Goal: Information Seeking & Learning: Check status

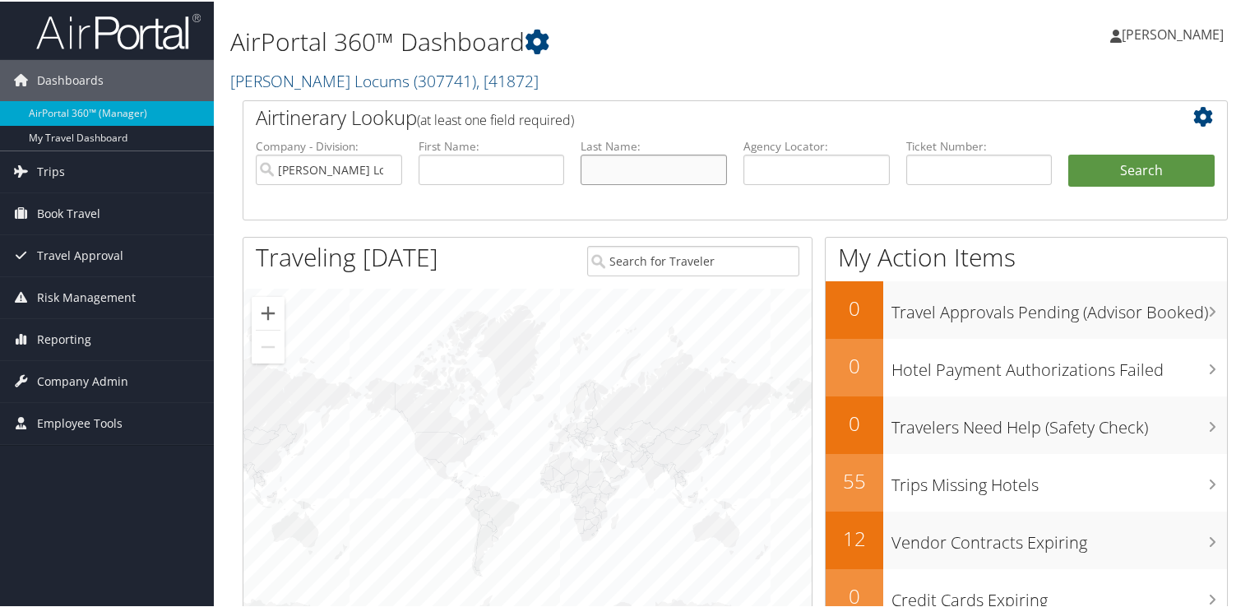
click at [681, 177] on input "text" at bounding box center [653, 168] width 146 height 30
type input "coaxum"
click at [1068, 153] on button "Search" at bounding box center [1141, 169] width 146 height 33
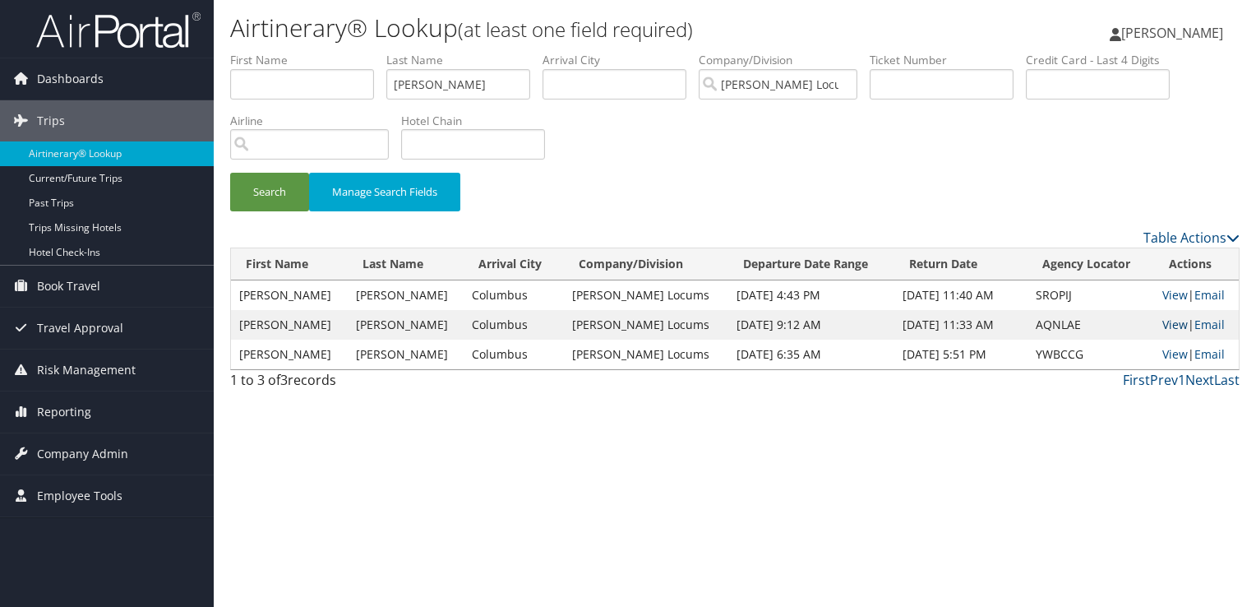
click at [1163, 321] on link "View" at bounding box center [1175, 325] width 25 height 16
drag, startPoint x: 455, startPoint y: 86, endPoint x: 319, endPoint y: 84, distance: 136.5
click at [319, 52] on ul "First Name Last Name coaxum Departure City Arrival City Company/Division Hayes …" at bounding box center [735, 52] width 1010 height 0
click at [230, 173] on button "Search" at bounding box center [269, 192] width 79 height 39
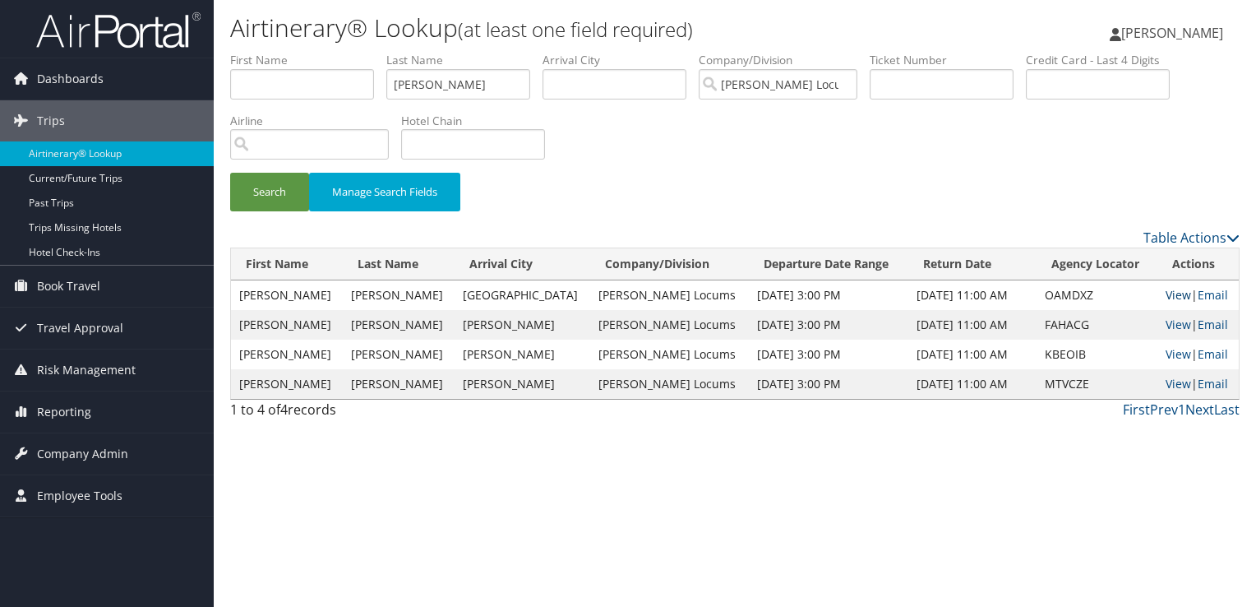
click at [1172, 293] on link "View" at bounding box center [1178, 295] width 25 height 16
drag, startPoint x: 482, startPoint y: 82, endPoint x: 247, endPoint y: 86, distance: 234.3
click at [247, 52] on ul "First Name Last Name ellis Departure City Arrival City Company/Division Hayes L…" at bounding box center [735, 52] width 1010 height 0
click at [230, 173] on button "Search" at bounding box center [269, 192] width 79 height 39
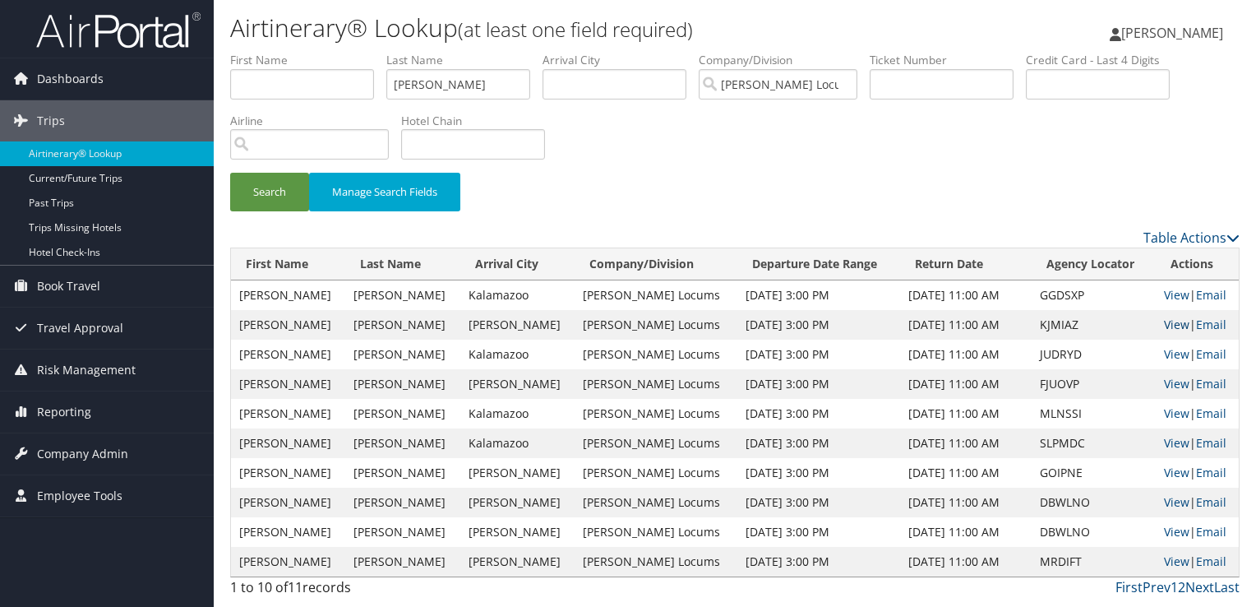
click at [1168, 326] on link "View" at bounding box center [1176, 325] width 25 height 16
drag, startPoint x: 462, startPoint y: 89, endPoint x: 272, endPoint y: 94, distance: 190.0
click at [272, 52] on ul "First Name Last Name gavagan Departure City Arrival City Company/Division Hayes…" at bounding box center [735, 52] width 1010 height 0
type input "g"
click at [230, 173] on button "Search" at bounding box center [269, 192] width 79 height 39
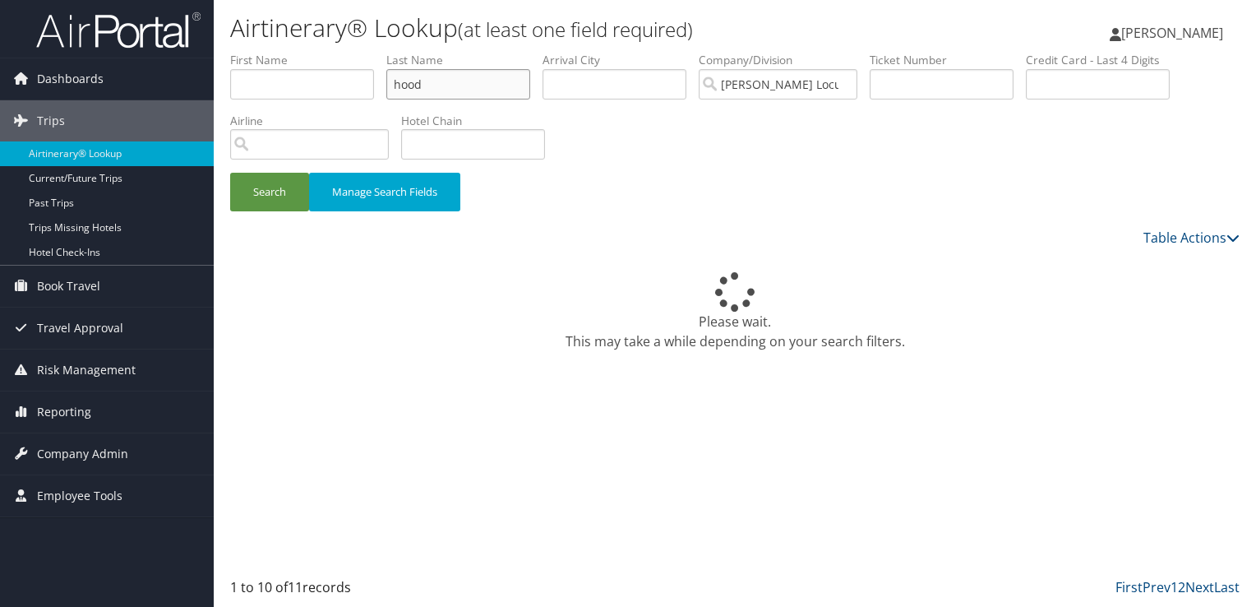
type input "HOOD"
type input "DOUGLAS"
click at [251, 199] on button "Search" at bounding box center [269, 192] width 79 height 39
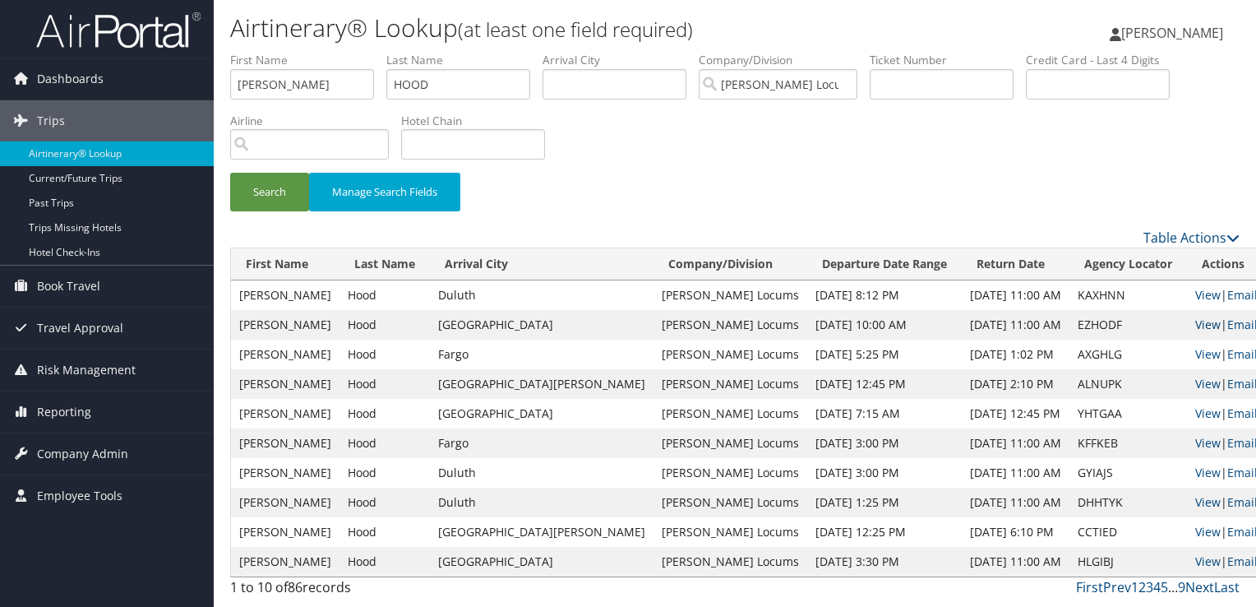
click at [1195, 326] on link "View" at bounding box center [1207, 325] width 25 height 16
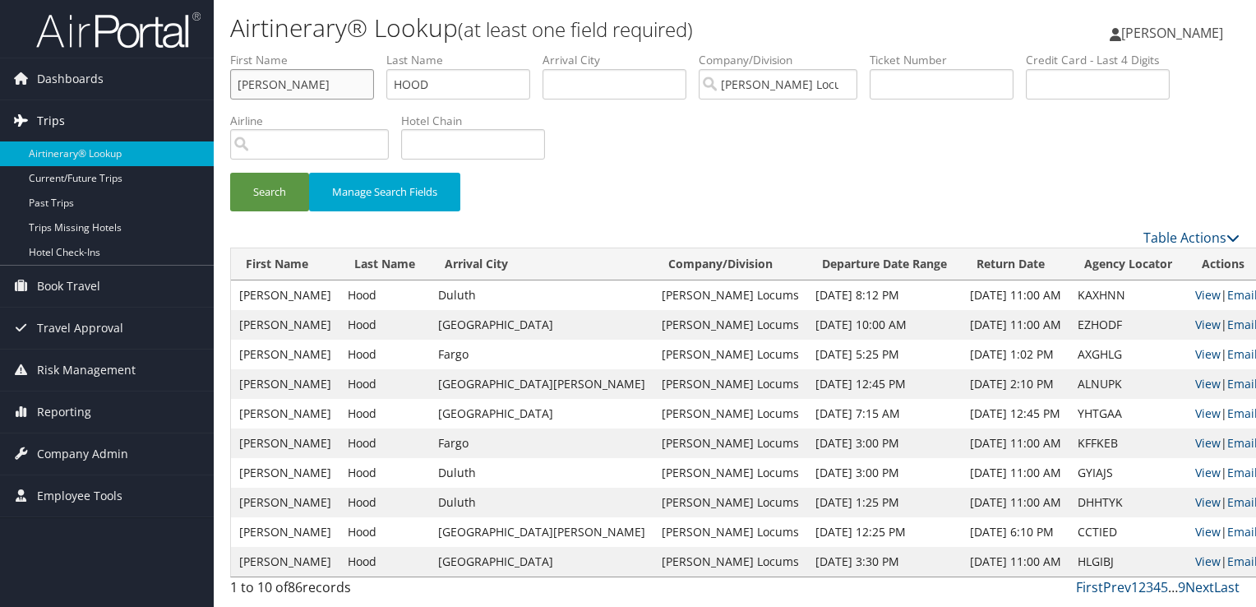
drag, startPoint x: 321, startPoint y: 81, endPoint x: 30, endPoint y: 103, distance: 291.9
click at [30, 103] on div "Dashboards AirPortal 360™ (Manager) My Travel Dashboard Trips Airtinerary® Look…" at bounding box center [628, 303] width 1256 height 607
click at [230, 173] on button "Search" at bounding box center [269, 192] width 79 height 39
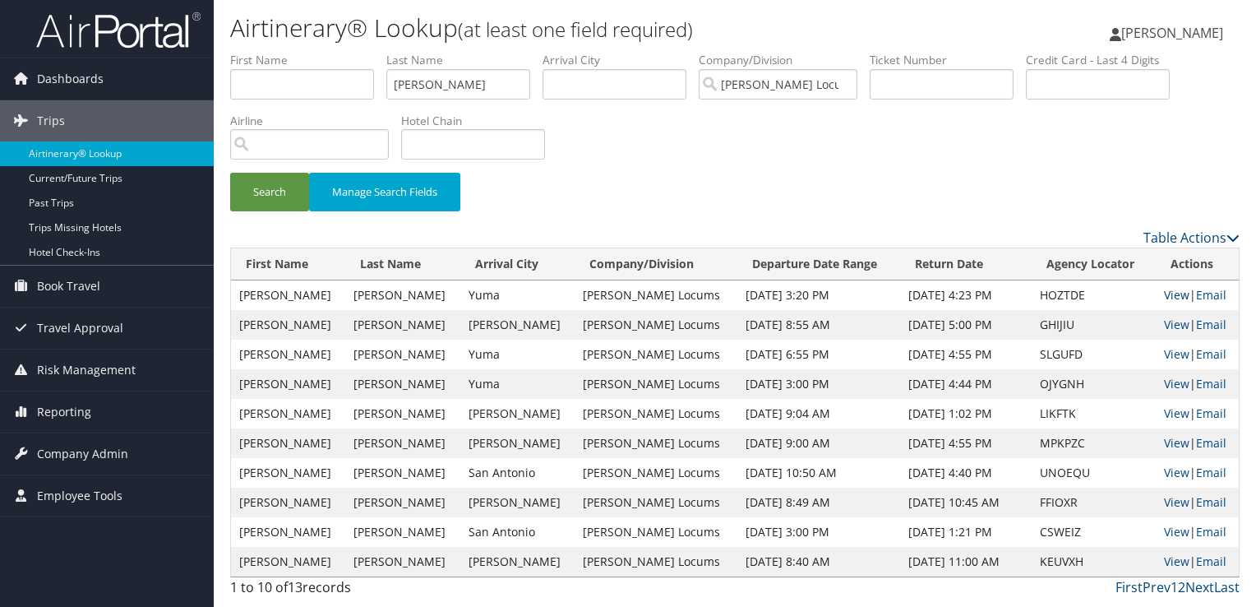
click at [1172, 293] on link "View" at bounding box center [1176, 295] width 25 height 16
drag, startPoint x: 464, startPoint y: 79, endPoint x: 295, endPoint y: 90, distance: 168.9
click at [295, 52] on ul "First Name Last Name mannino Departure City Arrival City Company/Division Hayes…" at bounding box center [735, 52] width 1010 height 0
click at [230, 173] on button "Search" at bounding box center [269, 192] width 79 height 39
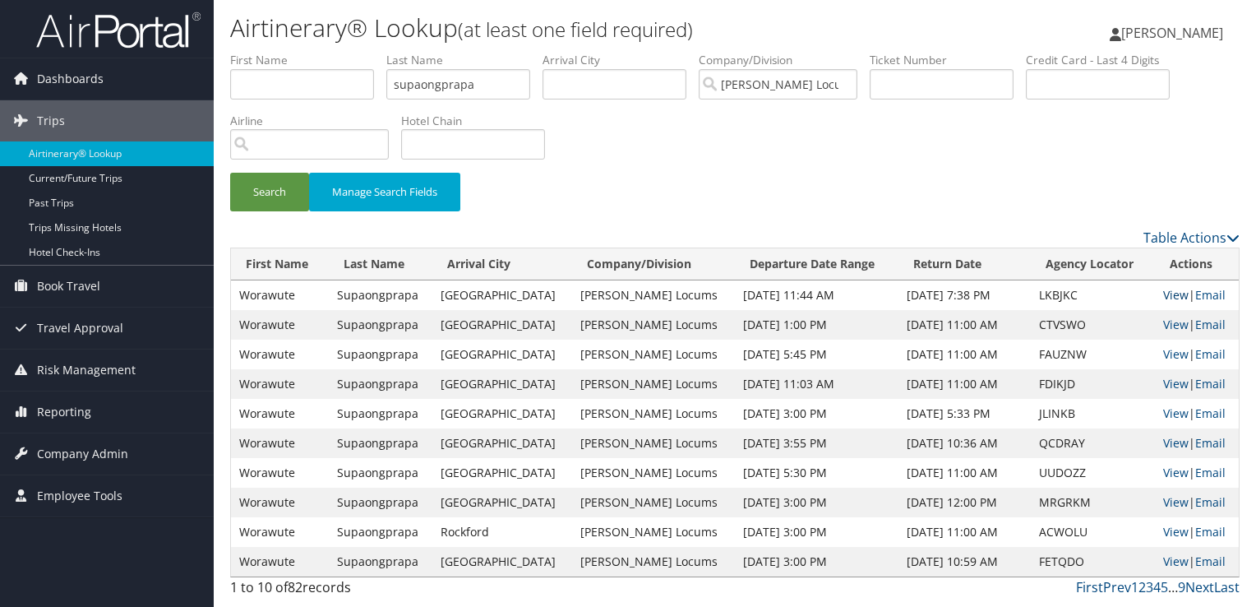
click at [1171, 298] on link "View" at bounding box center [1175, 295] width 25 height 16
drag, startPoint x: 488, startPoint y: 89, endPoint x: 303, endPoint y: 90, distance: 185.0
click at [303, 52] on ul "First Name Last Name supaongprapa Departure City Arrival City Company/Division …" at bounding box center [735, 52] width 1010 height 0
click at [230, 173] on button "Search" at bounding box center [269, 192] width 79 height 39
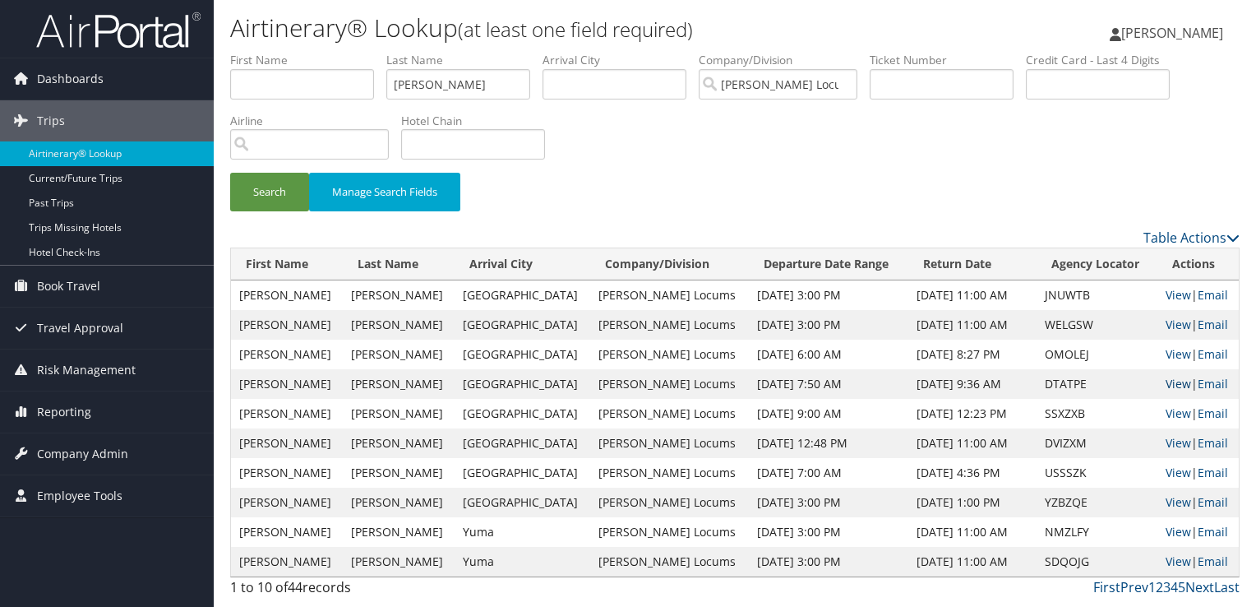
click at [1169, 384] on link "View" at bounding box center [1178, 384] width 25 height 16
drag, startPoint x: 429, startPoint y: 85, endPoint x: 298, endPoint y: 80, distance: 131.6
click at [298, 52] on ul "First Name Last Name lyster Departure City Arrival City Company/Division Hayes …" at bounding box center [735, 52] width 1010 height 0
click at [230, 173] on button "Search" at bounding box center [269, 192] width 79 height 39
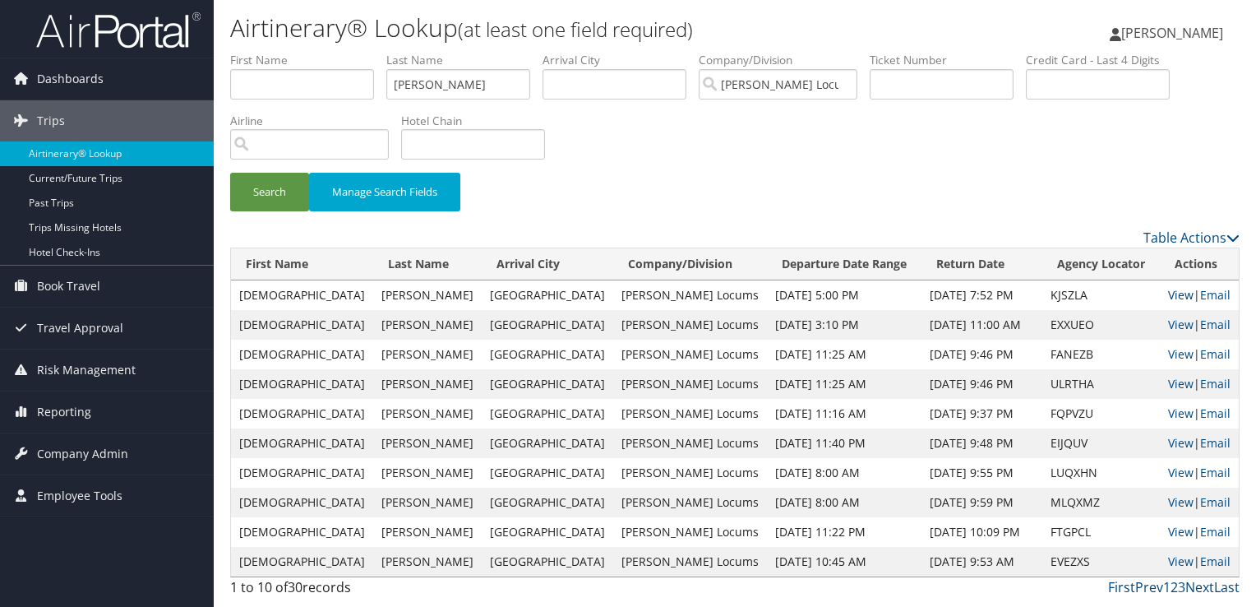
click at [1168, 298] on link "View" at bounding box center [1180, 295] width 25 height 16
drag, startPoint x: 405, startPoint y: 74, endPoint x: 309, endPoint y: 75, distance: 96.2
click at [354, 52] on ul "First Name Last Name CARLSON Departure City Arrival City Company/Division Hayes…" at bounding box center [735, 52] width 1010 height 0
click at [309, 75] on input "text" at bounding box center [302, 84] width 144 height 30
click at [493, 84] on input "CARLSON" at bounding box center [458, 84] width 144 height 30
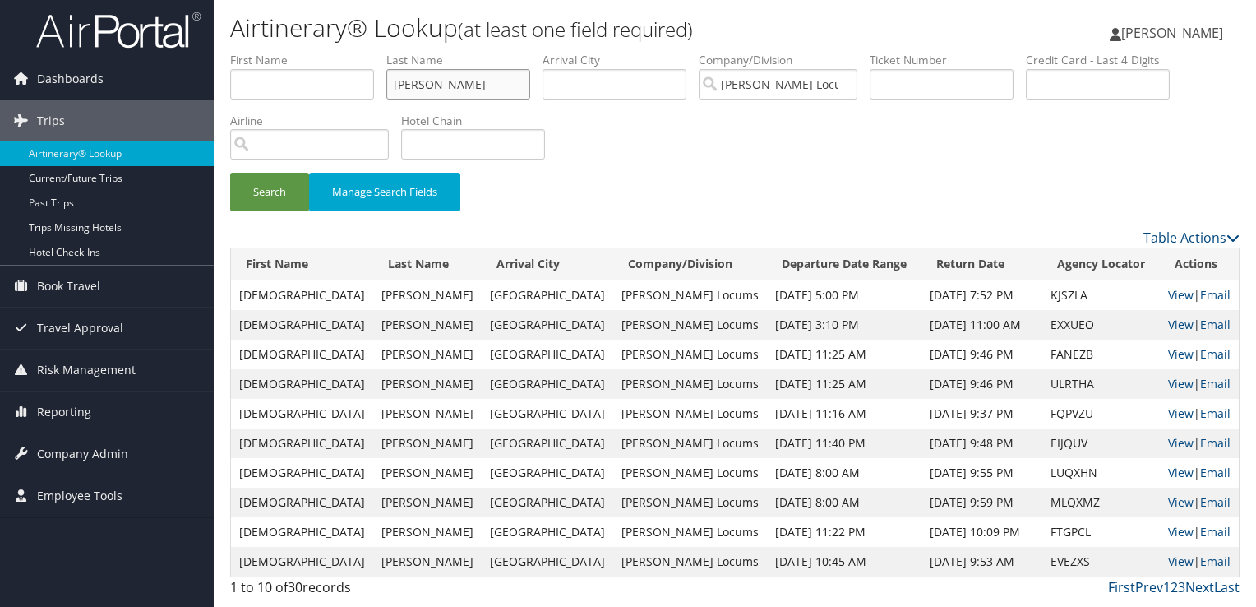
drag, startPoint x: 492, startPoint y: 82, endPoint x: 231, endPoint y: 86, distance: 260.7
click at [231, 52] on ul "First Name Last Name CARLSON Departure City Arrival City Company/Division Hayes…" at bounding box center [735, 52] width 1010 height 0
type input "HOOD"
click at [230, 173] on button "Search" at bounding box center [269, 192] width 79 height 39
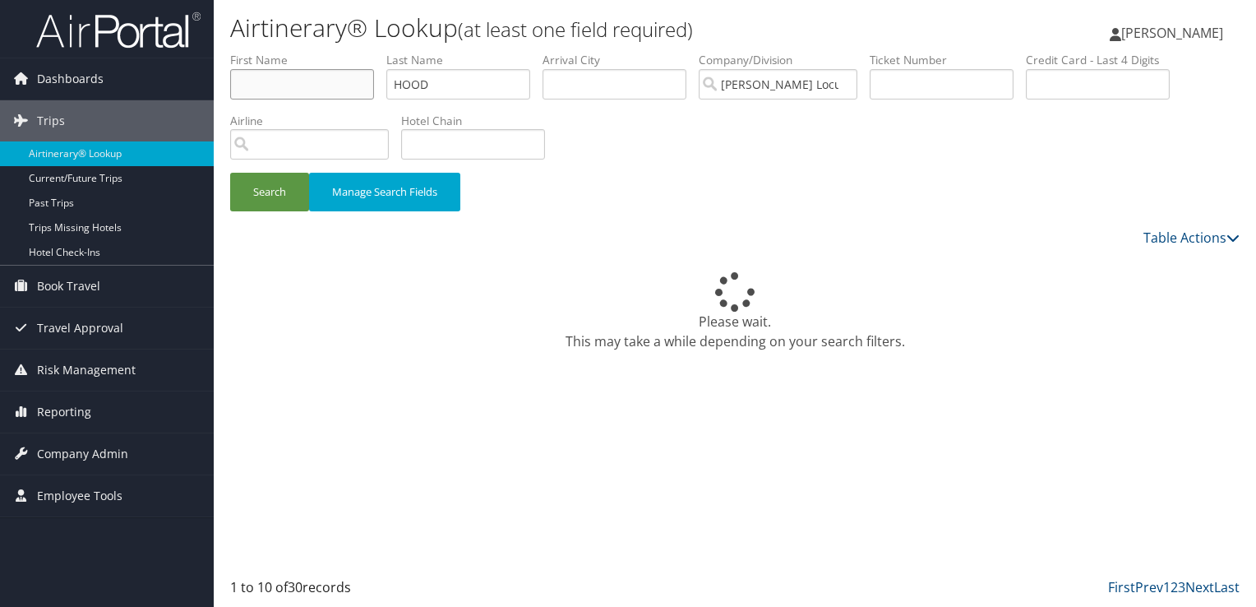
type input "DOUGLAS"
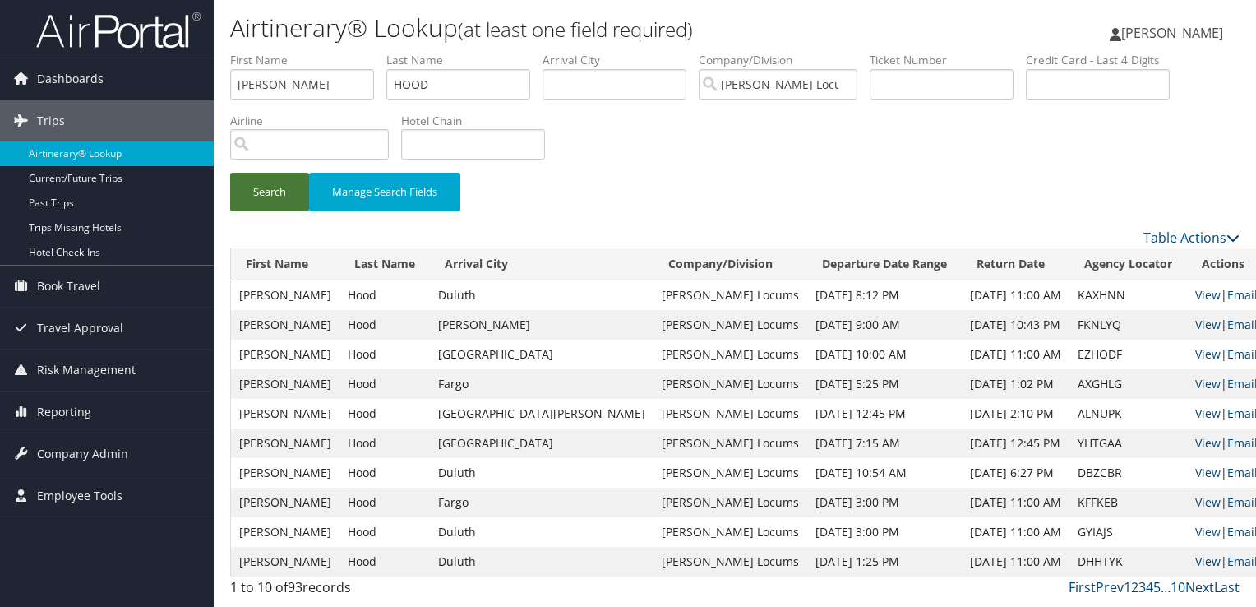
click at [270, 202] on button "Search" at bounding box center [269, 192] width 79 height 39
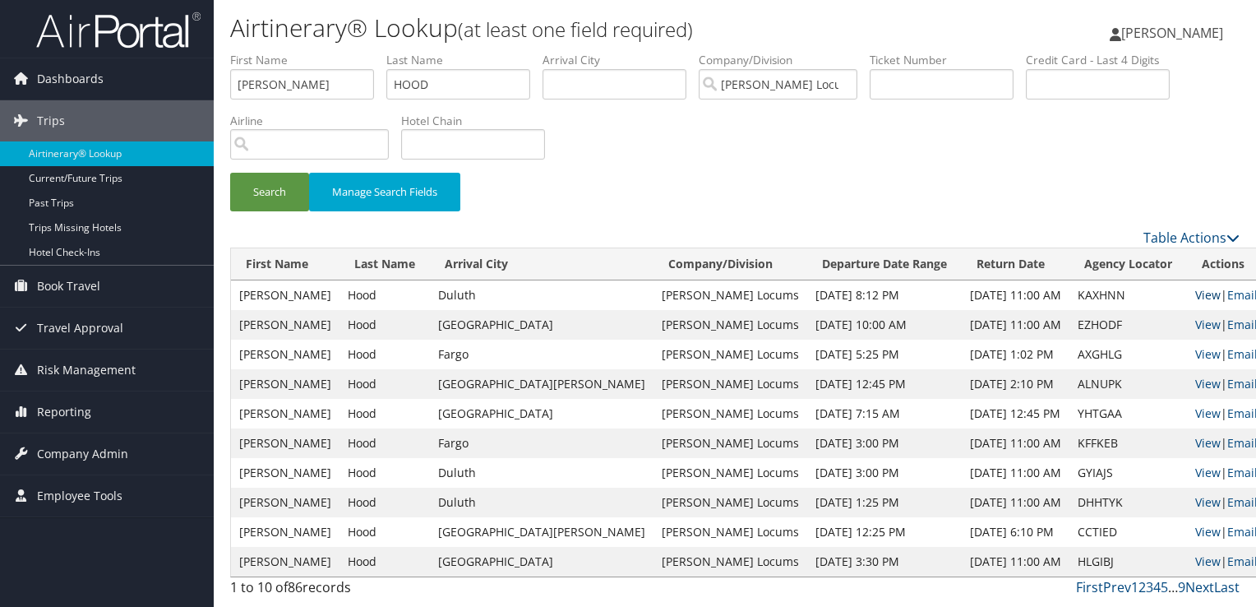
click at [1195, 298] on link "View" at bounding box center [1207, 295] width 25 height 16
click at [443, 84] on input "HOOD" at bounding box center [458, 84] width 144 height 30
drag, startPoint x: 310, startPoint y: 86, endPoint x: 164, endPoint y: 87, distance: 146.4
click at [164, 87] on div "Dashboards AirPortal 360™ (Manager) My Travel Dashboard Trips Airtinerary® Look…" at bounding box center [628, 303] width 1256 height 607
type input "M"
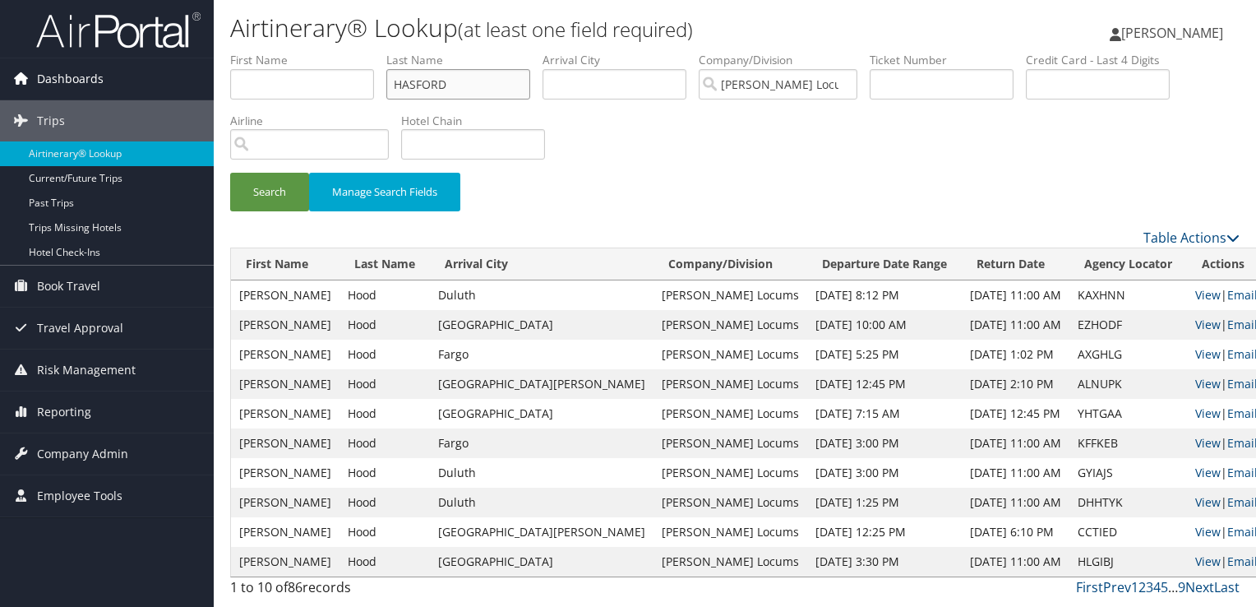
type input "HASFORD"
click at [230, 173] on button "Search" at bounding box center [269, 192] width 79 height 39
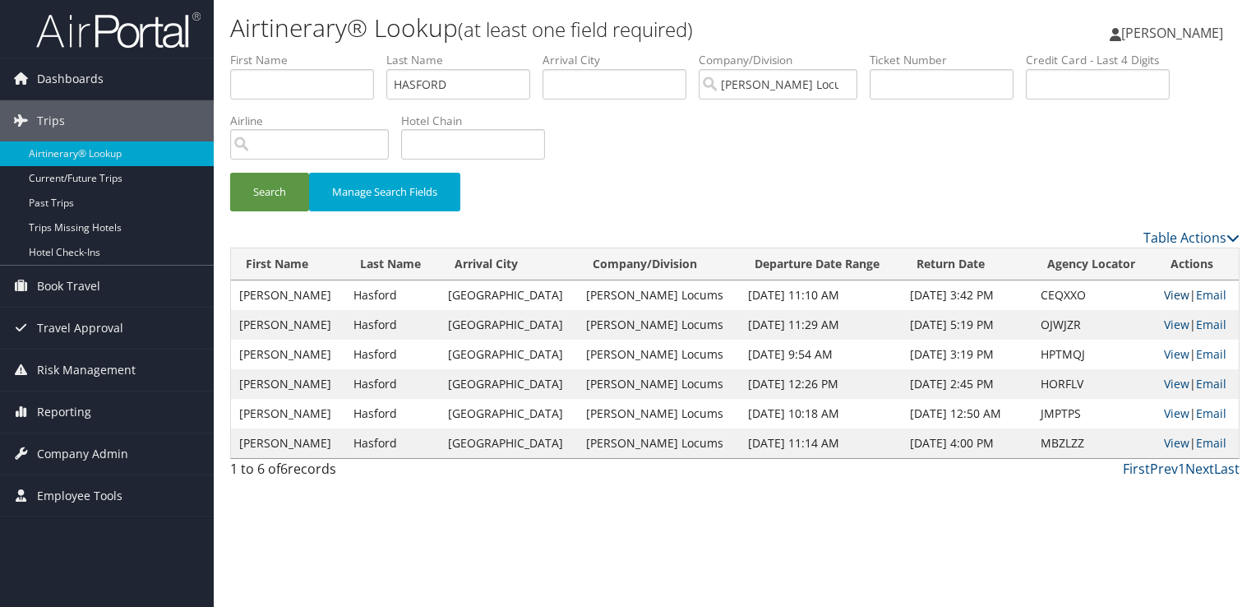
click at [1164, 294] on link "View" at bounding box center [1176, 295] width 25 height 16
drag, startPoint x: 464, startPoint y: 76, endPoint x: 370, endPoint y: 76, distance: 93.7
click at [370, 52] on ul "First Name Last Name HASFORD Departure City Arrival City Company/Division Hayes…" at bounding box center [735, 52] width 1010 height 0
click at [230, 173] on button "Search" at bounding box center [269, 192] width 79 height 39
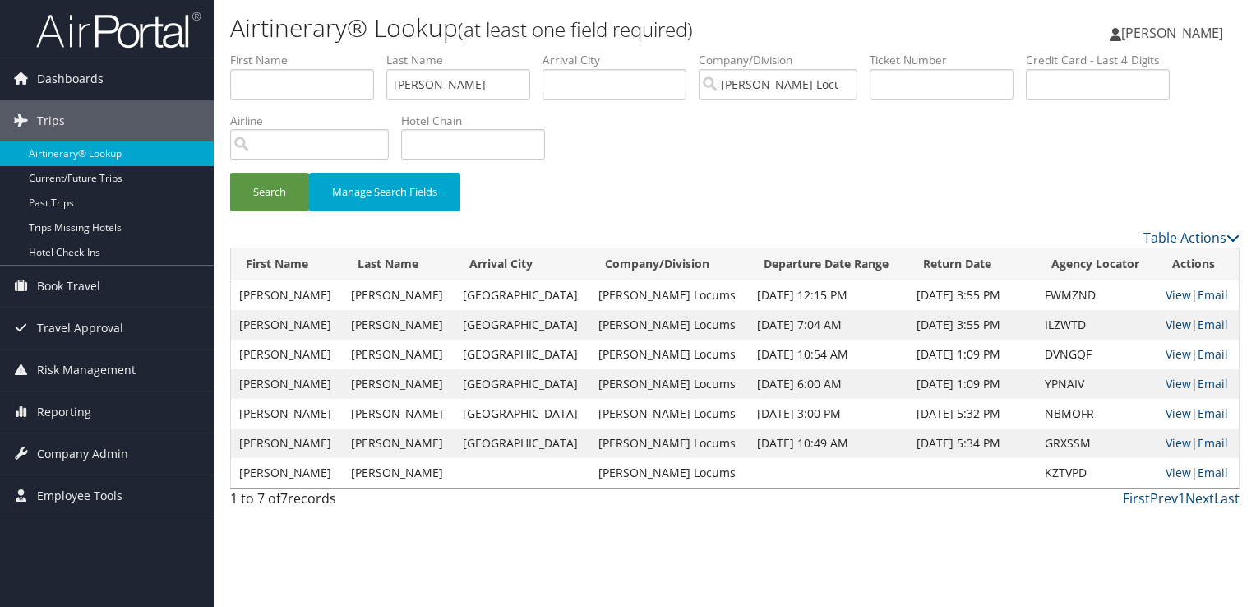
click at [1172, 324] on link "View" at bounding box center [1178, 325] width 25 height 16
drag, startPoint x: 465, startPoint y: 81, endPoint x: 302, endPoint y: 97, distance: 164.4
click at [302, 52] on ul "First Name Last Name arnold Departure City Arrival City Company/Division Hayes …" at bounding box center [735, 52] width 1010 height 0
click at [230, 173] on button "Search" at bounding box center [269, 192] width 79 height 39
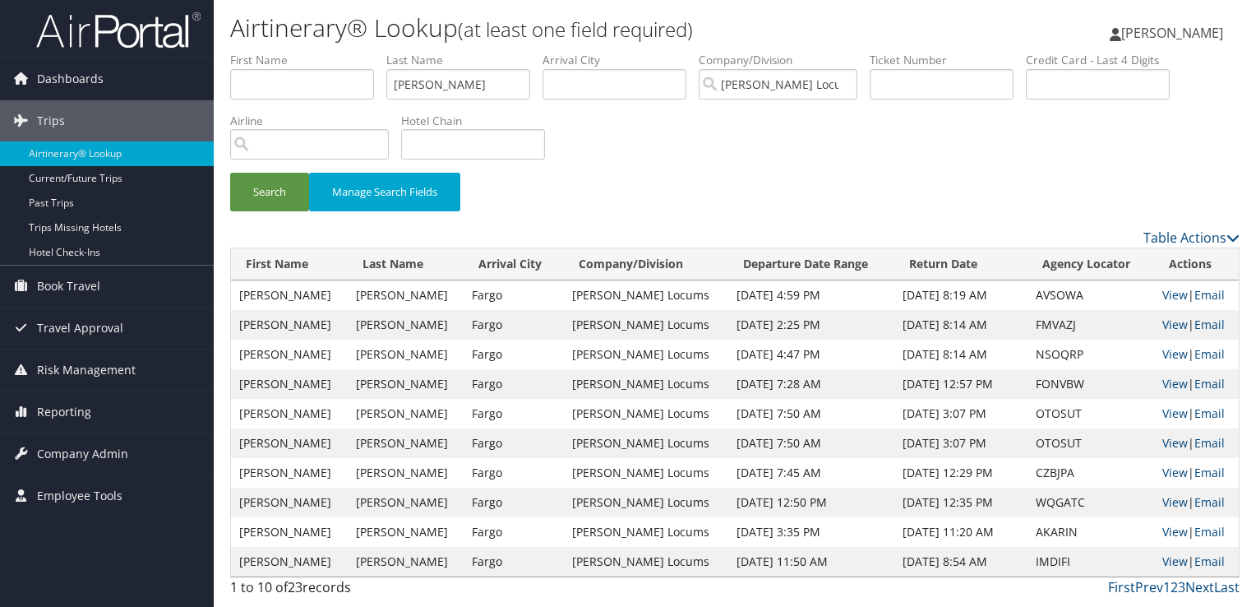
click at [955, 146] on div "Search Manage Search Fields" at bounding box center [735, 140] width 1034 height 176
click at [1163, 323] on link "View" at bounding box center [1175, 325] width 25 height 16
drag, startPoint x: 414, startPoint y: 82, endPoint x: 320, endPoint y: 84, distance: 94.6
click at [320, 52] on ul "First Name Last Name baldwin Departure City Arrival City Company/Division Hayes…" at bounding box center [735, 52] width 1010 height 0
click at [230, 173] on button "Search" at bounding box center [269, 192] width 79 height 39
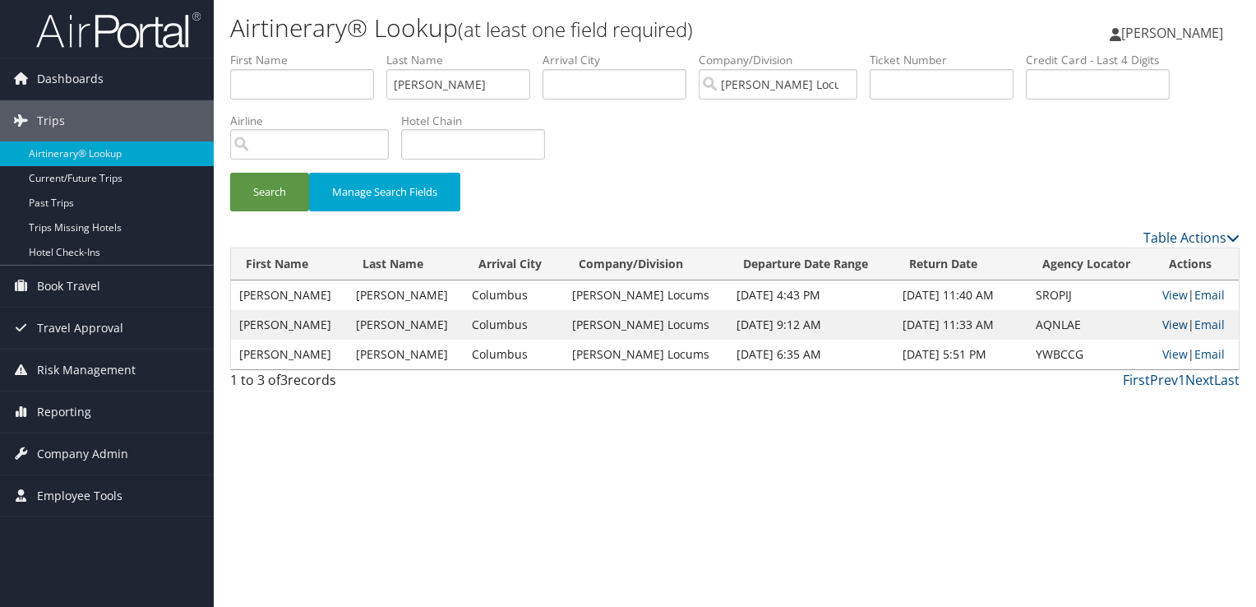
click at [1170, 321] on link "View" at bounding box center [1175, 325] width 25 height 16
drag, startPoint x: 460, startPoint y: 83, endPoint x: 287, endPoint y: 75, distance: 173.7
click at [287, 52] on ul "First Name Last Name coaxum Departure City Arrival City Company/Division Hayes …" at bounding box center [735, 52] width 1010 height 0
click at [230, 173] on button "Search" at bounding box center [269, 192] width 79 height 39
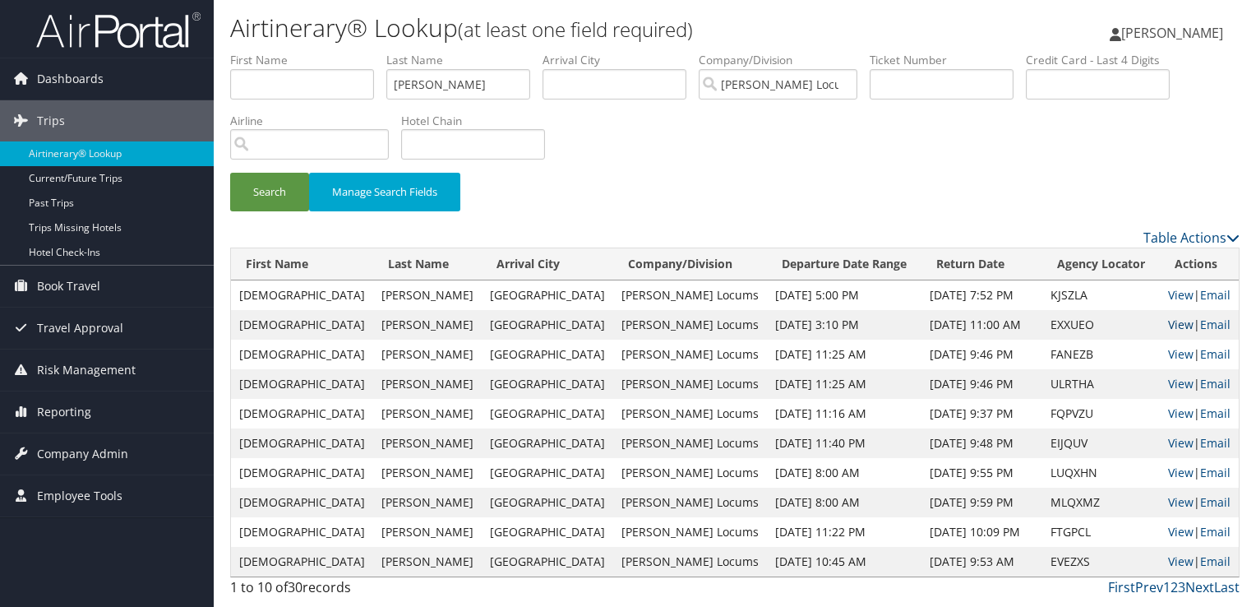
click at [1168, 321] on link "View" at bounding box center [1180, 325] width 25 height 16
click at [1168, 327] on link "View" at bounding box center [1180, 325] width 25 height 16
click at [1177, 322] on link "View" at bounding box center [1180, 325] width 25 height 16
drag, startPoint x: 486, startPoint y: 89, endPoint x: 282, endPoint y: 87, distance: 203.9
click at [282, 52] on ul "First Name Last Name carlson Departure City Arrival City Company/Division Hayes…" at bounding box center [735, 52] width 1010 height 0
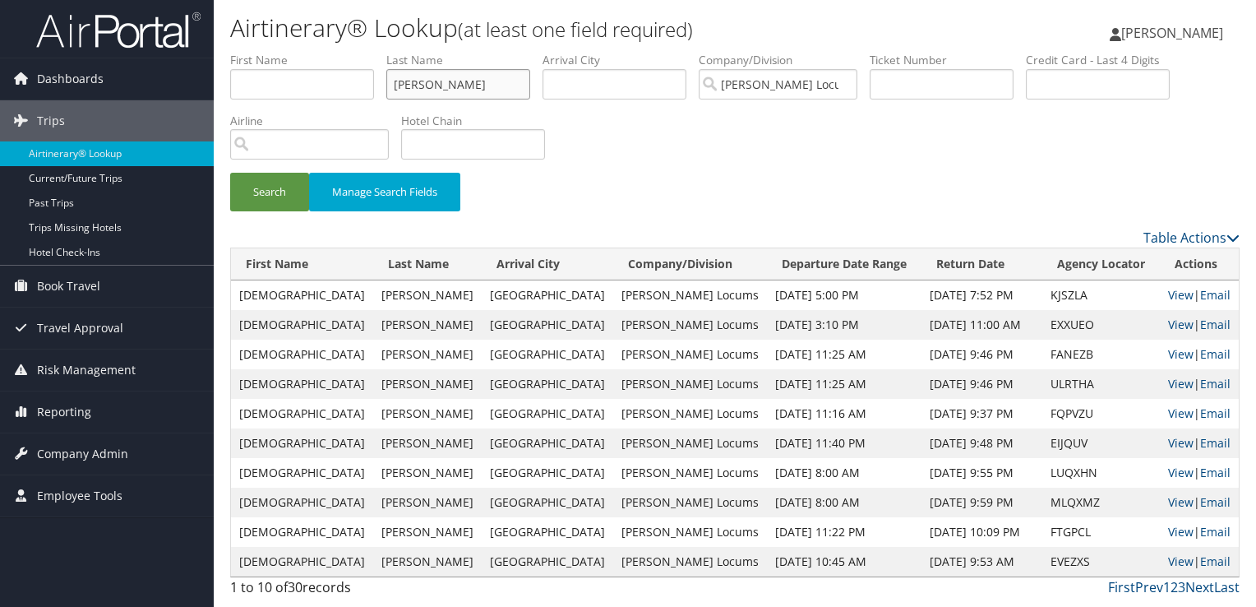
click at [230, 173] on button "Search" at bounding box center [269, 192] width 79 height 39
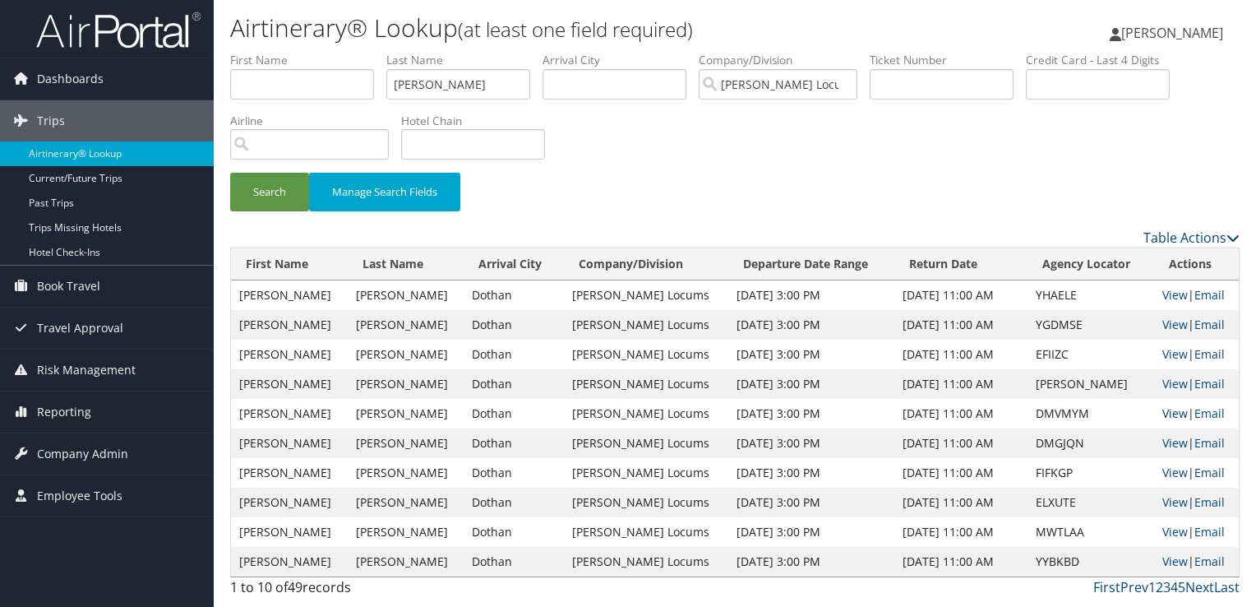
click at [1174, 409] on link "View" at bounding box center [1175, 413] width 25 height 16
drag, startPoint x: 446, startPoint y: 84, endPoint x: 381, endPoint y: 87, distance: 64.2
click at [381, 52] on ul "First Name Last Name critides Departure City Arrival City Company/Division Haye…" at bounding box center [735, 52] width 1010 height 0
click at [230, 173] on button "Search" at bounding box center [269, 192] width 79 height 39
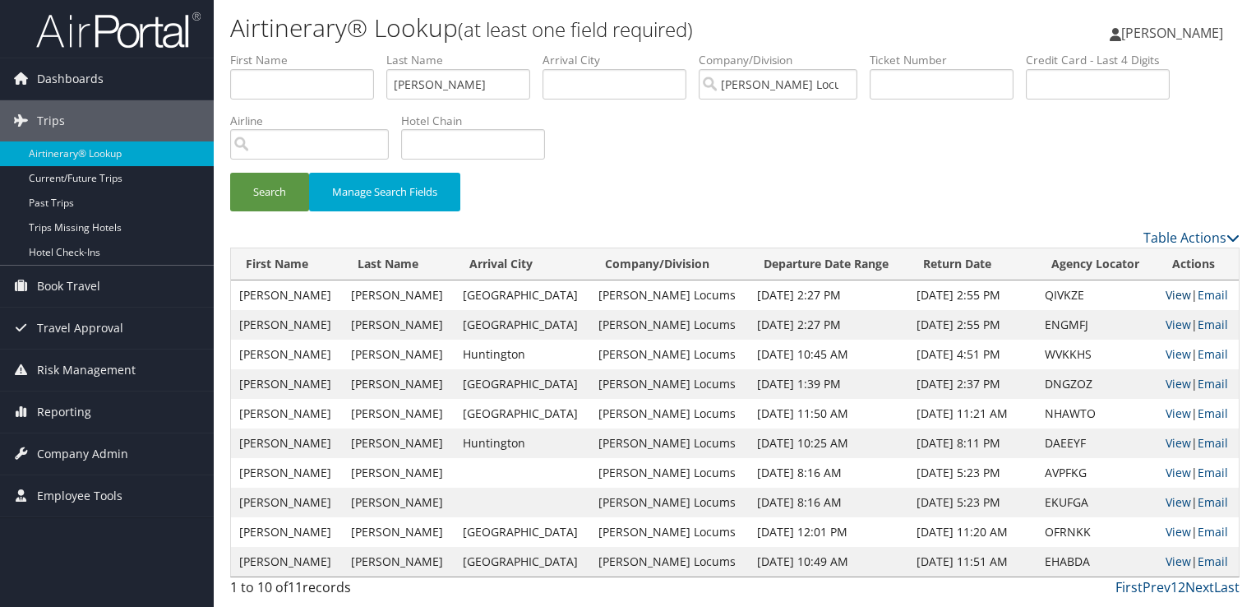
click at [1166, 293] on link "View" at bounding box center [1178, 295] width 25 height 16
drag, startPoint x: 485, startPoint y: 80, endPoint x: 319, endPoint y: 72, distance: 166.2
click at [319, 52] on ul "First Name Last Name DANIELS Departure City Arrival City Company/Division Hayes…" at bounding box center [735, 52] width 1010 height 0
click at [230, 173] on button "Search" at bounding box center [269, 192] width 79 height 39
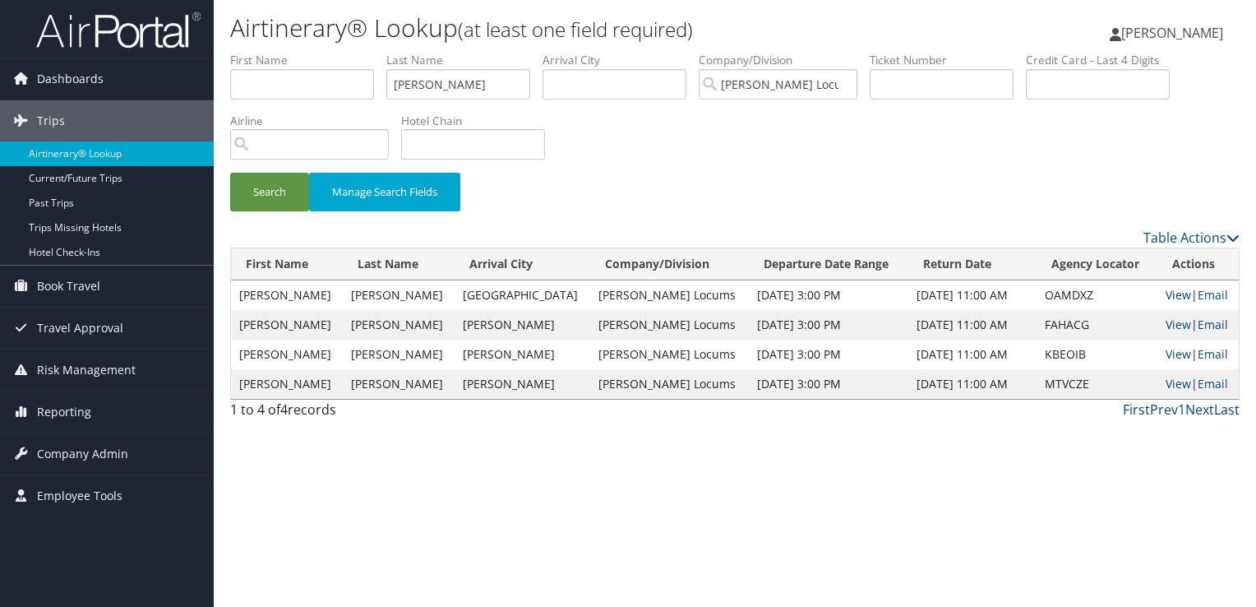
click at [1171, 292] on link "View" at bounding box center [1178, 295] width 25 height 16
drag, startPoint x: 430, startPoint y: 80, endPoint x: 325, endPoint y: 78, distance: 105.2
click at [325, 52] on ul "First Name Last Name ELLIS Departure City Arrival City Company/Division Hayes L…" at bounding box center [735, 52] width 1010 height 0
click at [230, 173] on button "Search" at bounding box center [269, 192] width 79 height 39
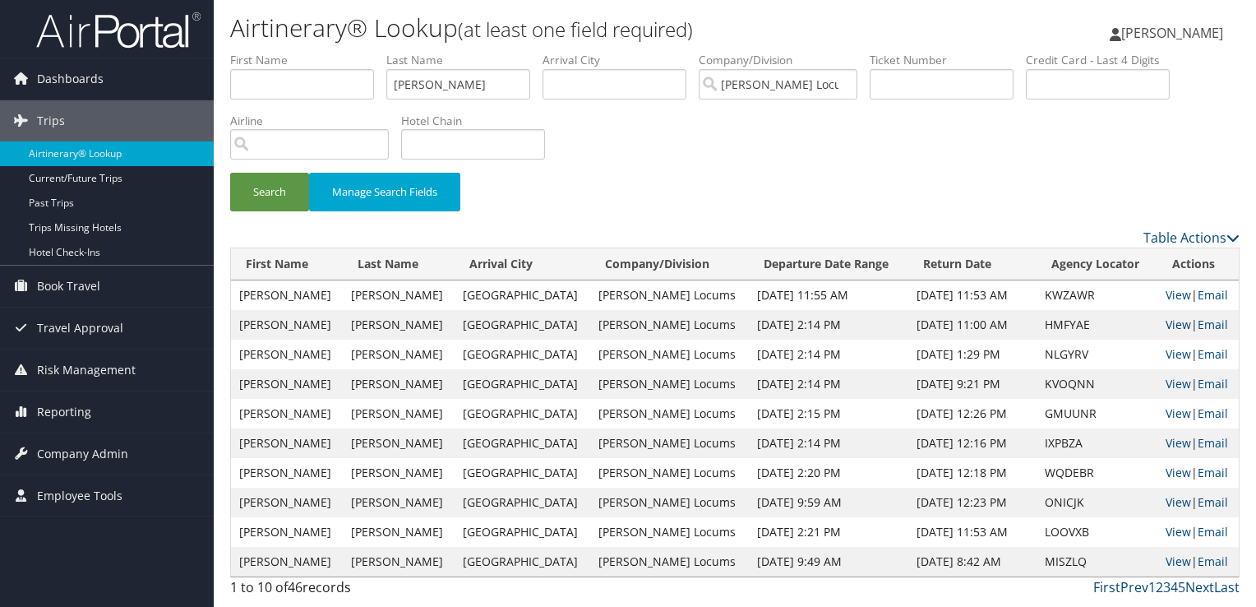
click at [1170, 319] on link "View" at bounding box center [1178, 325] width 25 height 16
click at [456, 73] on input "DELEON" at bounding box center [458, 84] width 144 height 30
drag, startPoint x: 465, startPoint y: 81, endPoint x: 309, endPoint y: 88, distance: 156.4
click at [309, 52] on ul "First Name Last Name DELEON Departure City Arrival City Company/Division Hayes …" at bounding box center [735, 52] width 1010 height 0
click at [230, 173] on button "Search" at bounding box center [269, 192] width 79 height 39
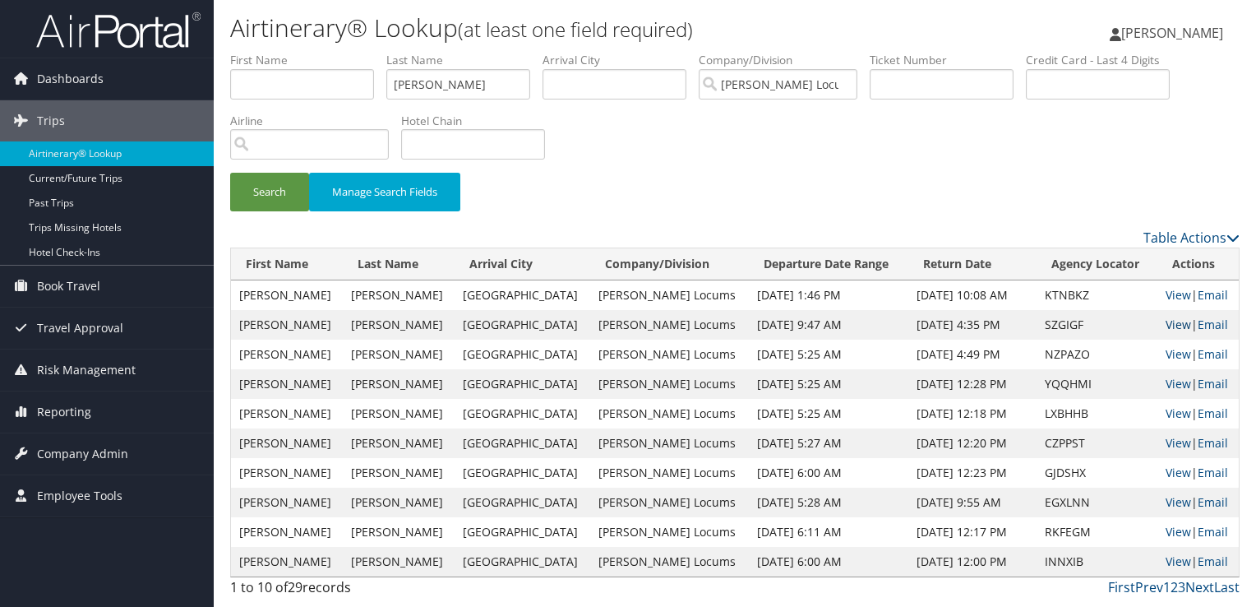
click at [1166, 328] on link "View" at bounding box center [1178, 325] width 25 height 16
drag, startPoint x: 464, startPoint y: 82, endPoint x: 301, endPoint y: 93, distance: 163.1
click at [301, 52] on ul "First Name Last Name FREEMAN Departure City Arrival City Company/Division Hayes…" at bounding box center [735, 52] width 1010 height 0
click at [230, 173] on button "Search" at bounding box center [269, 192] width 79 height 39
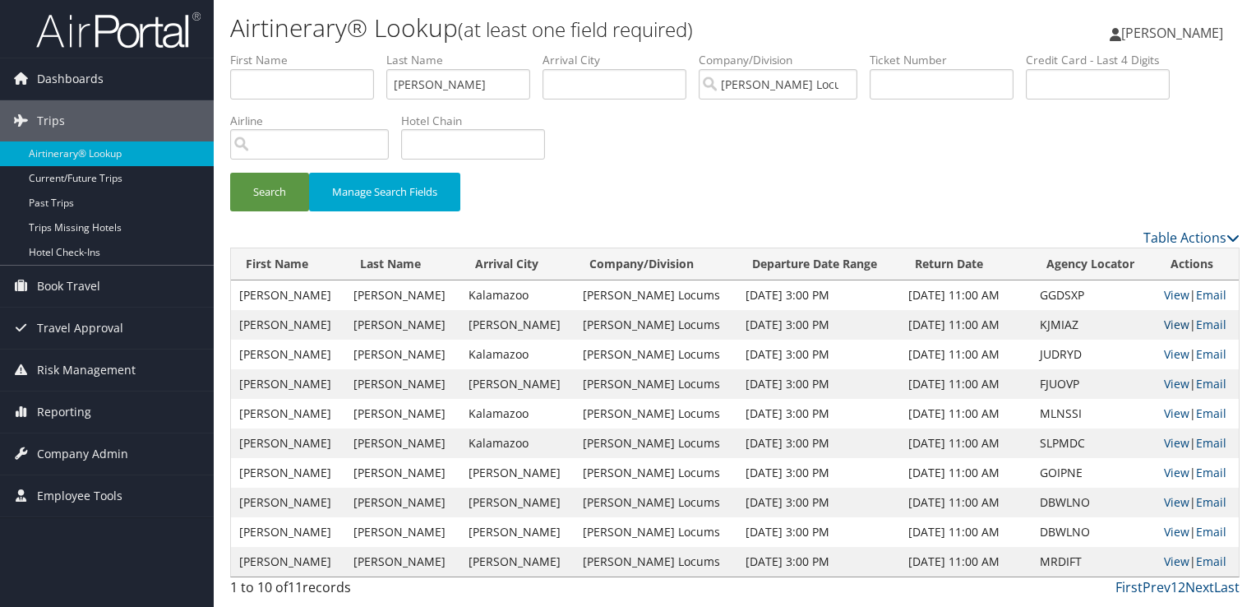
click at [1164, 319] on link "View" at bounding box center [1176, 325] width 25 height 16
drag, startPoint x: 460, startPoint y: 84, endPoint x: 298, endPoint y: 84, distance: 162.8
click at [298, 52] on ul "First Name Last Name GAVAGAN Departure City Arrival City Company/Division Hayes…" at bounding box center [735, 52] width 1010 height 0
click at [230, 173] on button "Search" at bounding box center [269, 192] width 79 height 39
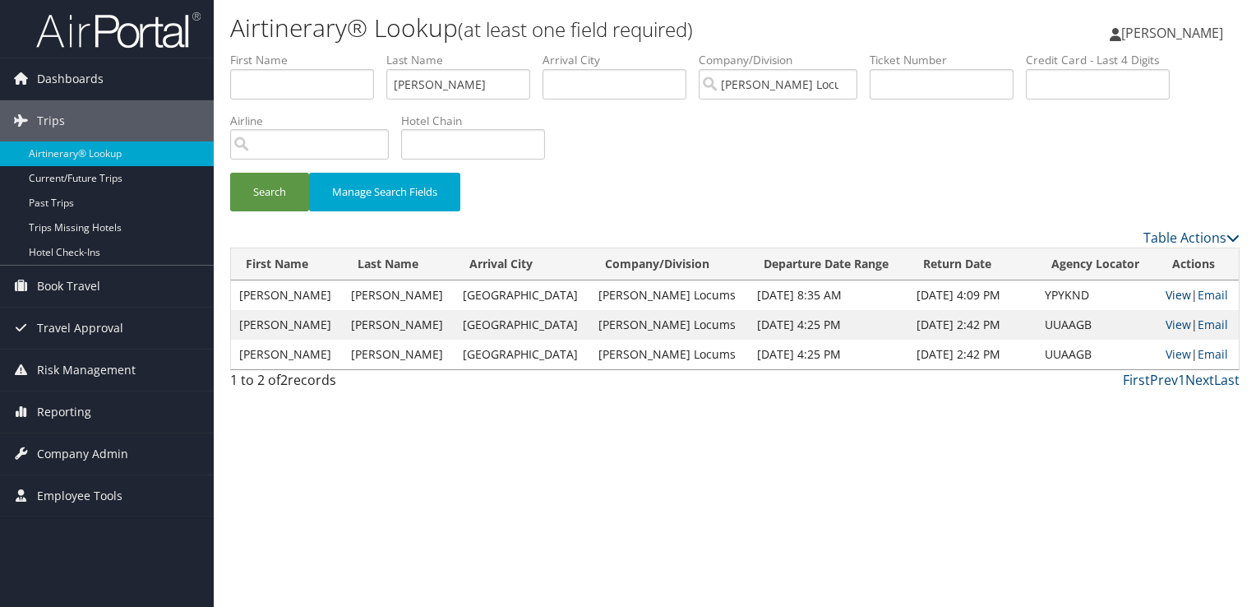
click at [1167, 287] on link "View" at bounding box center [1178, 295] width 25 height 16
drag, startPoint x: 415, startPoint y: 76, endPoint x: 240, endPoint y: 77, distance: 175.1
click at [240, 52] on ul "First Name Last Name HARTFIELD Departure City Arrival City Company/Division Hay…" at bounding box center [735, 52] width 1010 height 0
click at [230, 173] on button "Search" at bounding box center [269, 192] width 79 height 39
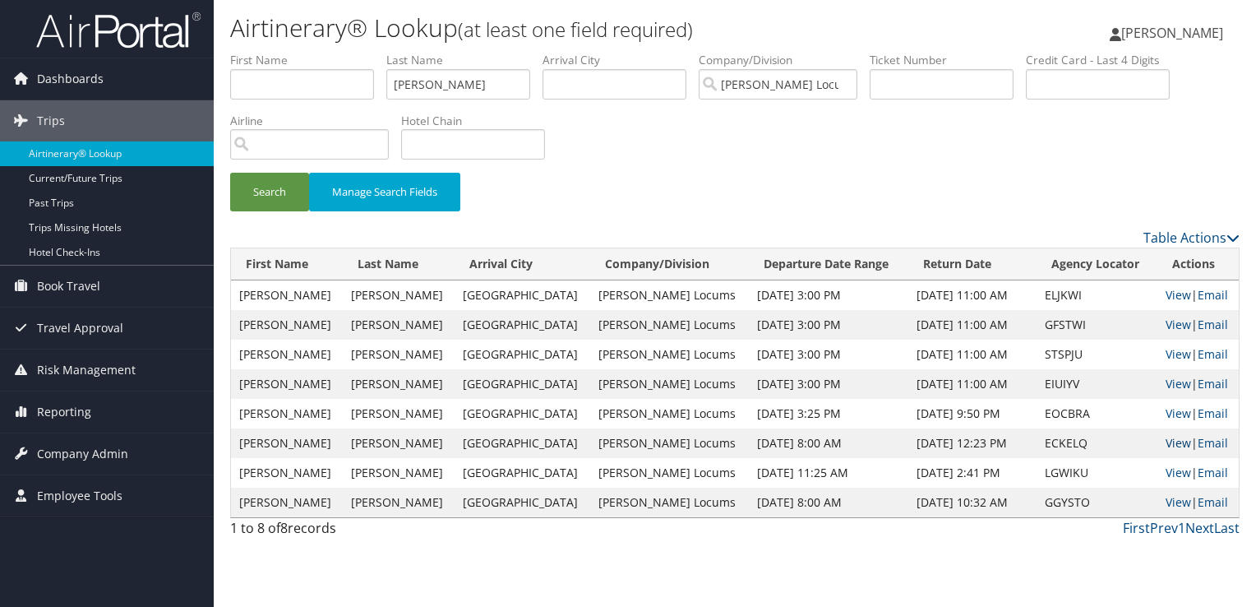
click at [1166, 442] on link "View" at bounding box center [1178, 443] width 25 height 16
drag, startPoint x: 415, startPoint y: 84, endPoint x: 328, endPoint y: 91, distance: 87.5
click at [328, 52] on ul "First Name Last Name HICKMAN Departure City Arrival City Company/Division Hayes…" at bounding box center [735, 52] width 1010 height 0
click at [230, 173] on button "Search" at bounding box center [269, 192] width 79 height 39
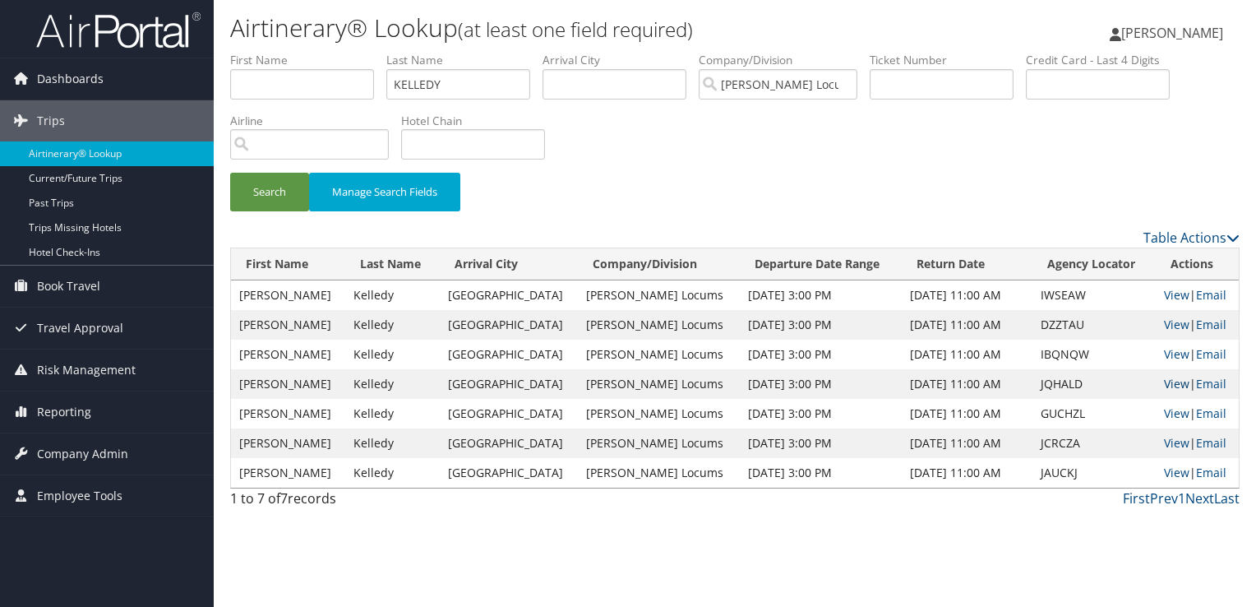
click at [1168, 383] on link "View" at bounding box center [1176, 384] width 25 height 16
click at [1167, 354] on link "View" at bounding box center [1176, 354] width 25 height 16
drag, startPoint x: 465, startPoint y: 78, endPoint x: 378, endPoint y: 79, distance: 86.3
click at [378, 52] on ul "First Name Last Name KELLEDY Departure City Arrival City Company/Division Hayes…" at bounding box center [735, 52] width 1010 height 0
click at [230, 173] on button "Search" at bounding box center [269, 192] width 79 height 39
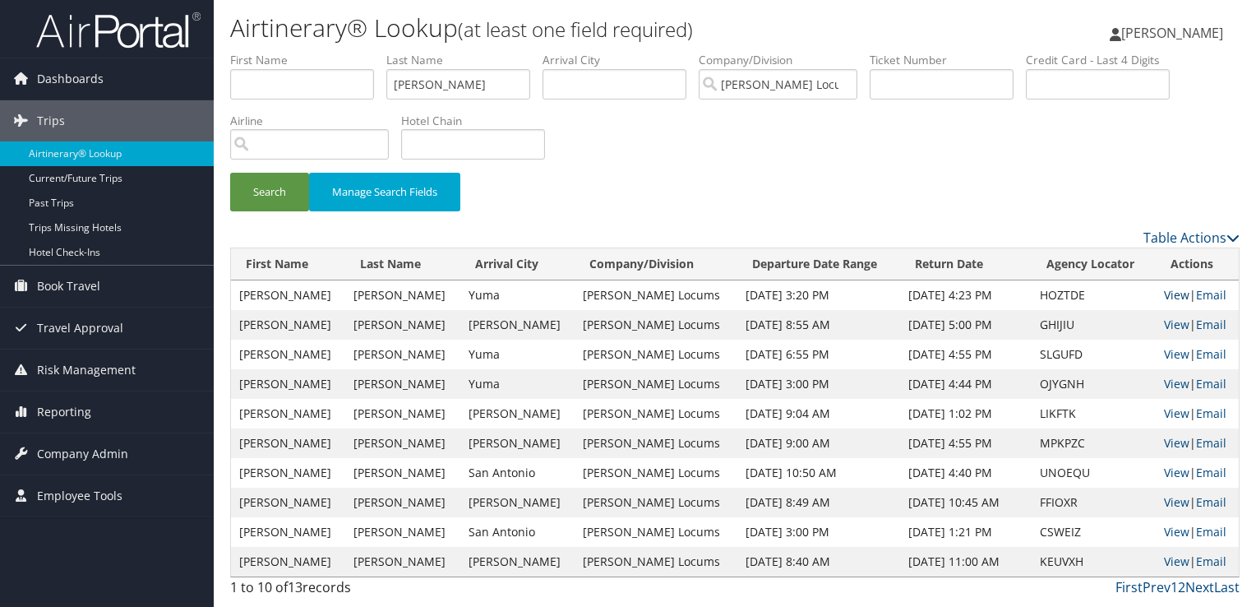
click at [1164, 294] on link "View" at bounding box center [1176, 295] width 25 height 16
drag, startPoint x: 464, startPoint y: 82, endPoint x: 353, endPoint y: 100, distance: 112.5
click at [353, 52] on ul "First Name Last Name MANNINO Departure City Arrival City Company/Division Hayes…" at bounding box center [735, 52] width 1010 height 0
paste input "SCHWARTZ"
click at [230, 173] on button "Search" at bounding box center [269, 192] width 79 height 39
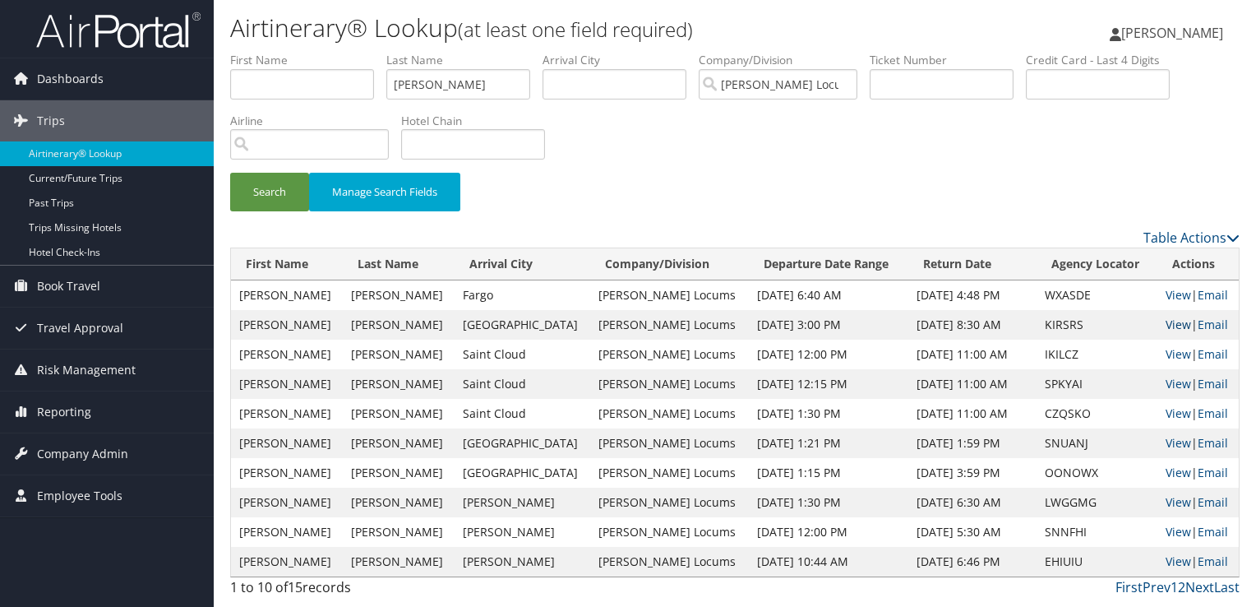
click at [1168, 324] on link "View" at bounding box center [1178, 325] width 25 height 16
click at [1166, 299] on link "View" at bounding box center [1178, 295] width 25 height 16
drag, startPoint x: 487, startPoint y: 75, endPoint x: 301, endPoint y: 93, distance: 186.7
click at [301, 52] on ul "First Name Last Name SCHWARTZ Departure City Arrival City Company/Division Haye…" at bounding box center [735, 52] width 1010 height 0
type input "WILLIAMS"
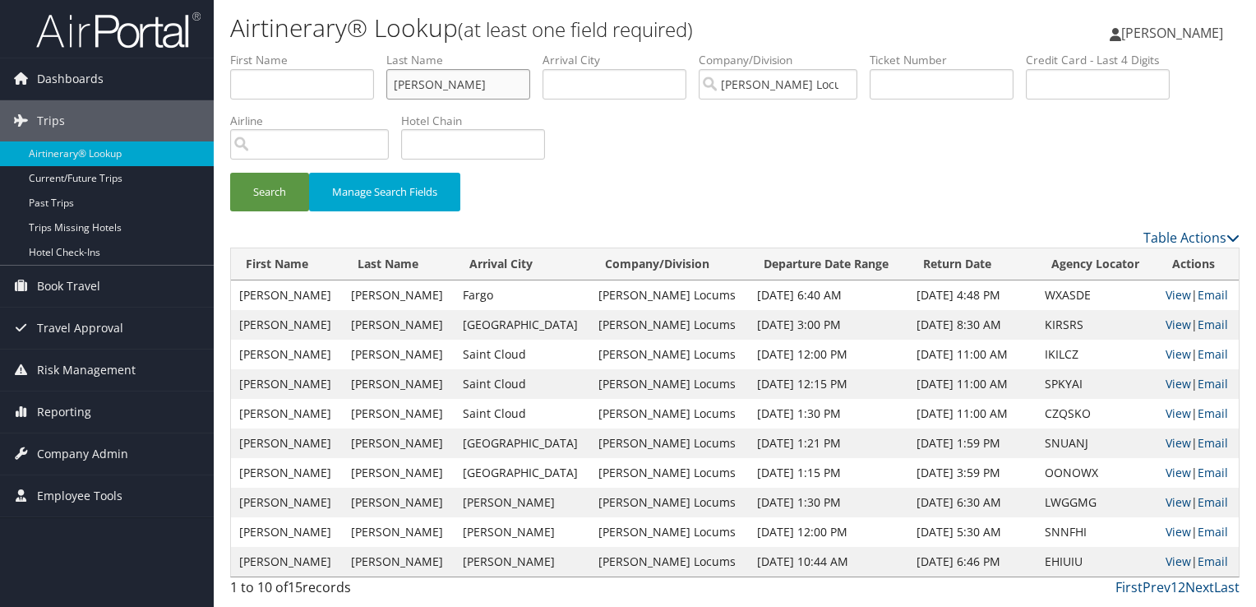
click at [230, 173] on button "Search" at bounding box center [269, 192] width 79 height 39
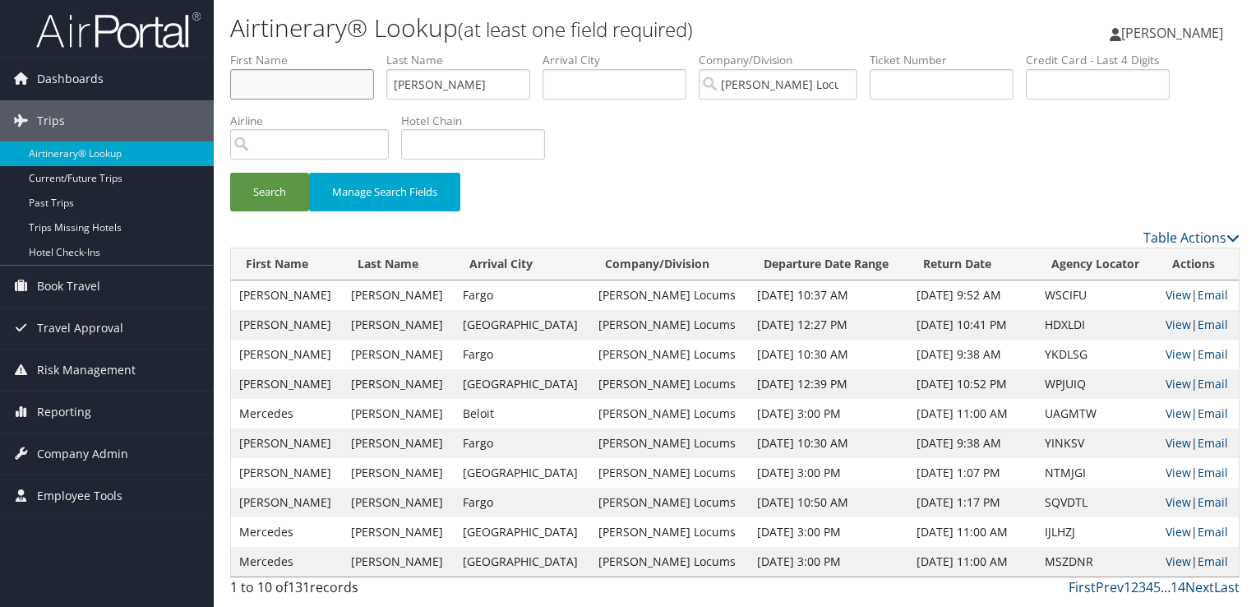
click at [287, 81] on input "text" at bounding box center [302, 84] width 144 height 30
type input "JOSEPH"
click at [230, 173] on button "Search" at bounding box center [269, 192] width 79 height 39
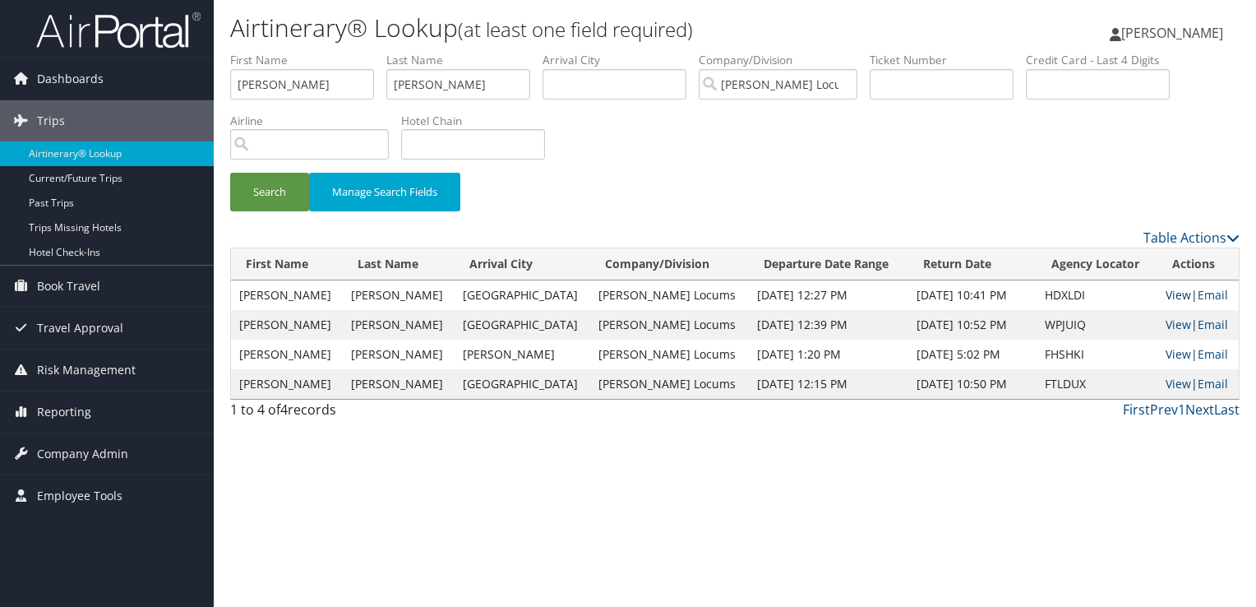
click at [1167, 295] on link "View" at bounding box center [1178, 295] width 25 height 16
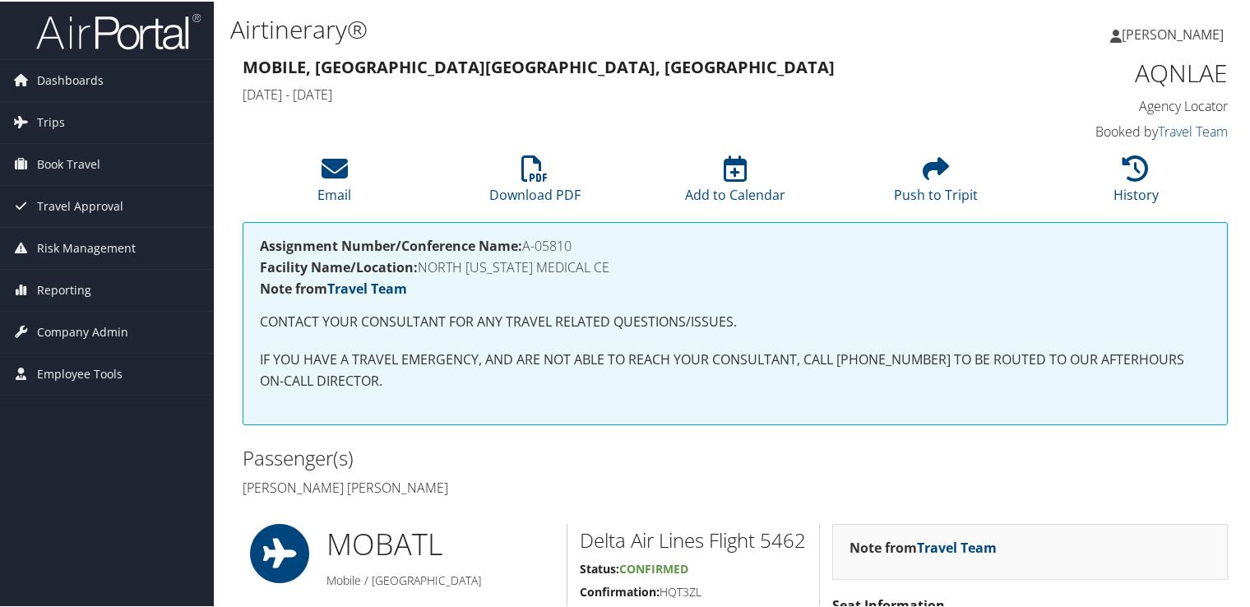
drag, startPoint x: 576, startPoint y: 243, endPoint x: 526, endPoint y: 244, distance: 50.2
click at [526, 244] on h4 "Assignment Number/Conference Name: A-05810" at bounding box center [735, 244] width 950 height 13
copy h4 "A-05810"
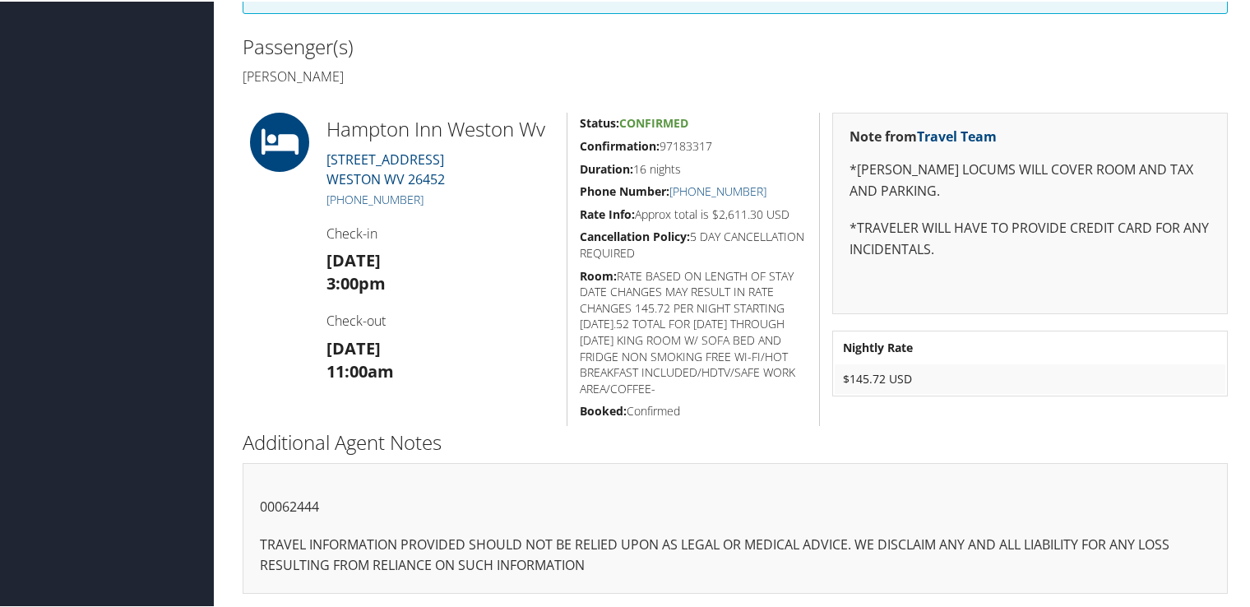
scroll to position [82, 0]
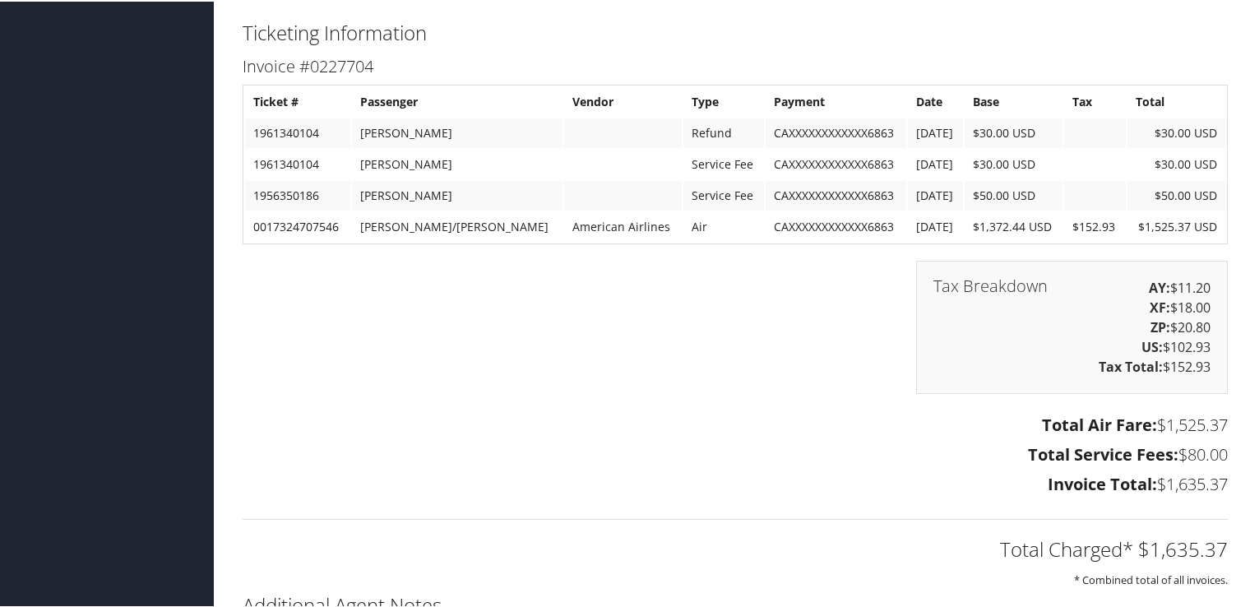
scroll to position [3242, 0]
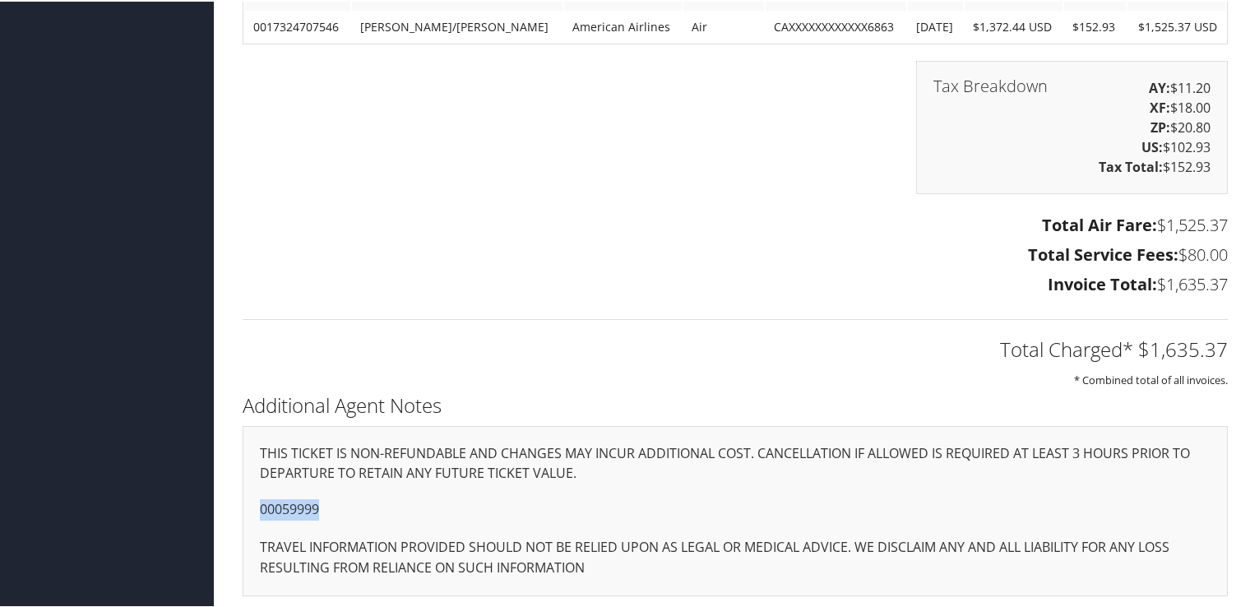
drag, startPoint x: 329, startPoint y: 497, endPoint x: 229, endPoint y: 502, distance: 99.6
copy p "00059999"
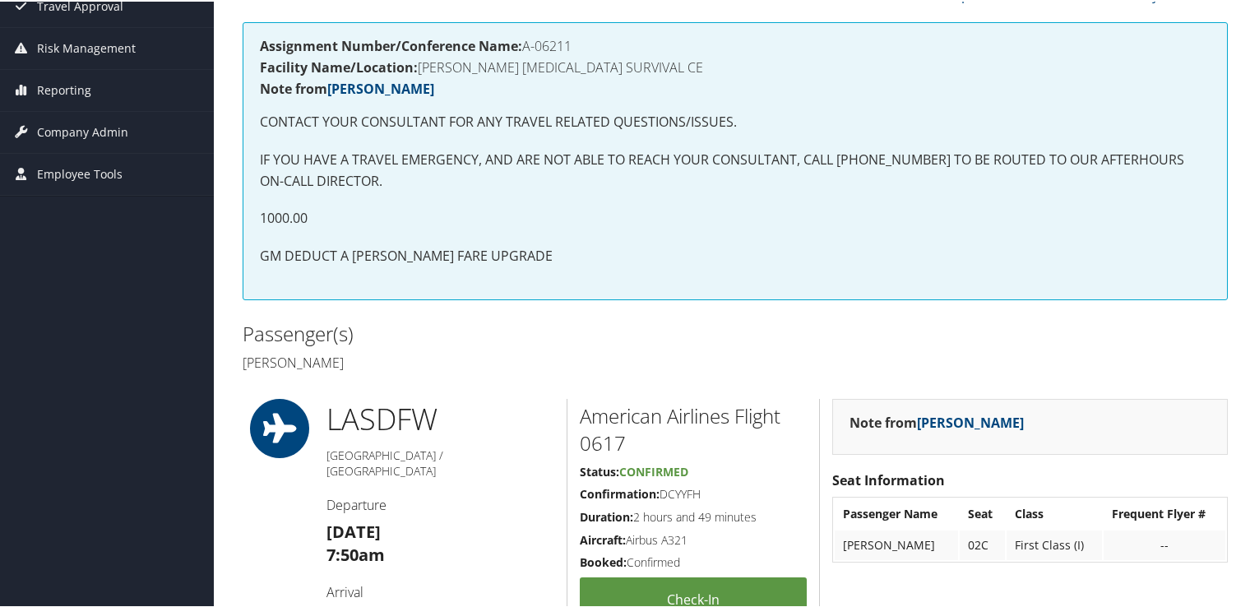
scroll to position [35, 0]
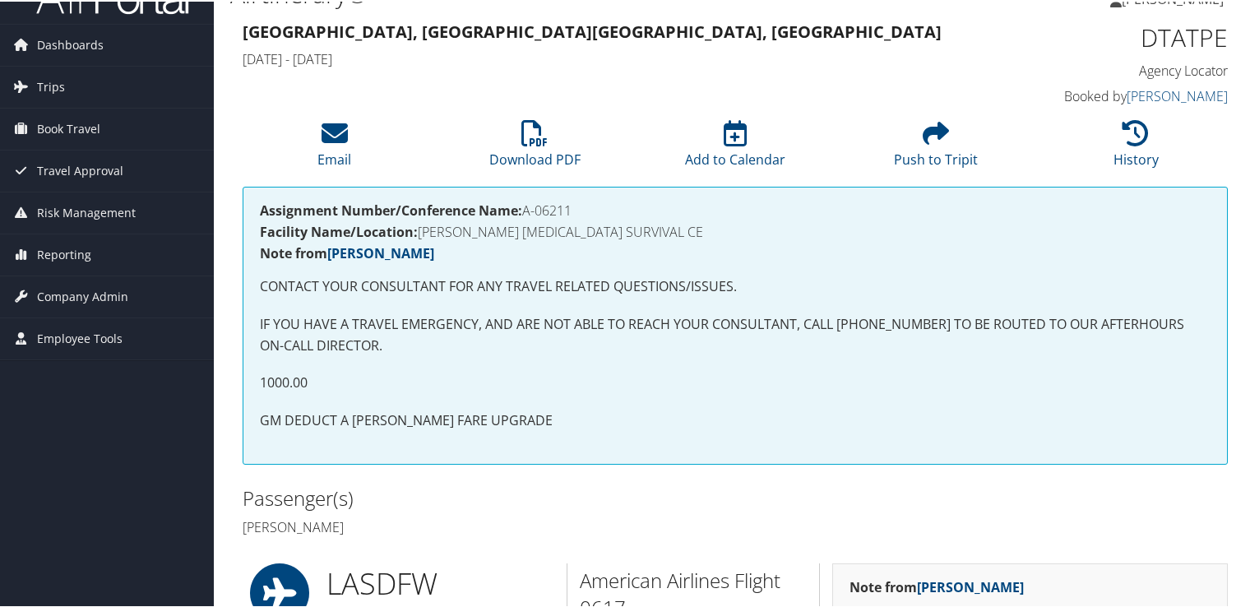
drag, startPoint x: 526, startPoint y: 206, endPoint x: 573, endPoint y: 210, distance: 47.0
click at [573, 210] on h4 "Assignment Number/Conference Name: A-06211" at bounding box center [735, 208] width 950 height 13
copy h4 "A-06211"
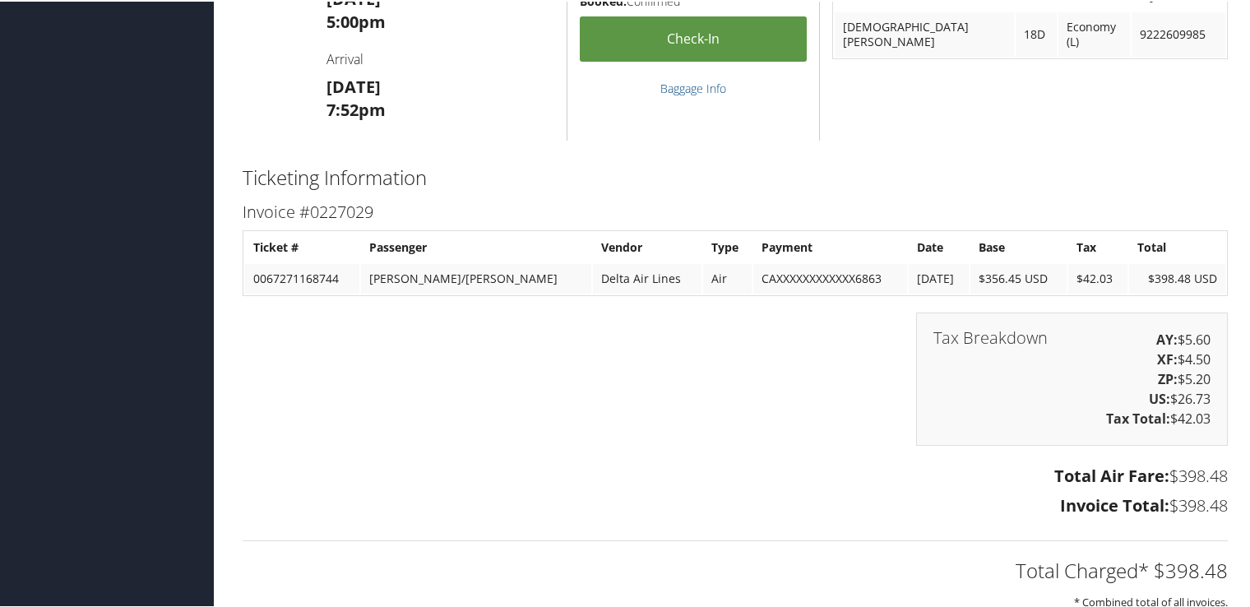
scroll to position [881, 0]
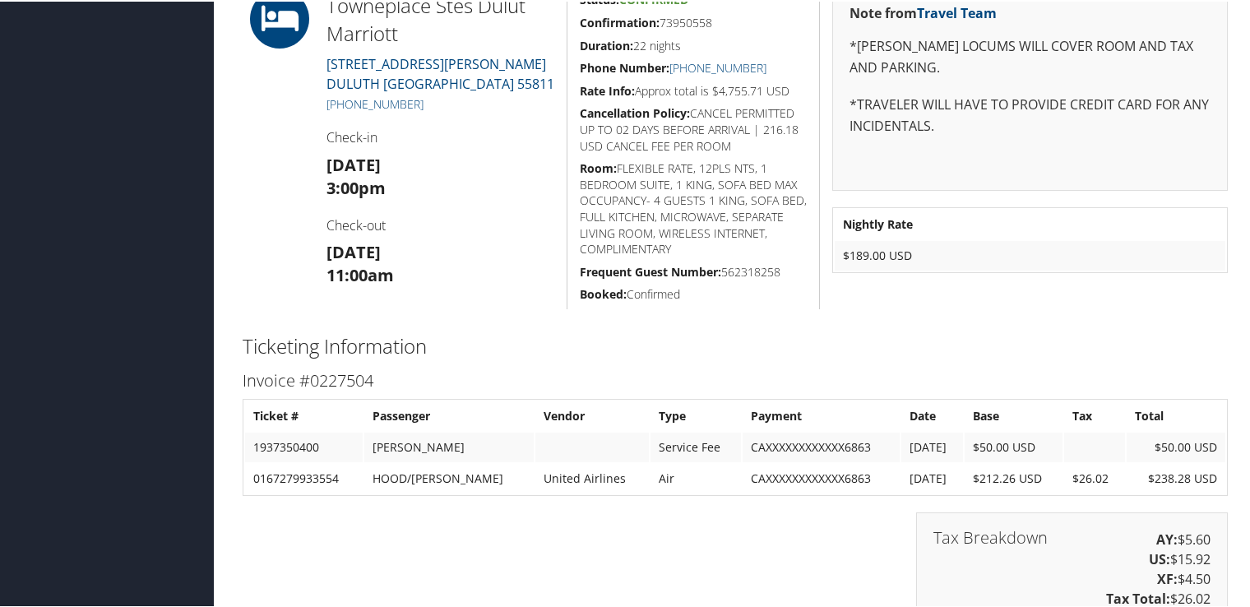
scroll to position [1747, 0]
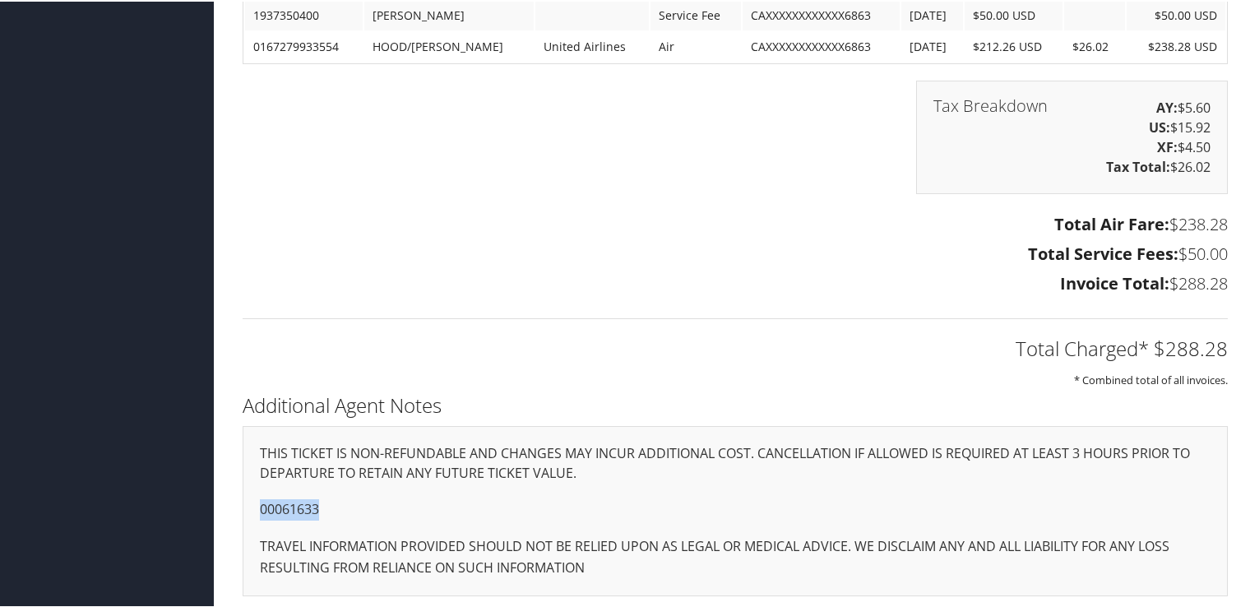
drag, startPoint x: 326, startPoint y: 505, endPoint x: 239, endPoint y: 511, distance: 87.4
click at [239, 511] on div "Additional Agent Notes THIS TICKET IS NON-REFUNDABLE AND CHANGES MAY INCUR ADDI…" at bounding box center [735, 499] width 1010 height 224
copy p "00061633"
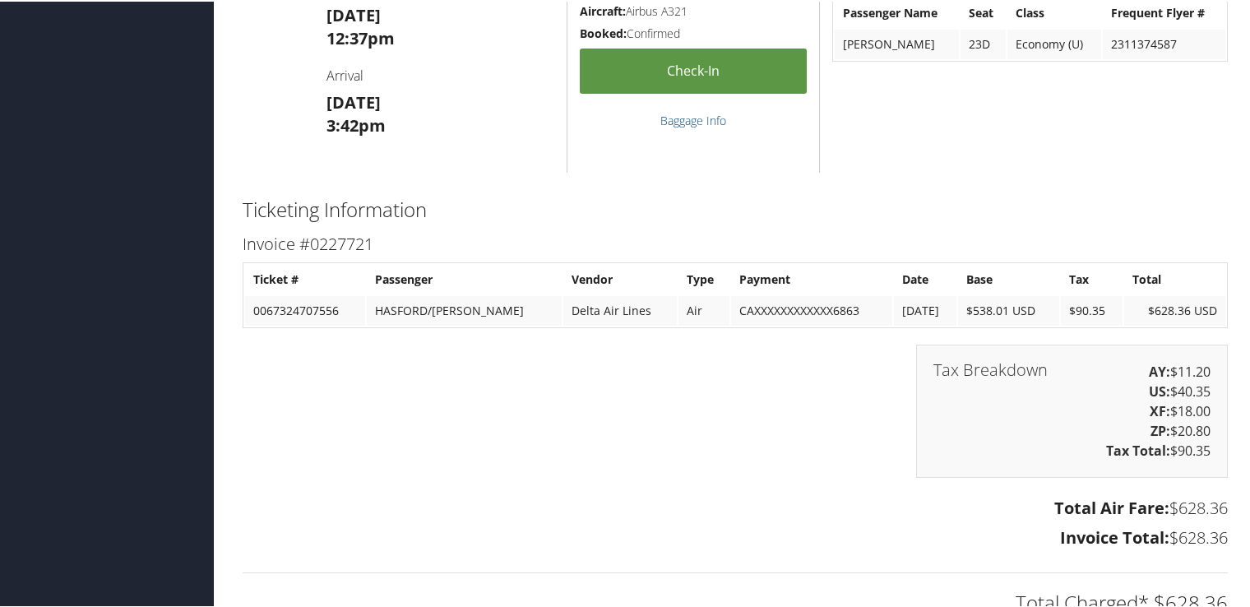
scroll to position [2721, 0]
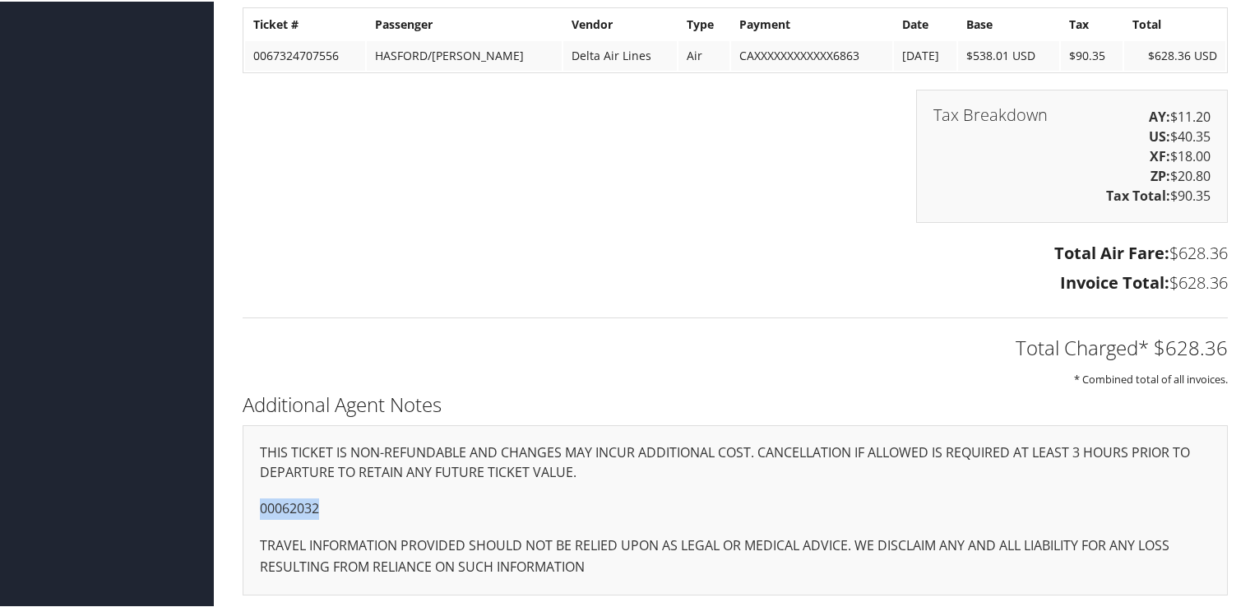
drag, startPoint x: 322, startPoint y: 502, endPoint x: 238, endPoint y: 507, distance: 84.1
click at [238, 507] on div "Additional Agent Notes THIS TICKET IS NON-REFUNDABLE AND CHANGES MAY INCUR ADDI…" at bounding box center [735, 498] width 1010 height 224
copy p "00062032"
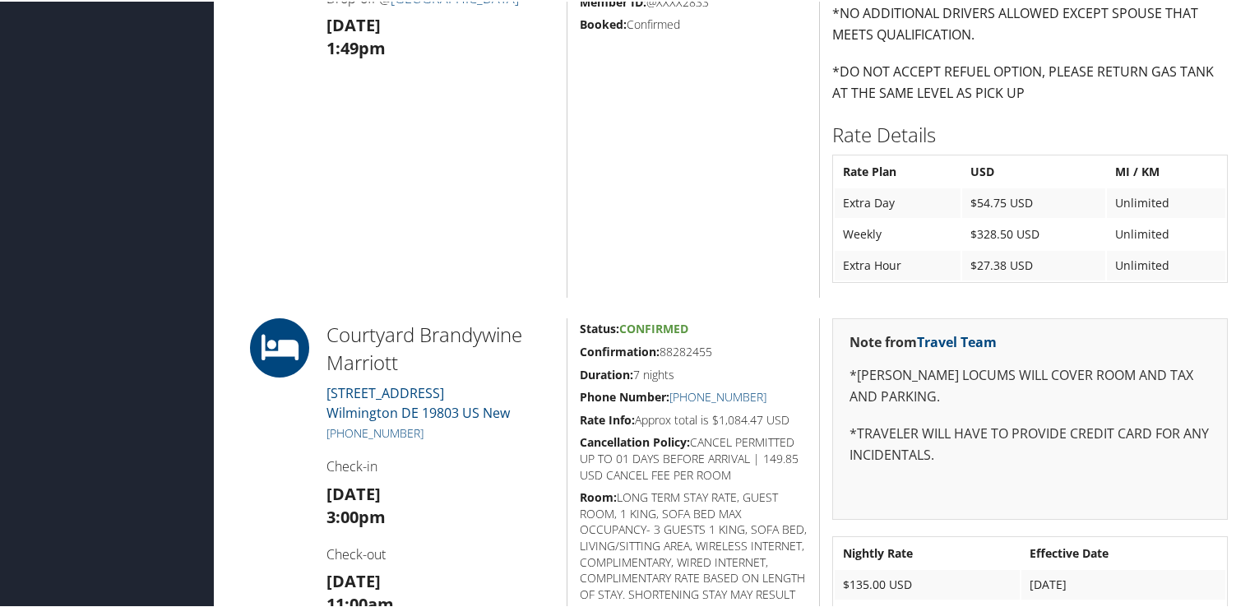
scroll to position [1069, 0]
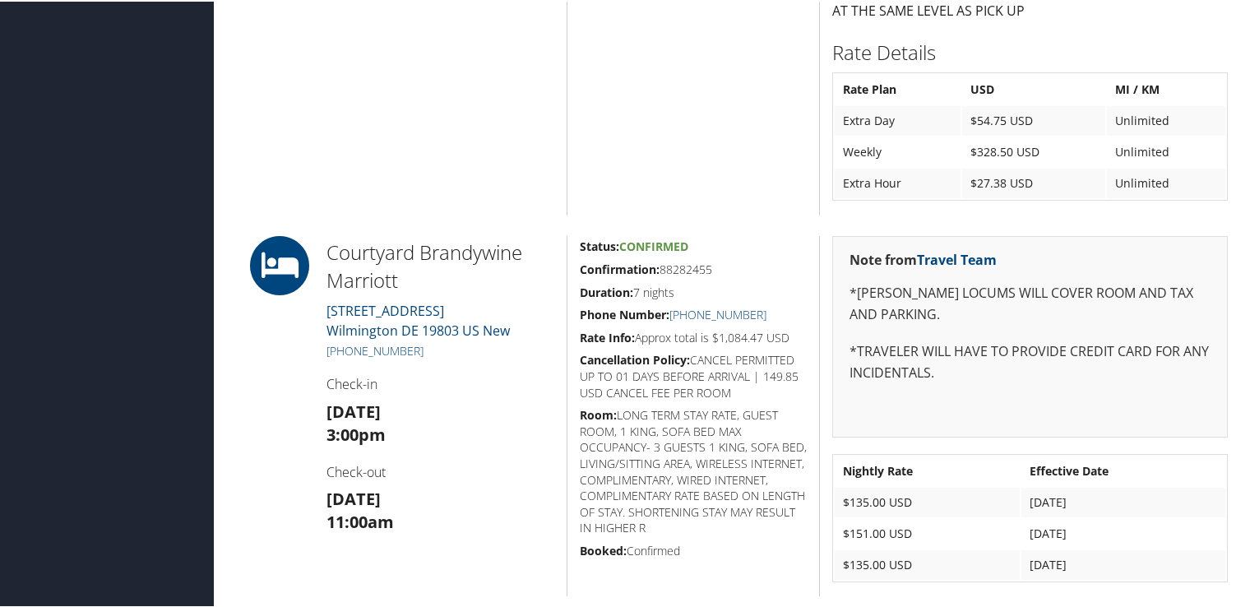
click at [375, 351] on link "[PHONE_NUMBER]" at bounding box center [374, 349] width 97 height 16
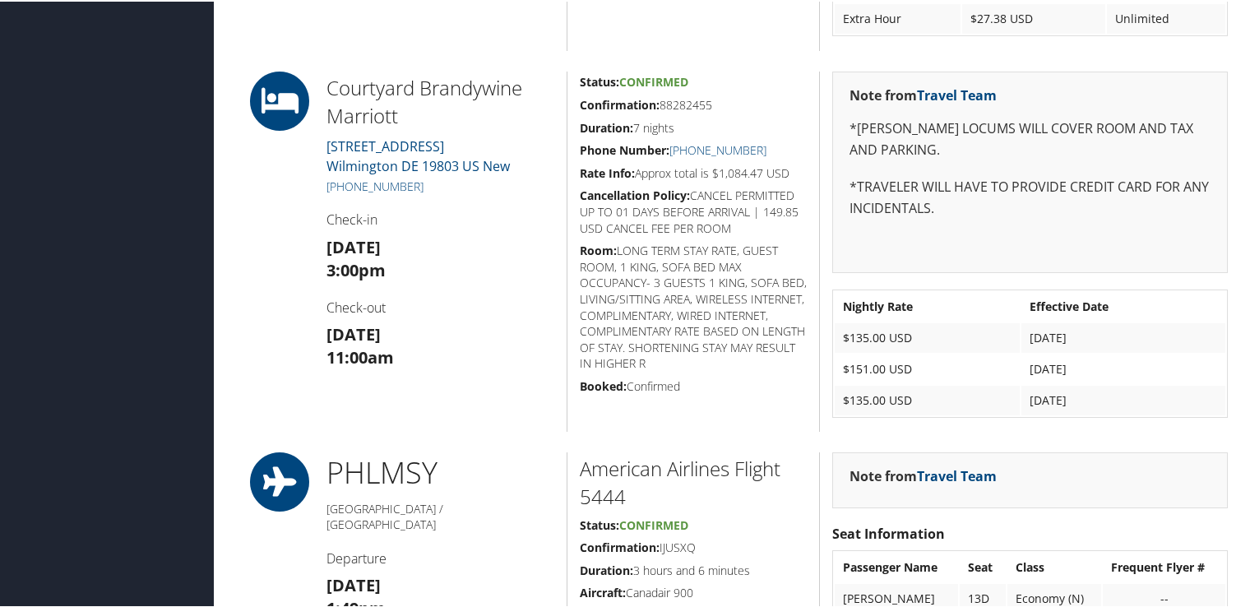
scroll to position [1151, 0]
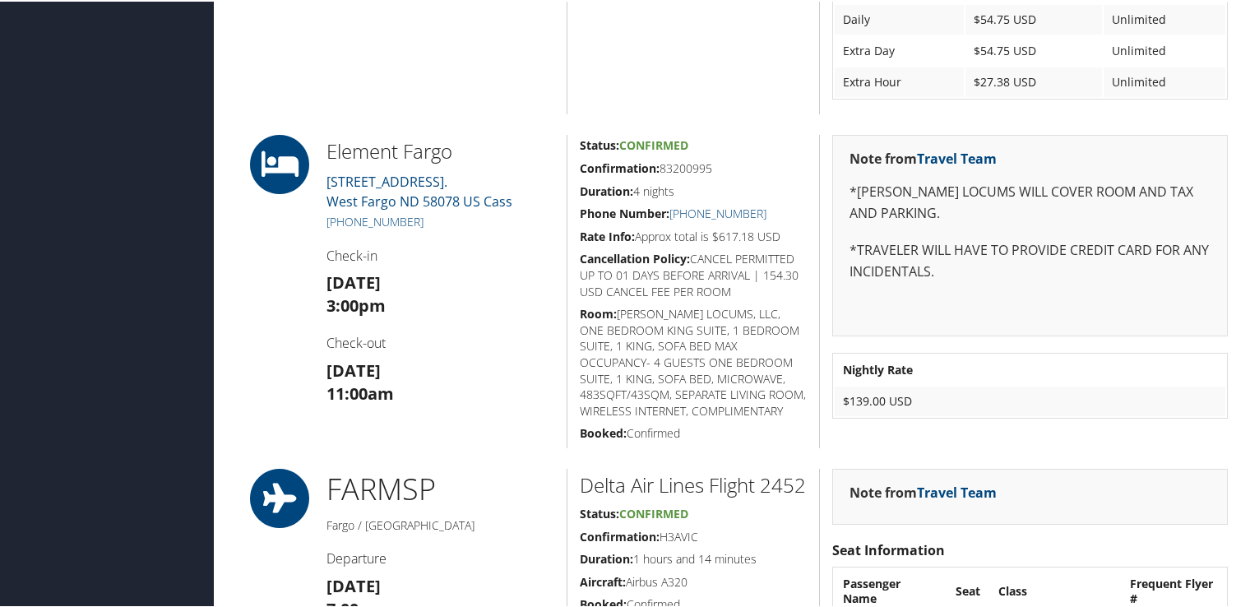
scroll to position [1069, 0]
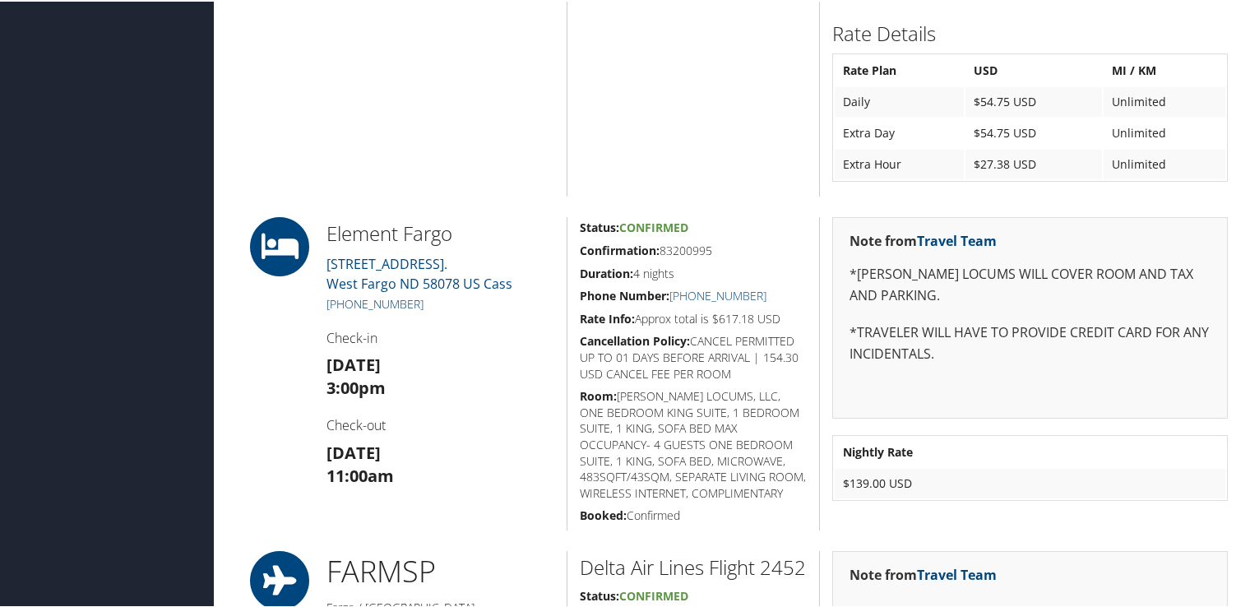
click at [388, 301] on link "[PHONE_NUMBER]" at bounding box center [374, 302] width 97 height 16
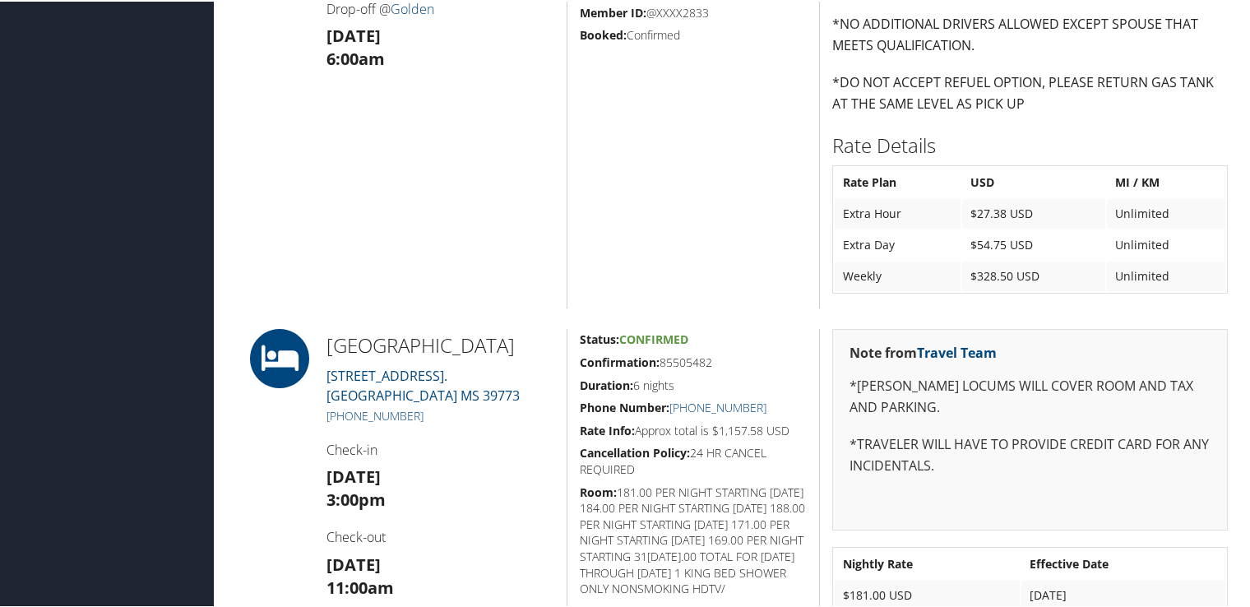
scroll to position [1398, 0]
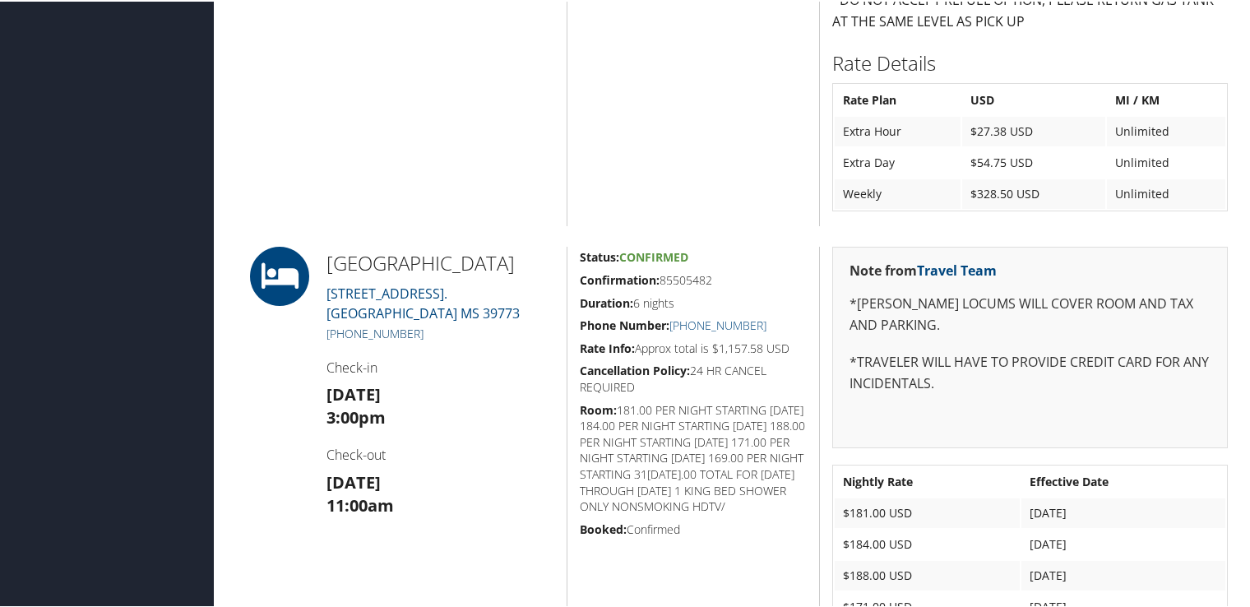
click at [402, 340] on link "+1 (662) 494-7802" at bounding box center [374, 332] width 97 height 16
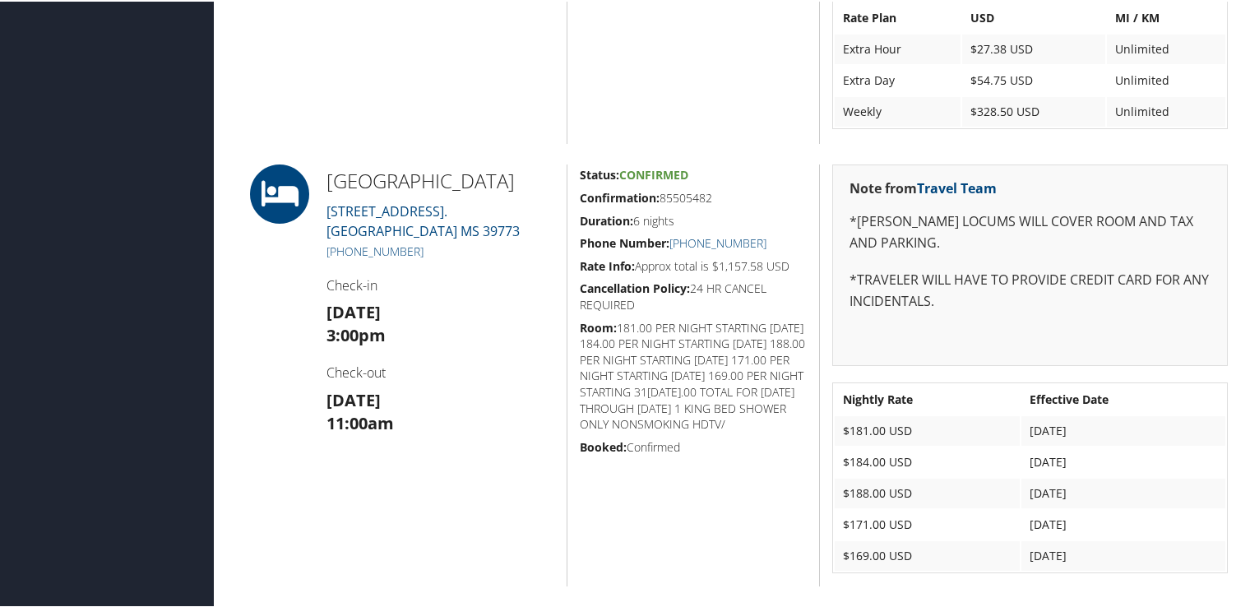
scroll to position [1562, 0]
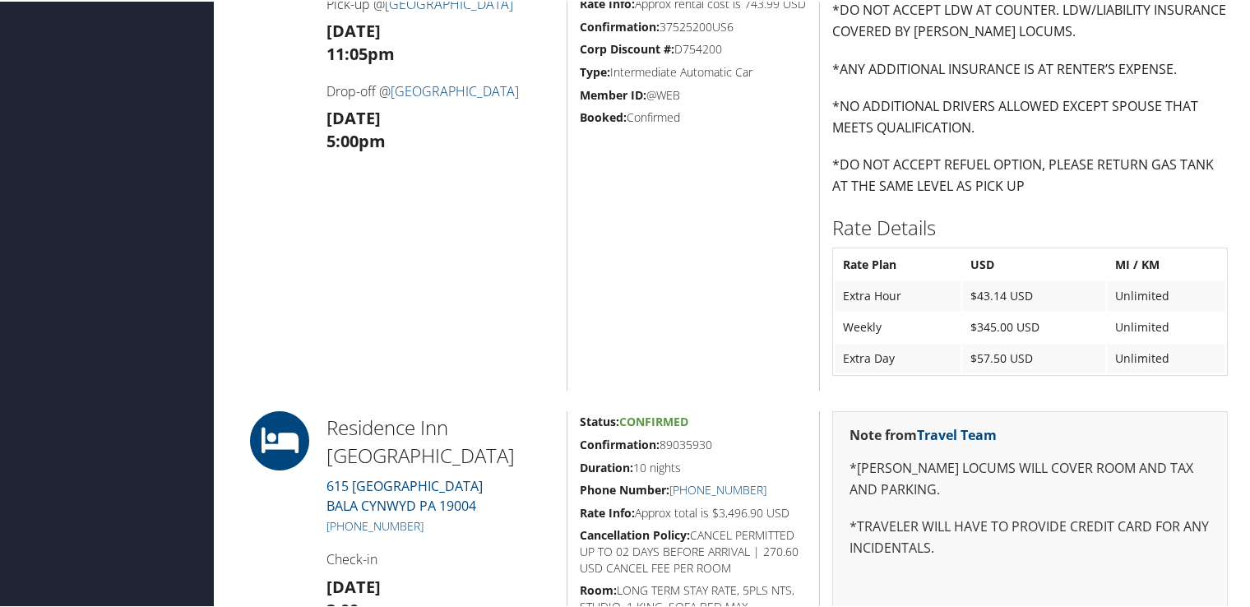
scroll to position [1480, 0]
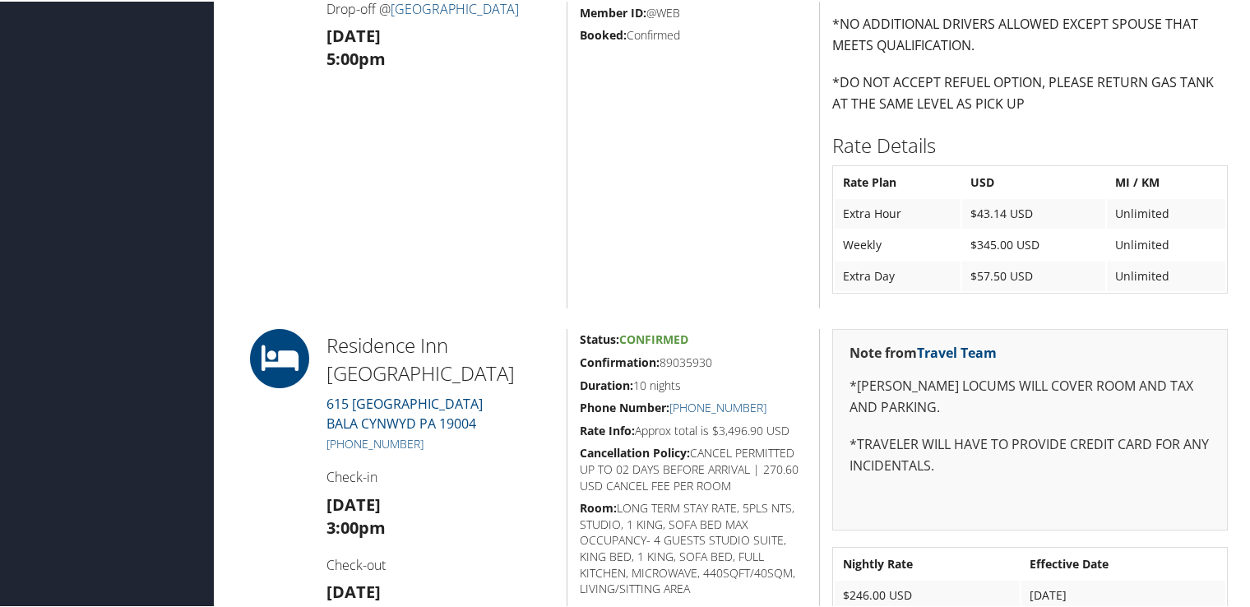
scroll to position [1480, 0]
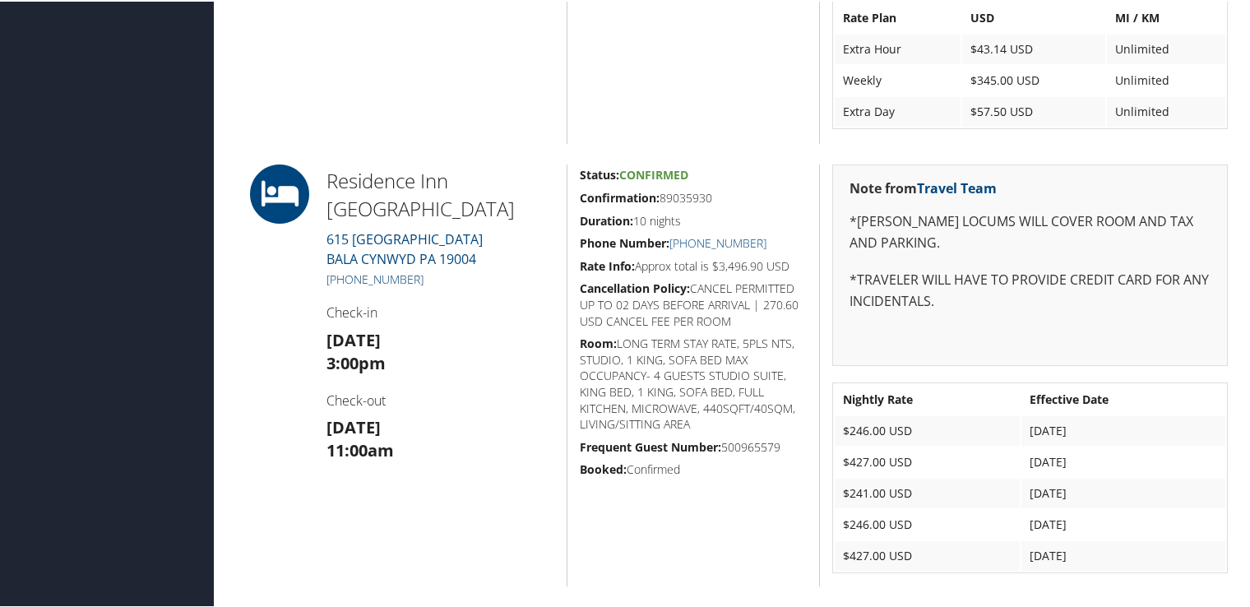
click at [410, 276] on link "[PHONE_NUMBER]" at bounding box center [374, 278] width 97 height 16
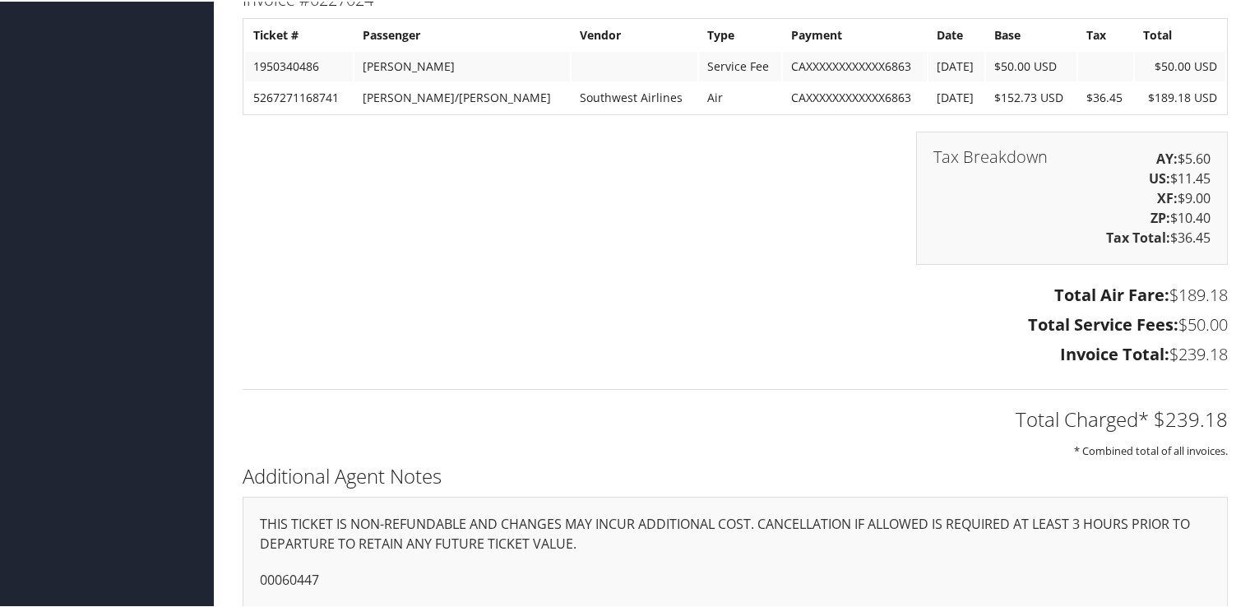
scroll to position [2208, 0]
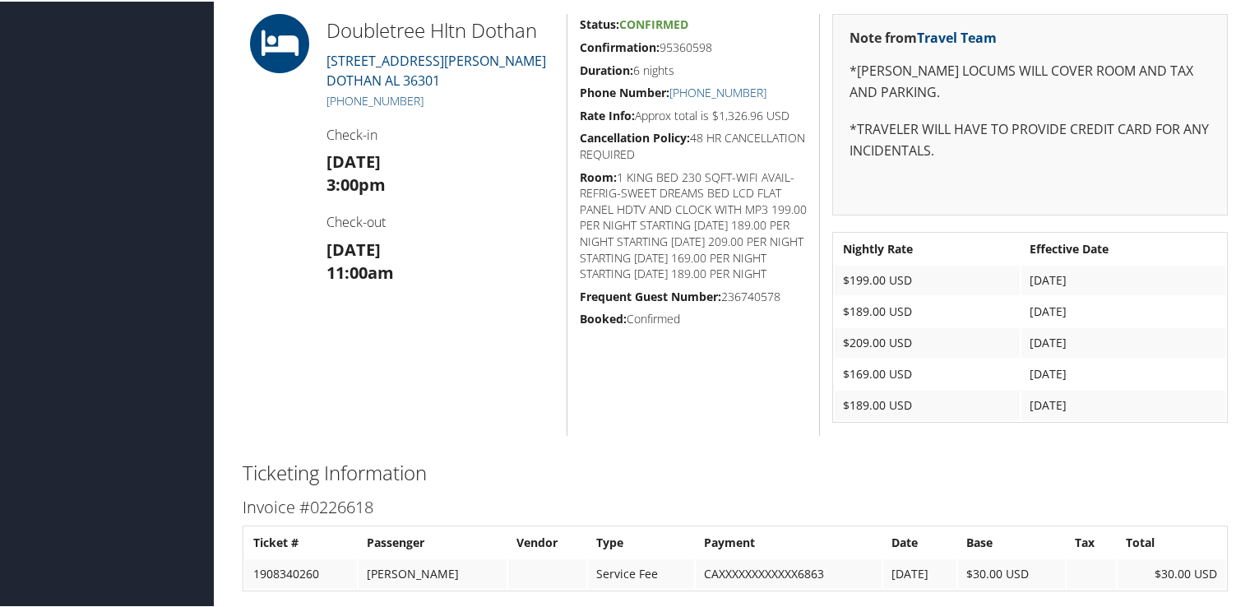
scroll to position [263, 0]
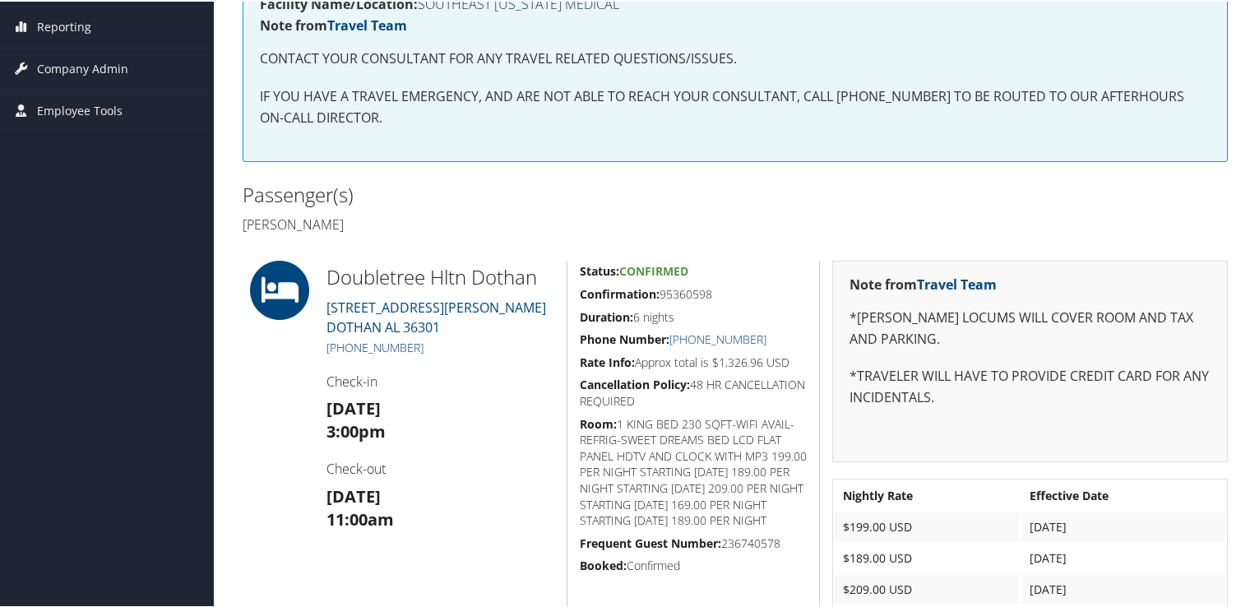
click at [391, 347] on link "+1 (334) 699-1400" at bounding box center [374, 346] width 97 height 16
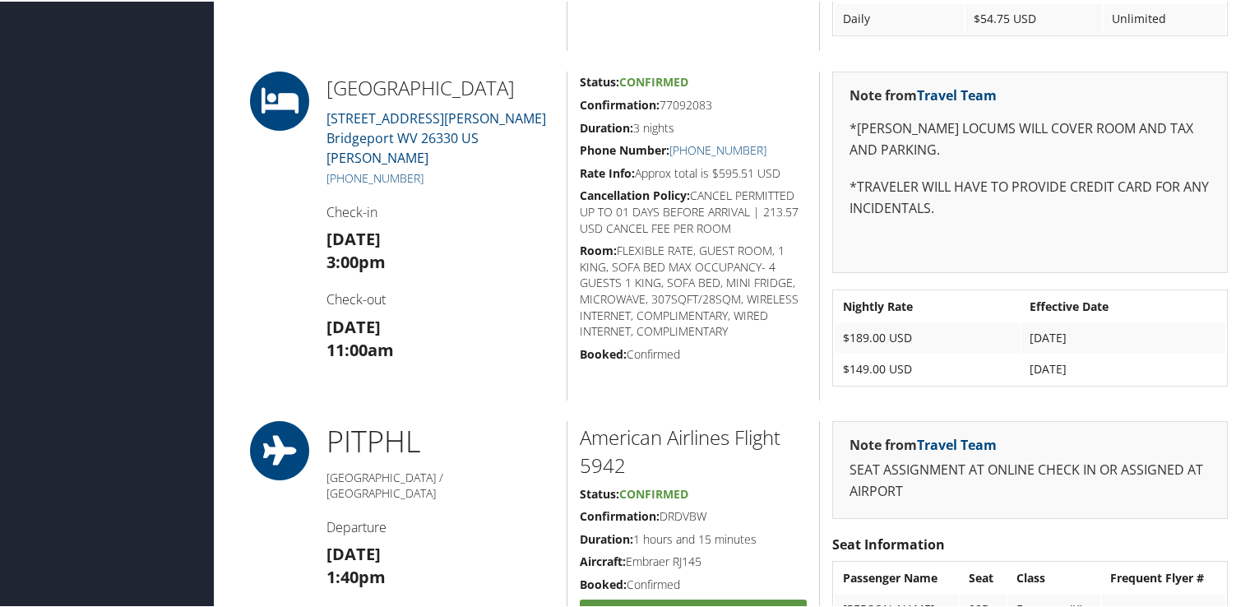
scroll to position [987, 0]
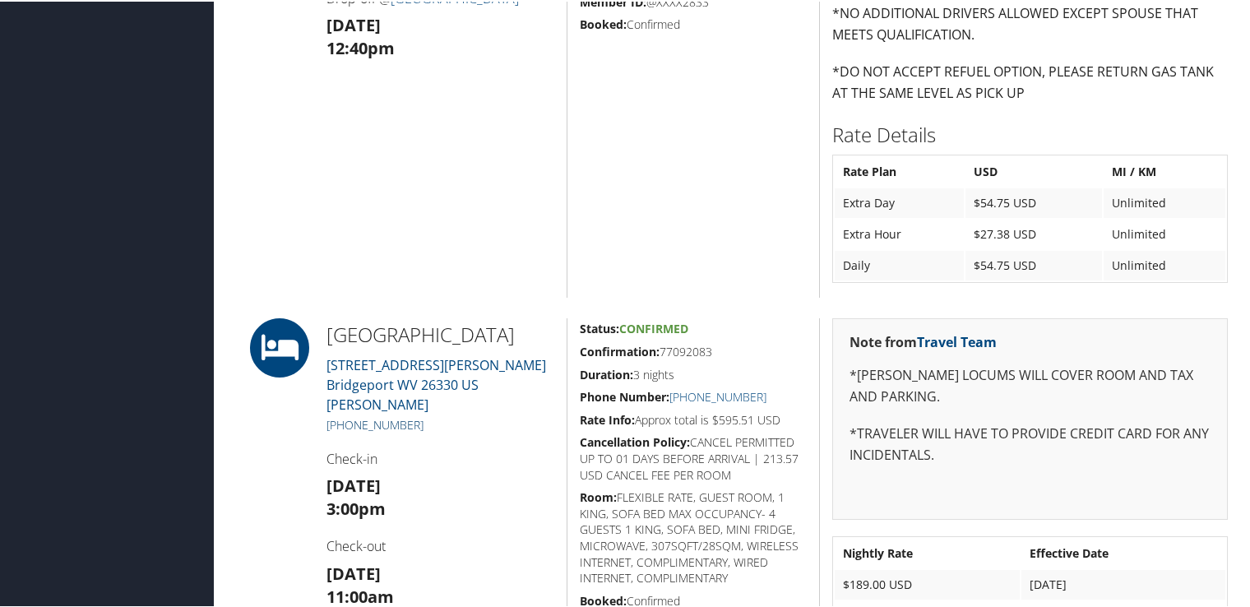
click at [386, 429] on link "+1 (304) 842-0444" at bounding box center [374, 423] width 97 height 16
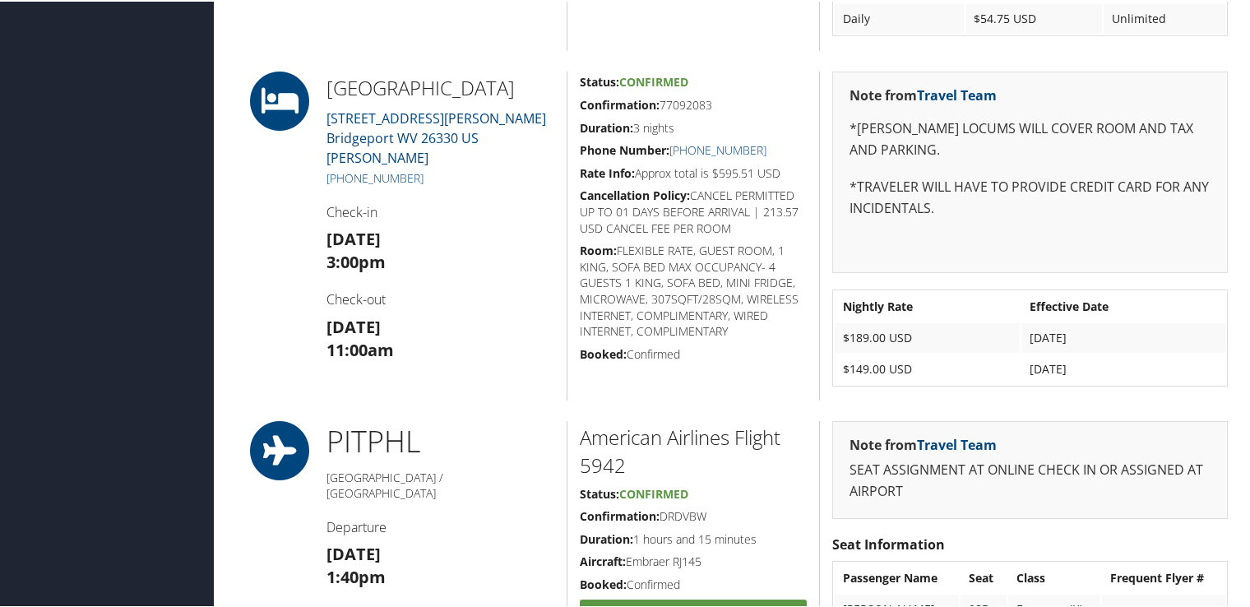
scroll to position [1315, 0]
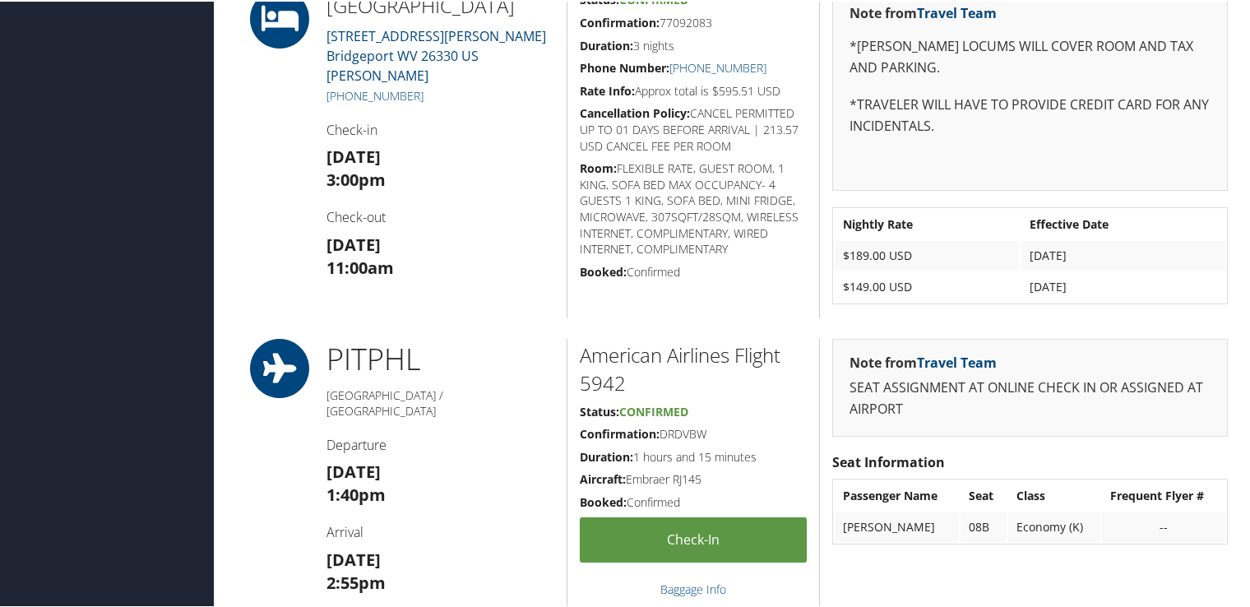
click at [555, 115] on div "Courtyard Bridgeport Marriott 30 SHANER DRIVE Bridgeport WV 26330 US Harr +1 (3…" at bounding box center [440, 152] width 252 height 329
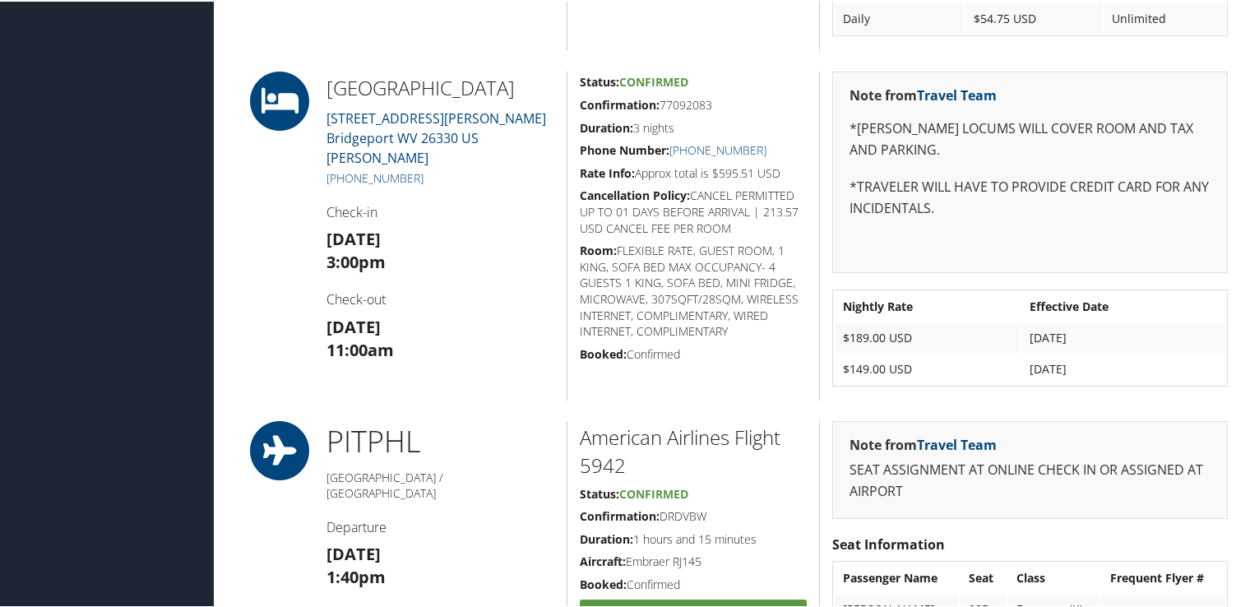
drag, startPoint x: 553, startPoint y: 61, endPoint x: 582, endPoint y: 406, distance: 346.5
click at [582, 406] on div "86104392 Philadelphia, PA Pittsburgh, PA Fri 29 Aug 2025 - Mon 01 Sep 2025 QIVK…" at bounding box center [735, 133] width 1010 height 2629
drag, startPoint x: 582, startPoint y: 406, endPoint x: 532, endPoint y: 327, distance: 93.5
click at [532, 327] on h3 "Mon 01 Sep 11:00am" at bounding box center [440, 337] width 228 height 46
click at [207, 194] on div "Dashboards AirPortal 360™ (Manager) My Travel Dashboard Trips Airtinerary® Look…" at bounding box center [628, 108] width 1256 height 2682
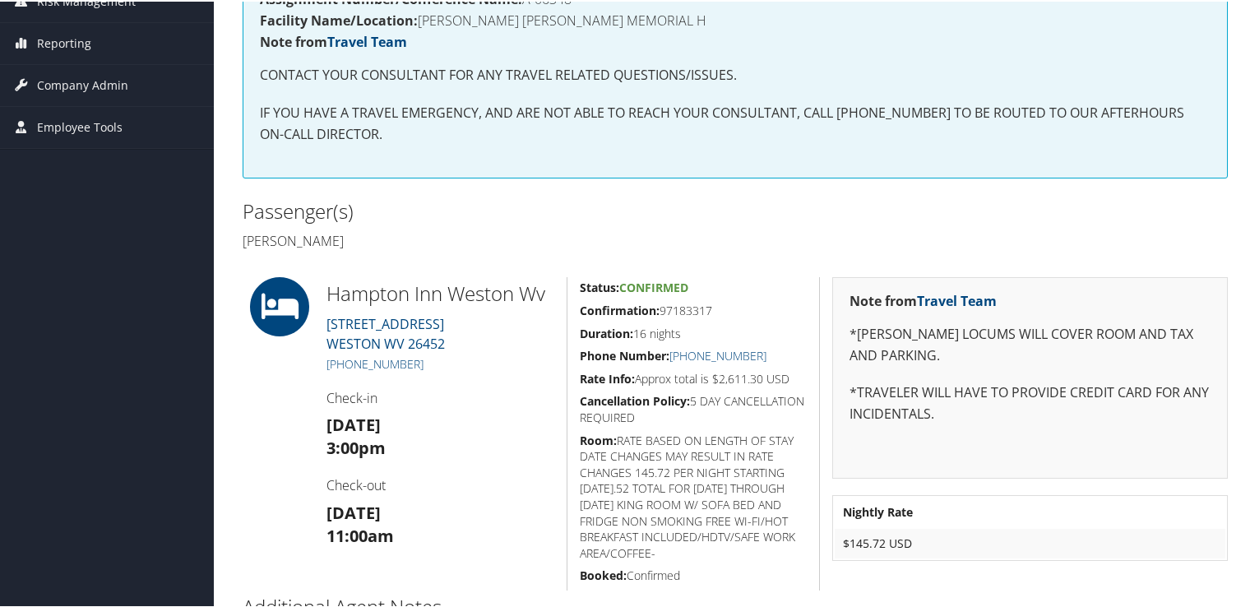
scroll to position [329, 0]
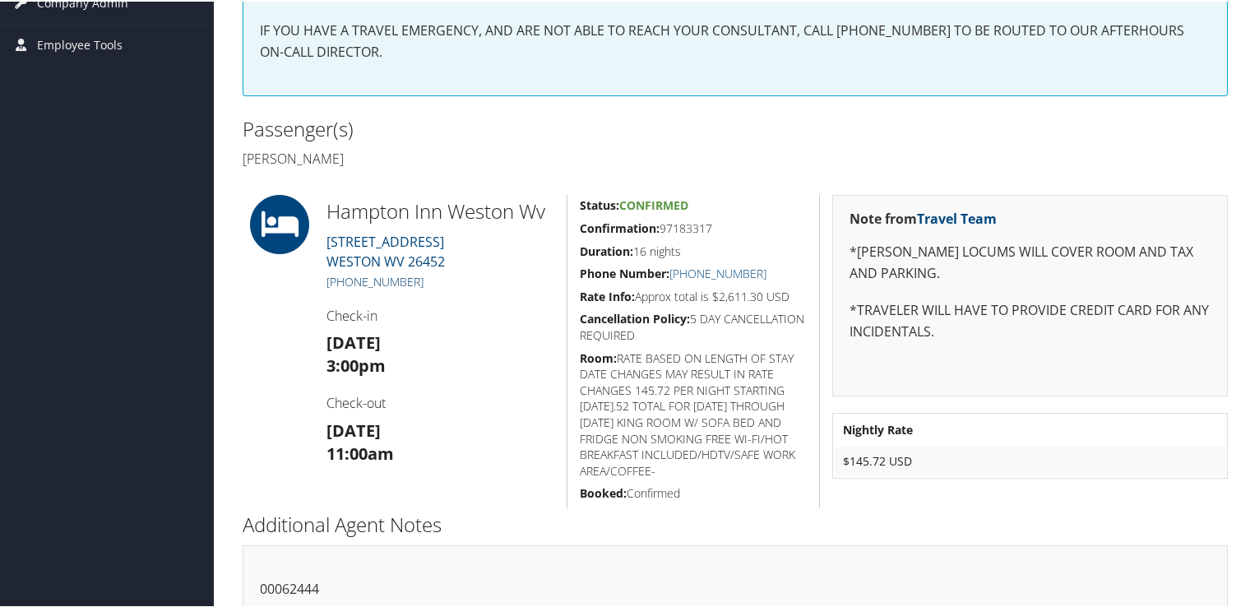
click at [398, 281] on link "+1 (304) 997-8750" at bounding box center [374, 280] width 97 height 16
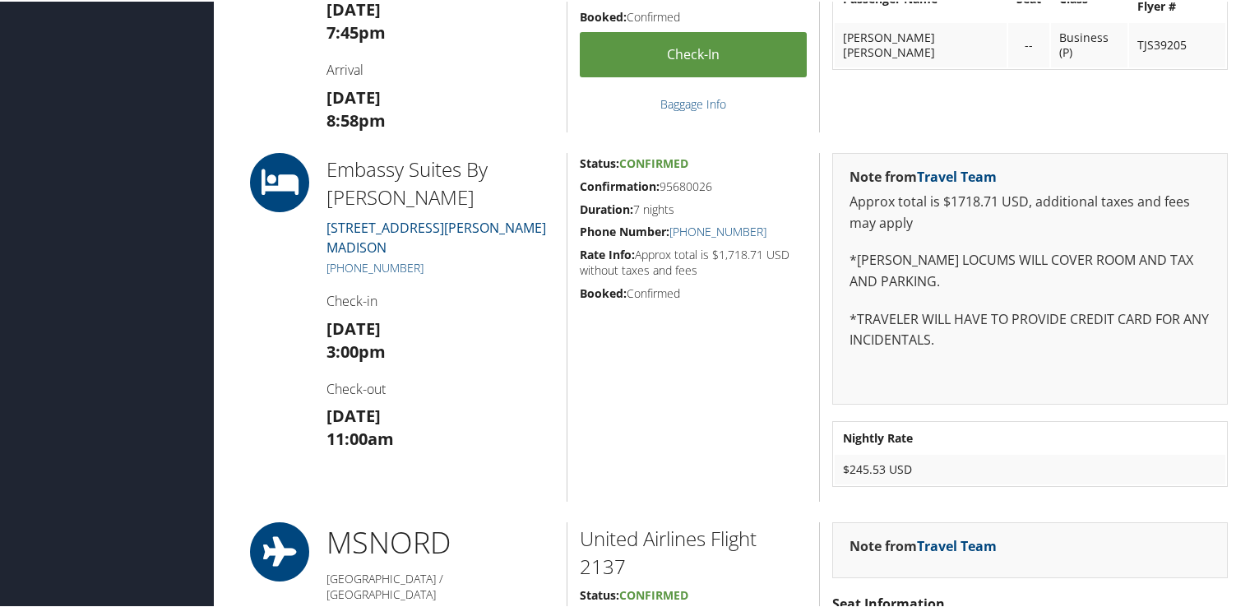
scroll to position [904, 0]
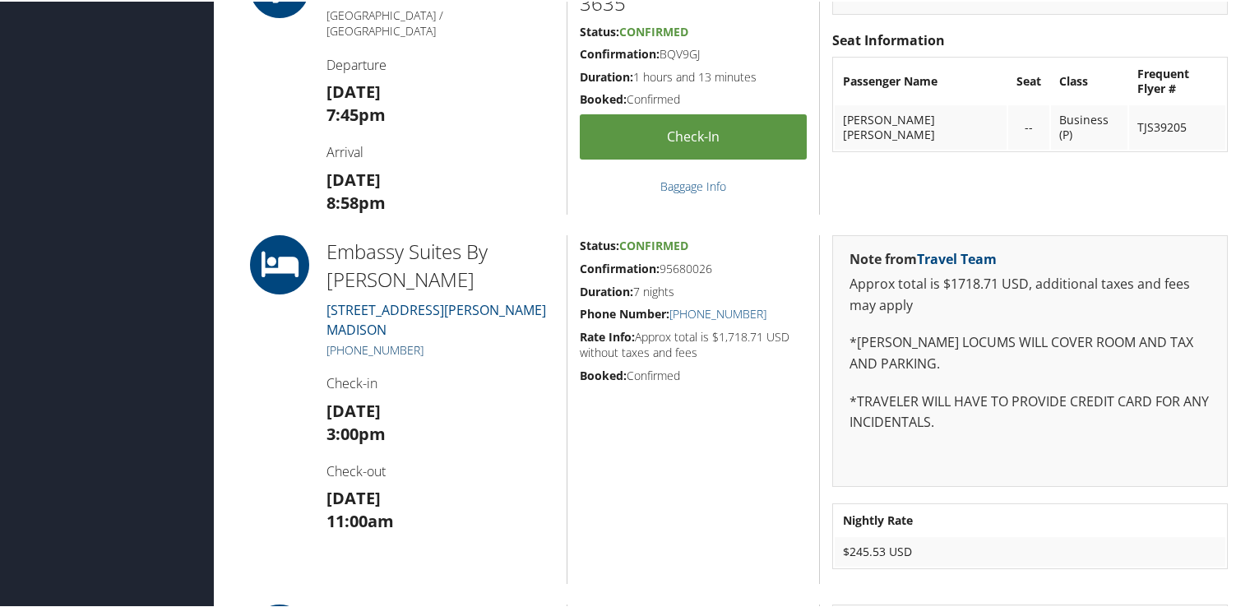
click at [380, 344] on link "[PHONE_NUMBER]" at bounding box center [374, 348] width 97 height 16
click at [490, 123] on div "ORD MSN [GEOGRAPHIC_DATA] / [GEOGRAPHIC_DATA] Departure [DATE] 7:45pm Arrival […" at bounding box center [440, 85] width 252 height 256
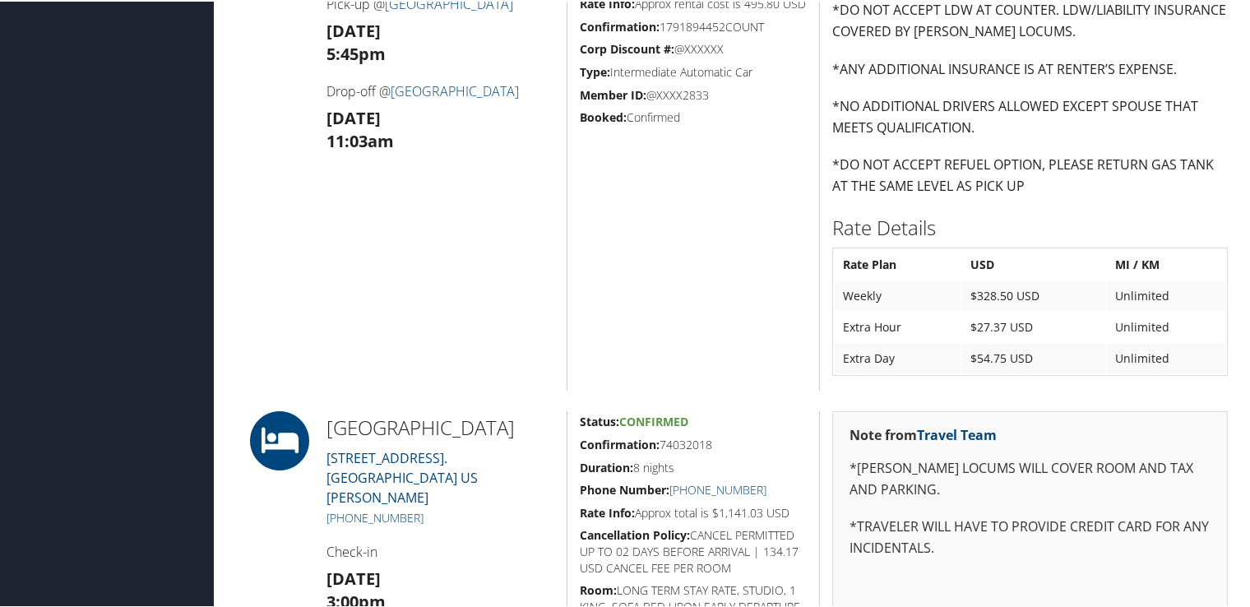
scroll to position [1480, 0]
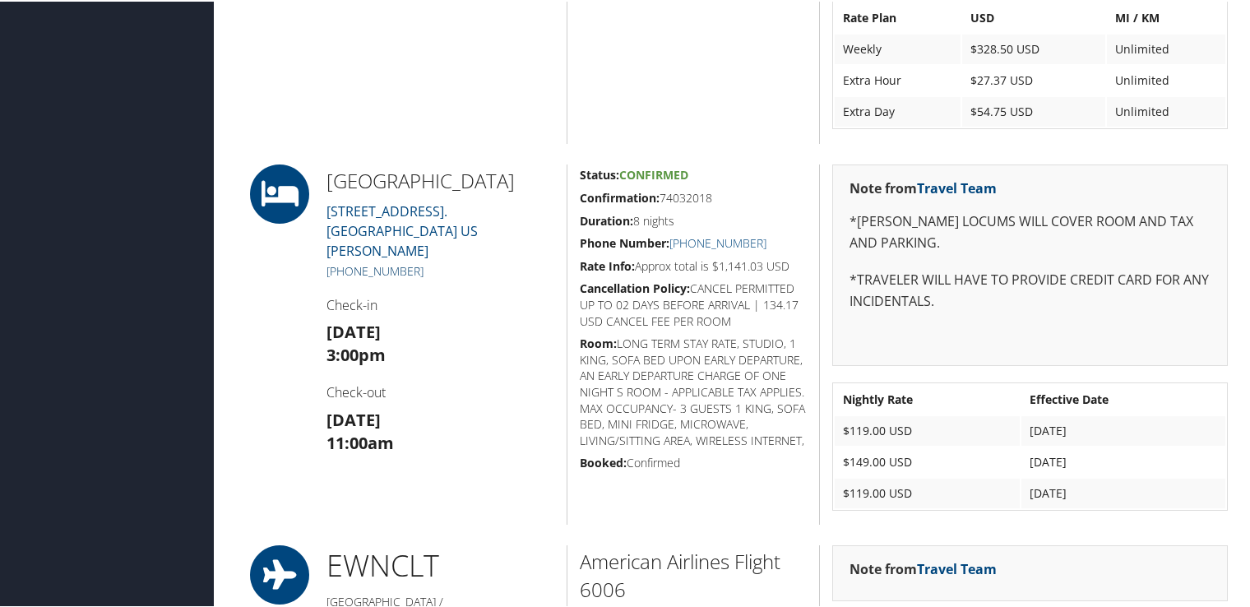
click at [419, 277] on link "+1 (252) 637-0017" at bounding box center [374, 269] width 97 height 16
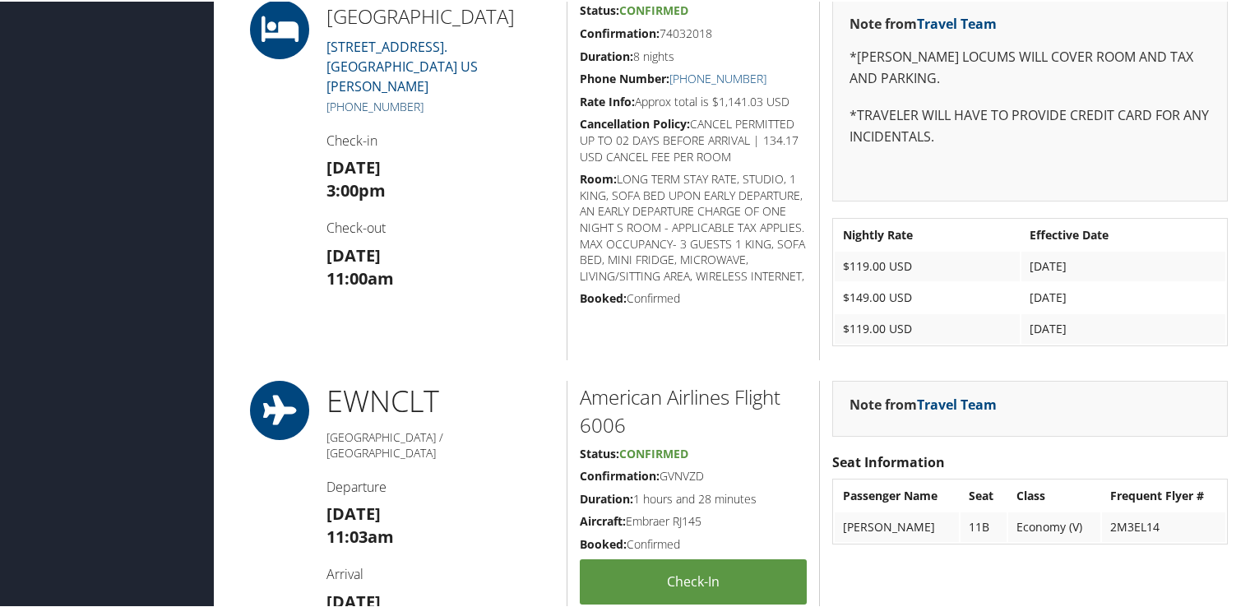
scroll to position [1562, 0]
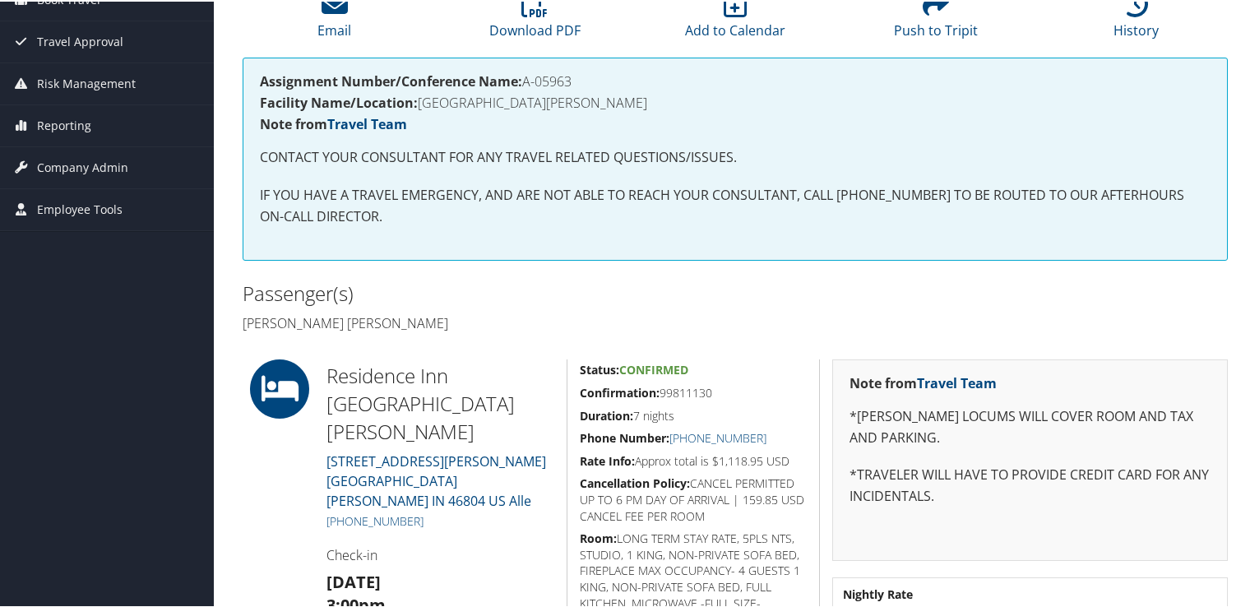
scroll to position [247, 0]
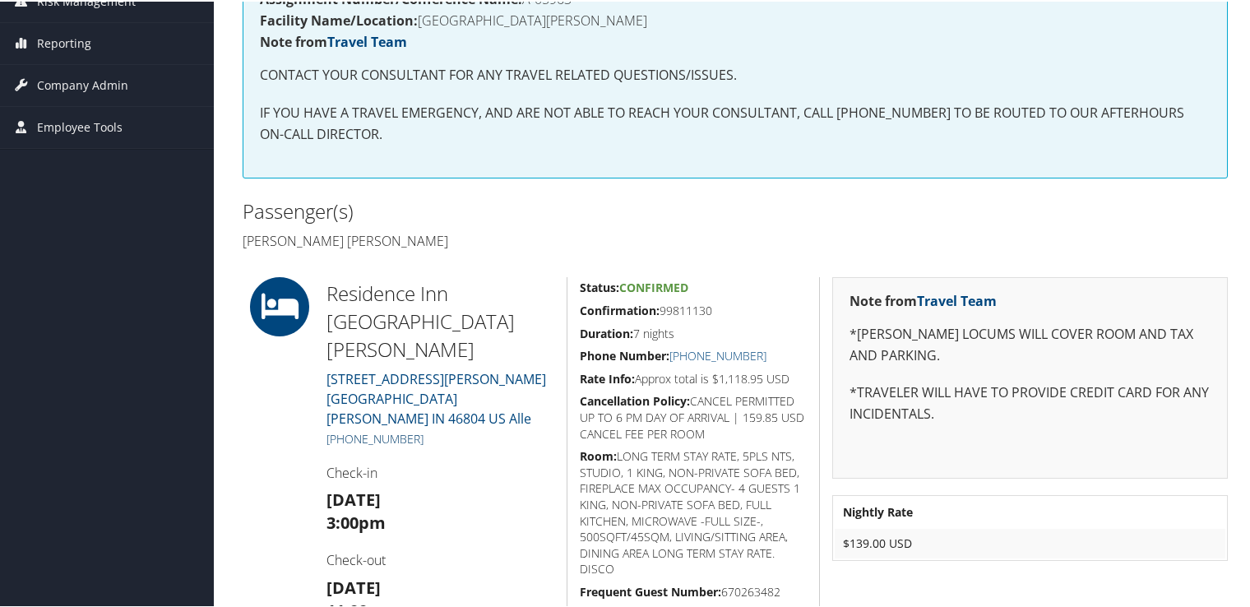
click at [392, 429] on link "+1 (260) 432-8000" at bounding box center [374, 437] width 97 height 16
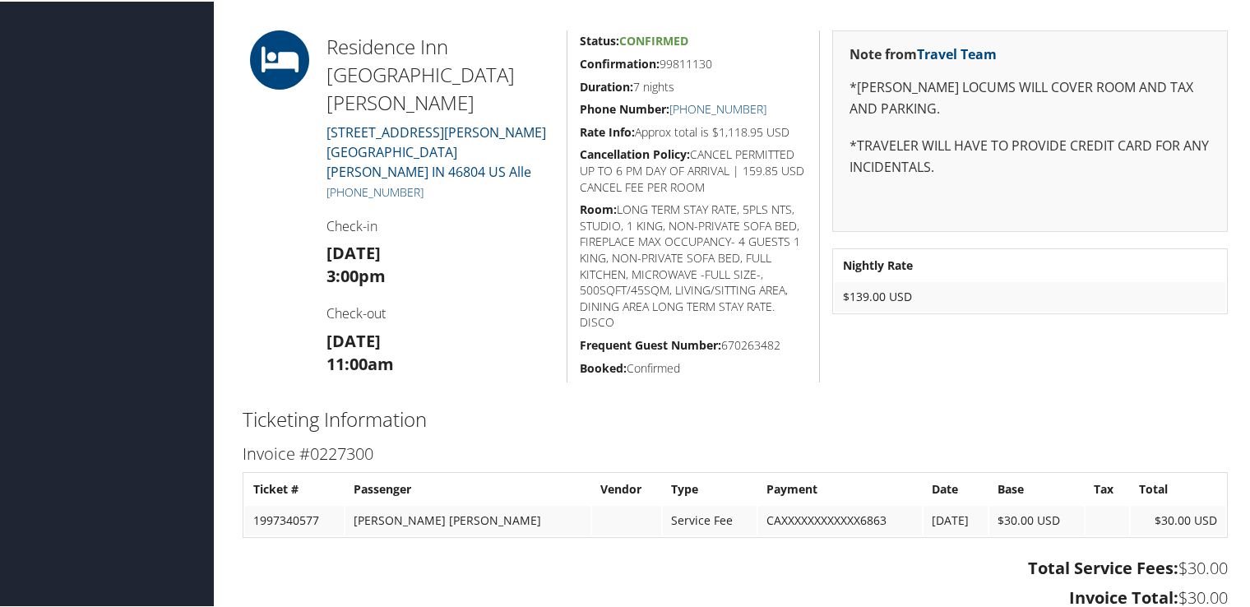
scroll to position [411, 0]
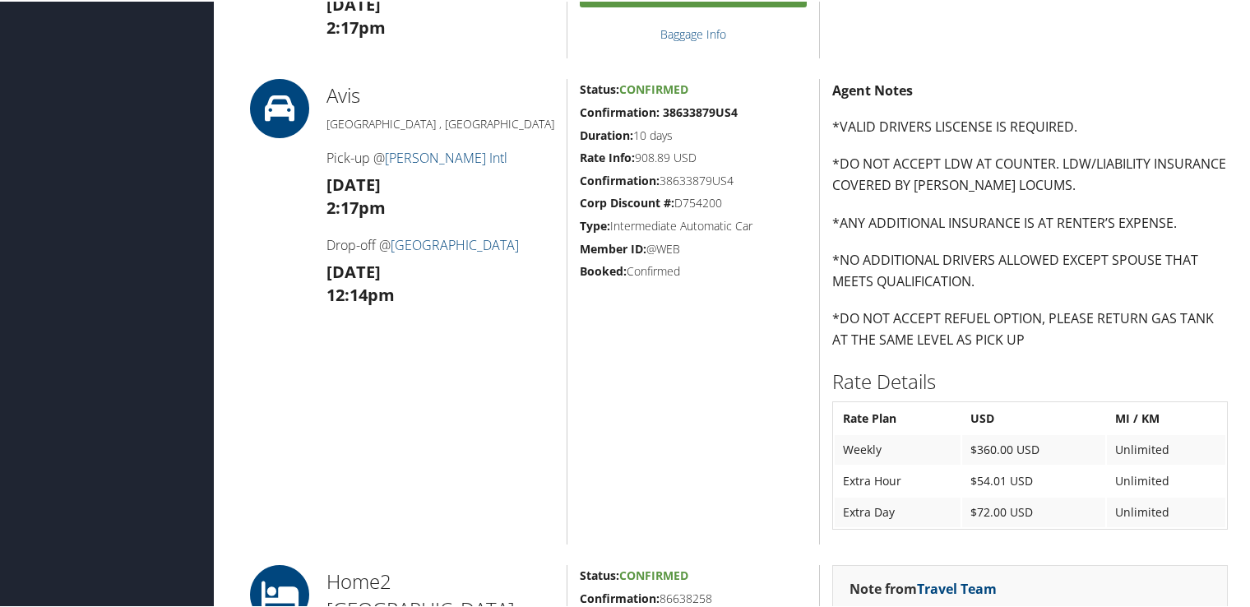
scroll to position [1069, 0]
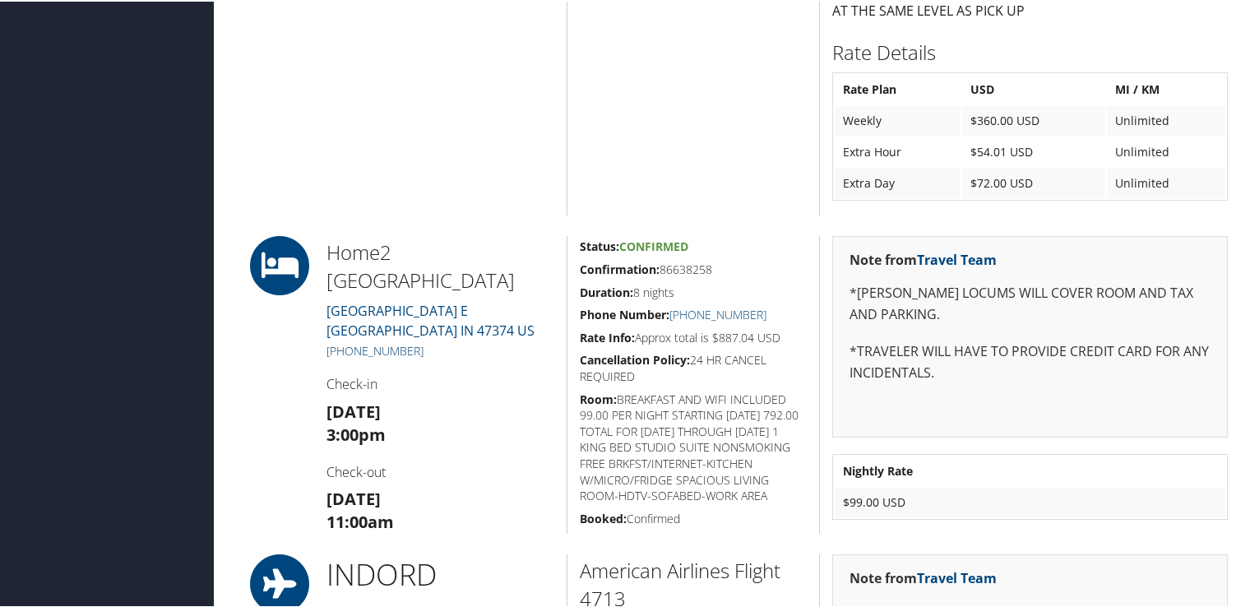
click at [400, 341] on link "+1 (765) 227-2750" at bounding box center [374, 349] width 97 height 16
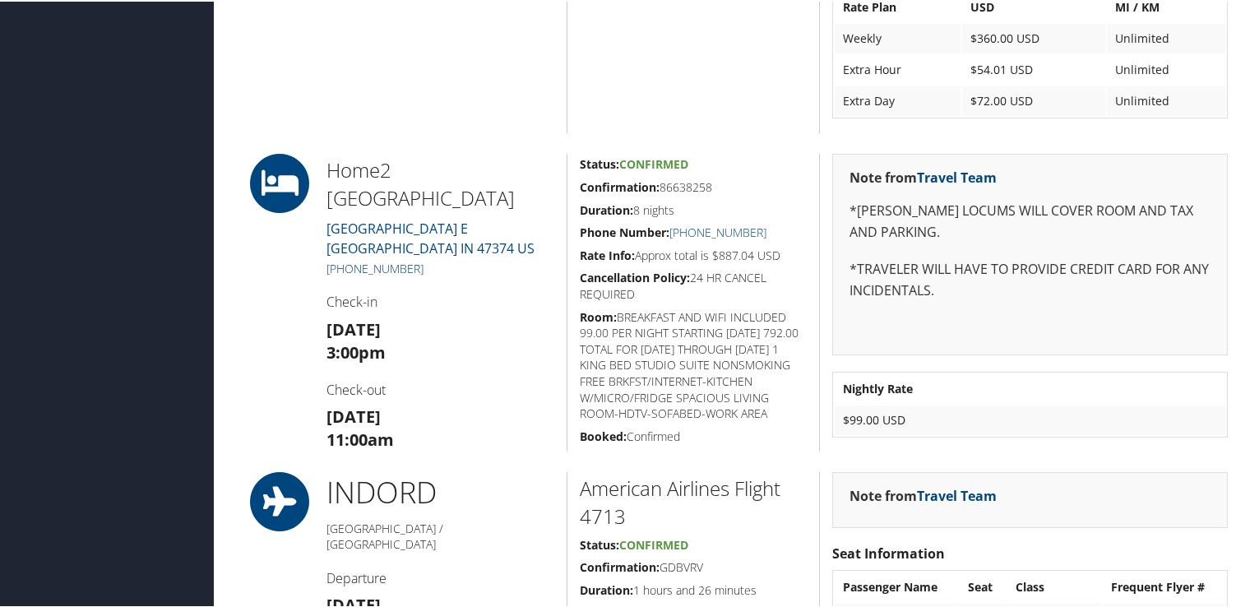
scroll to position [1233, 0]
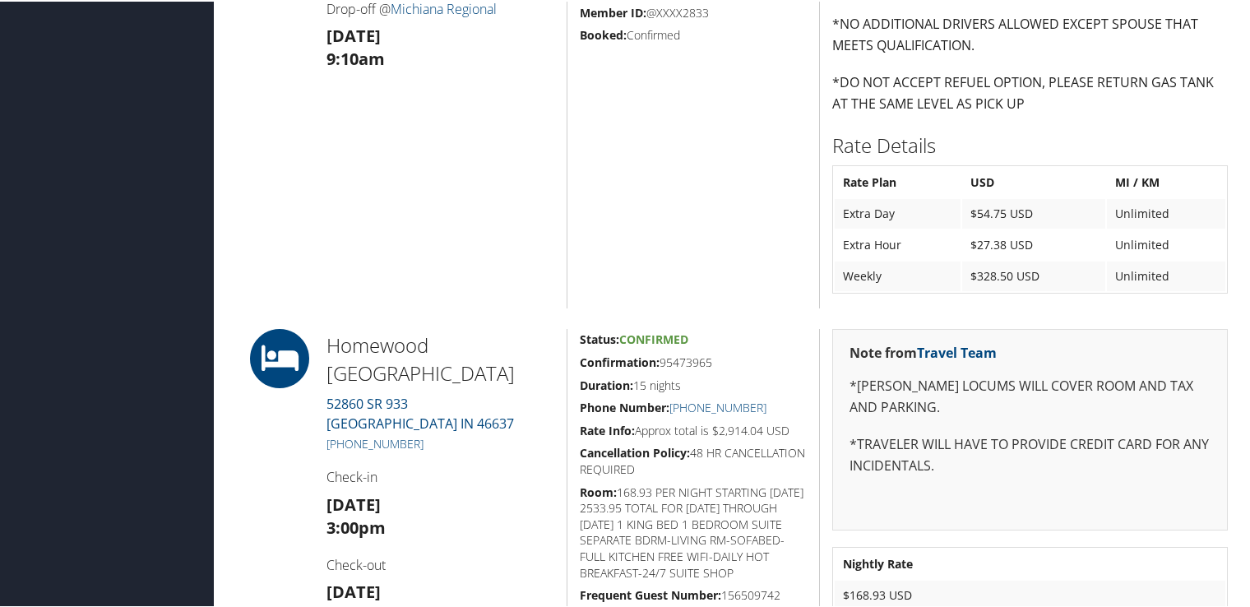
scroll to position [1398, 0]
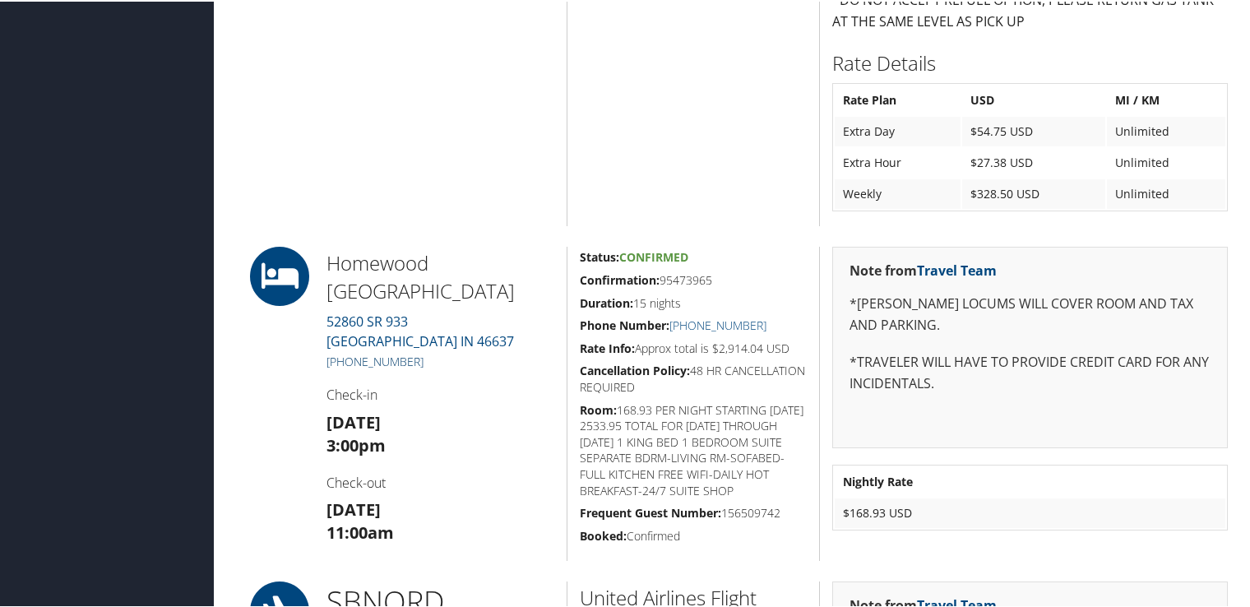
click at [375, 358] on link "[PHONE_NUMBER]" at bounding box center [374, 360] width 97 height 16
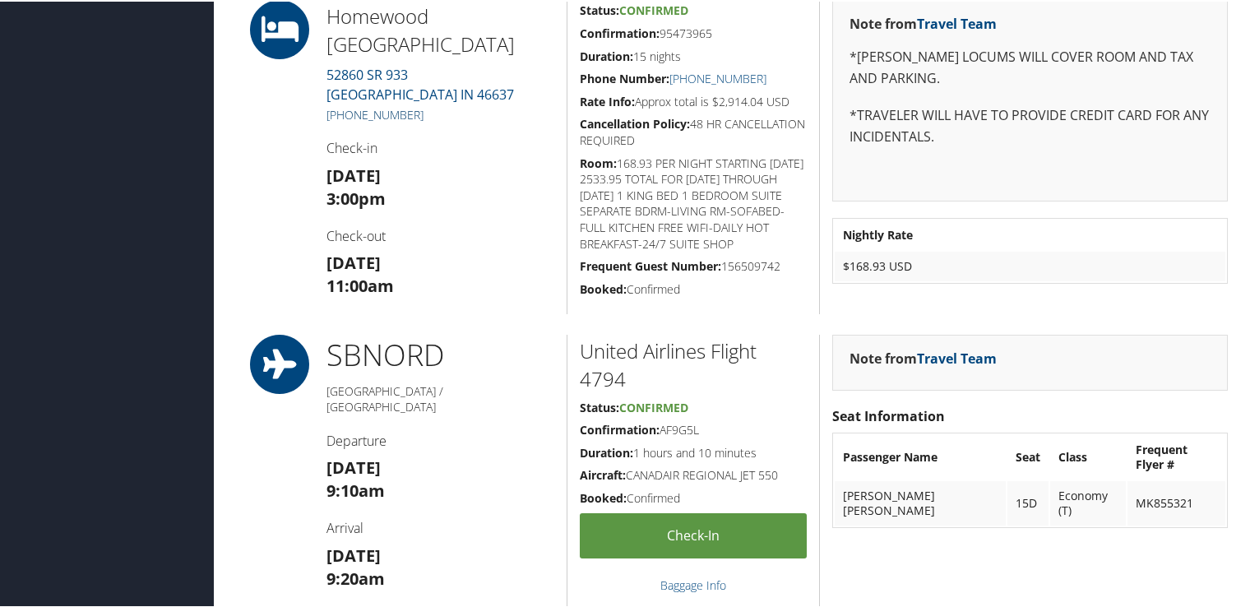
scroll to position [1562, 0]
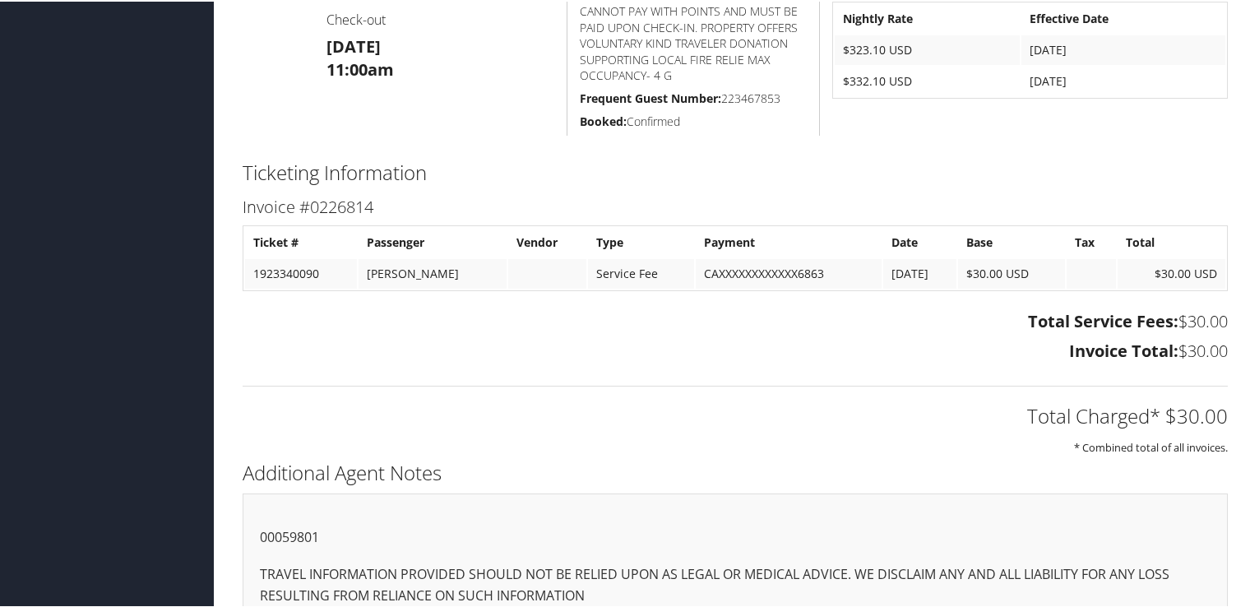
scroll to position [769, 0]
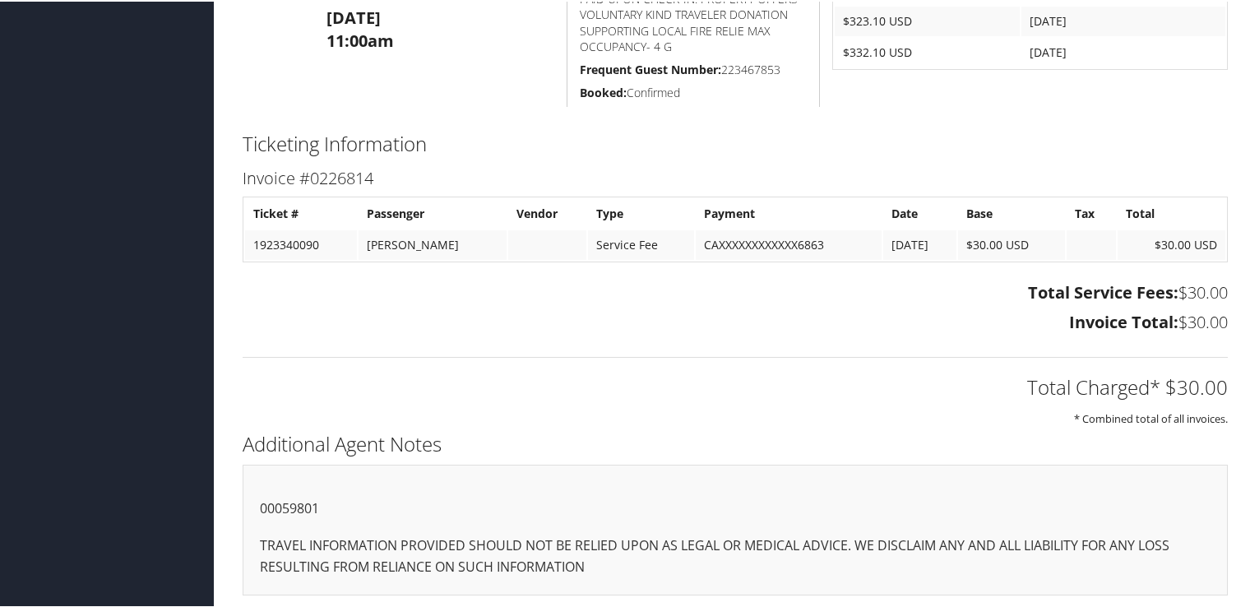
click at [300, 502] on p "00059801" at bounding box center [735, 507] width 950 height 21
copy p "00059801"
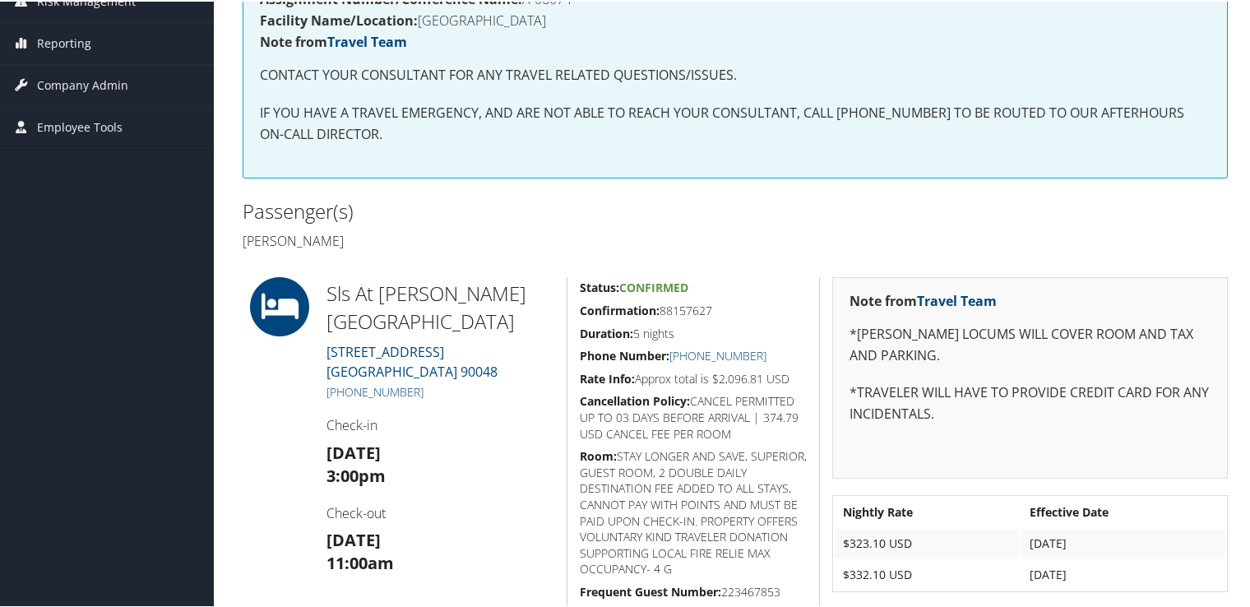
scroll to position [329, 0]
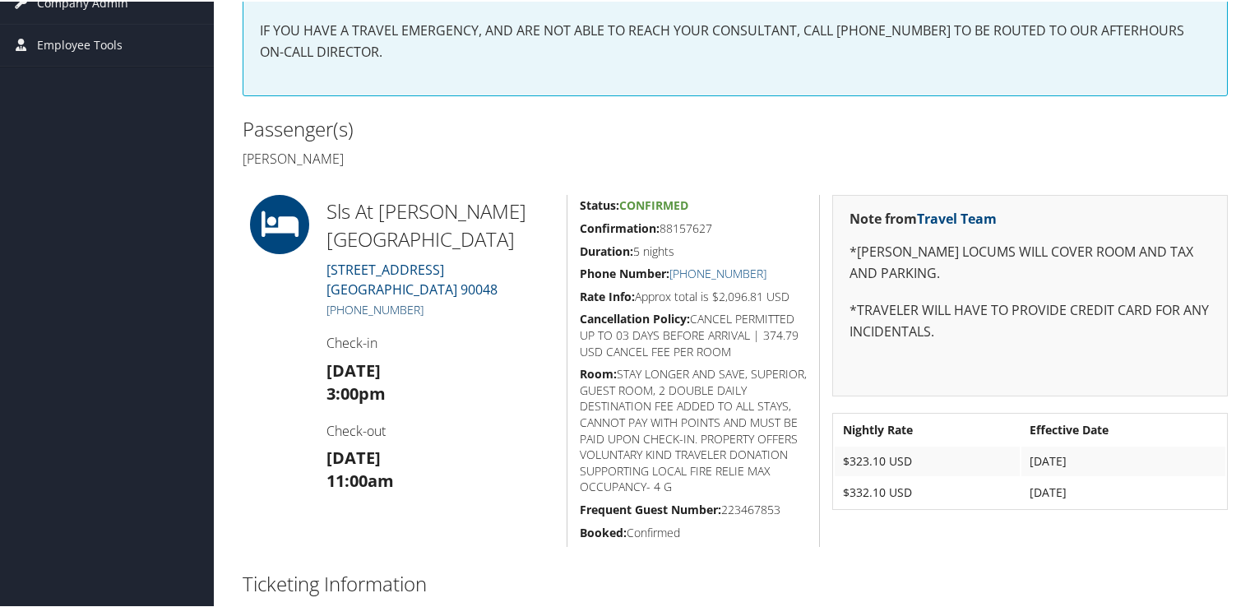
click at [410, 300] on link "[PHONE_NUMBER]" at bounding box center [374, 308] width 97 height 16
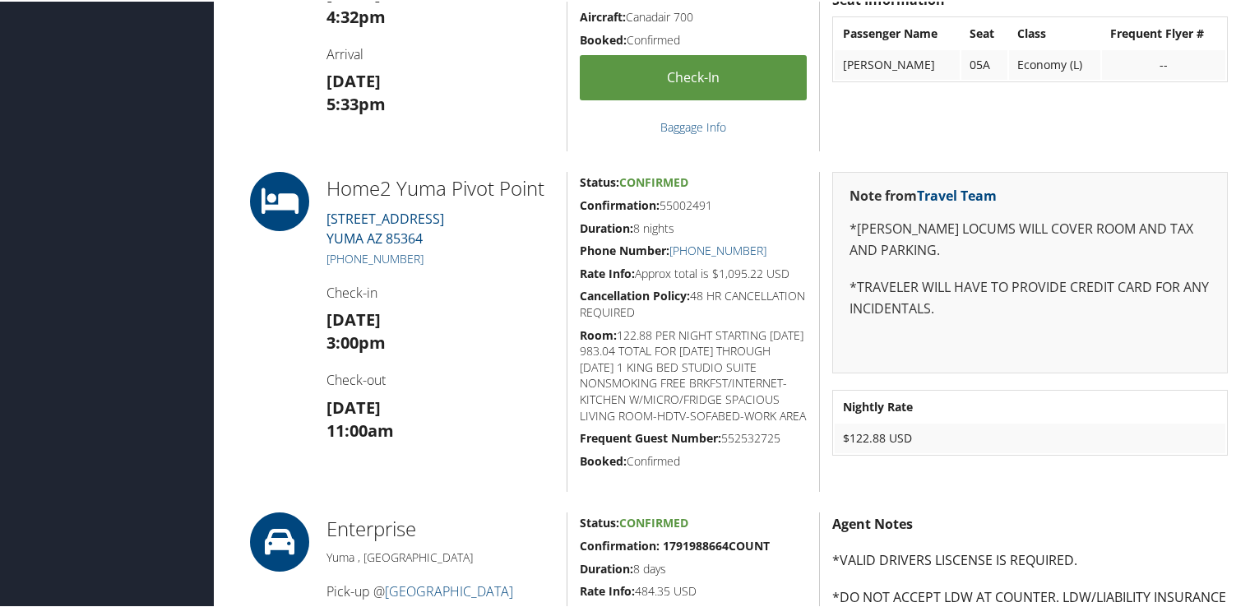
scroll to position [904, 0]
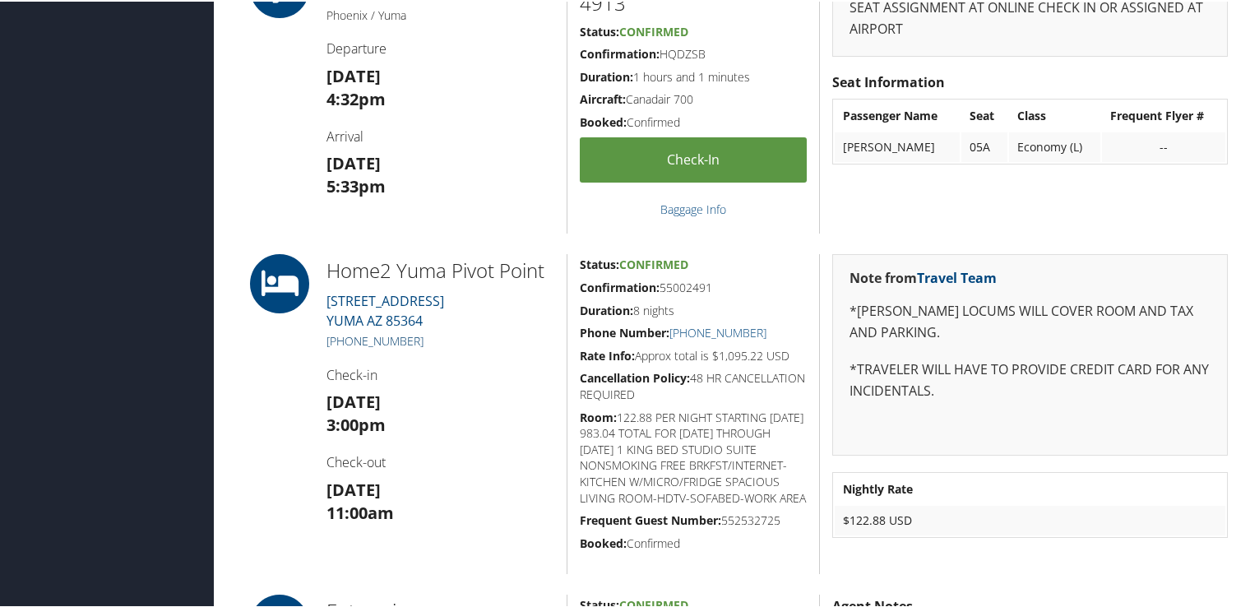
click at [381, 340] on link "[PHONE_NUMBER]" at bounding box center [374, 339] width 97 height 16
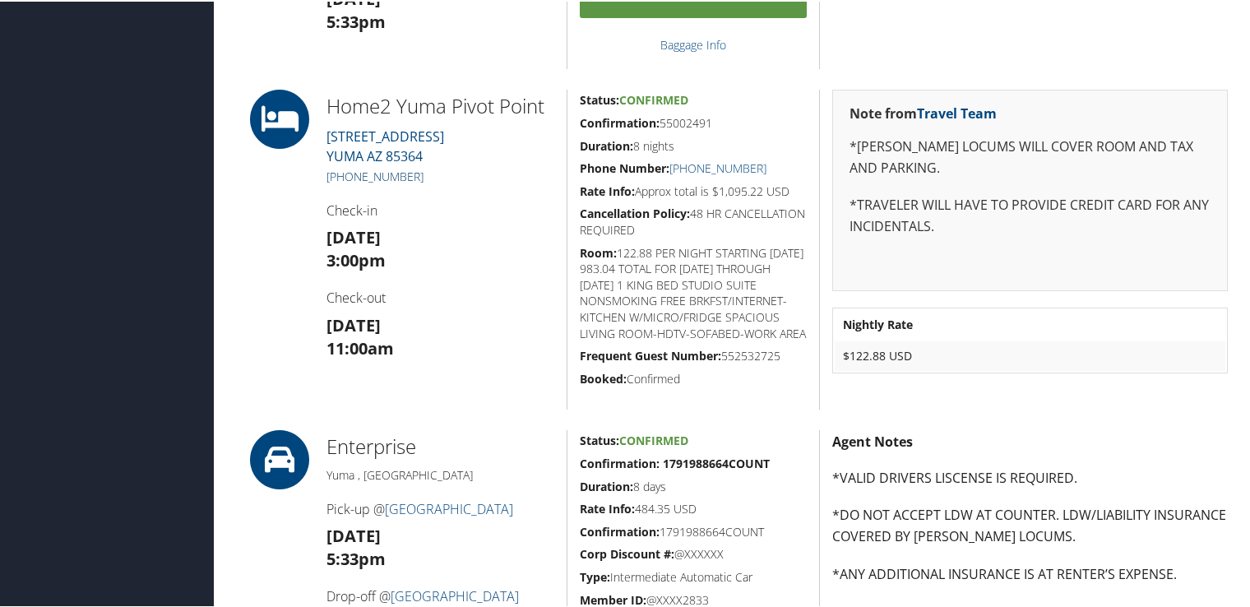
scroll to position [987, 0]
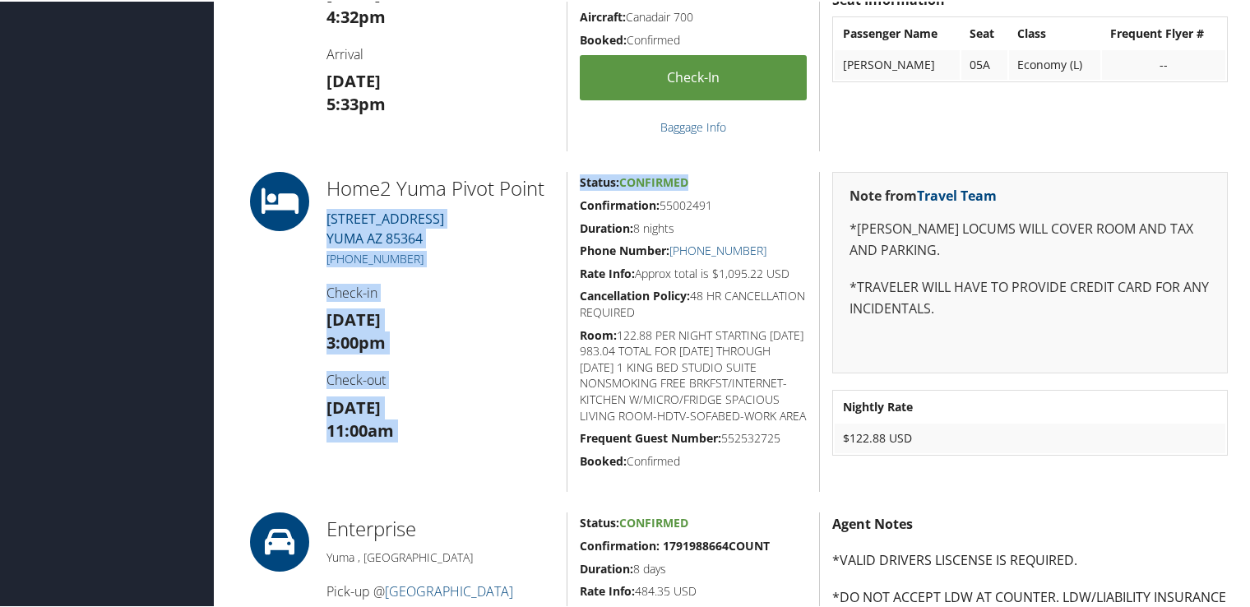
drag, startPoint x: 559, startPoint y: 165, endPoint x: 566, endPoint y: 205, distance: 40.0
drag, startPoint x: 566, startPoint y: 205, endPoint x: 547, endPoint y: 221, distance: 25.1
click at [547, 221] on div "Home2 Yuma Pivot Point 155 NORTH MADISON AVENUE YUMA AZ 85364 +1 (928) 783-0057…" at bounding box center [440, 330] width 252 height 320
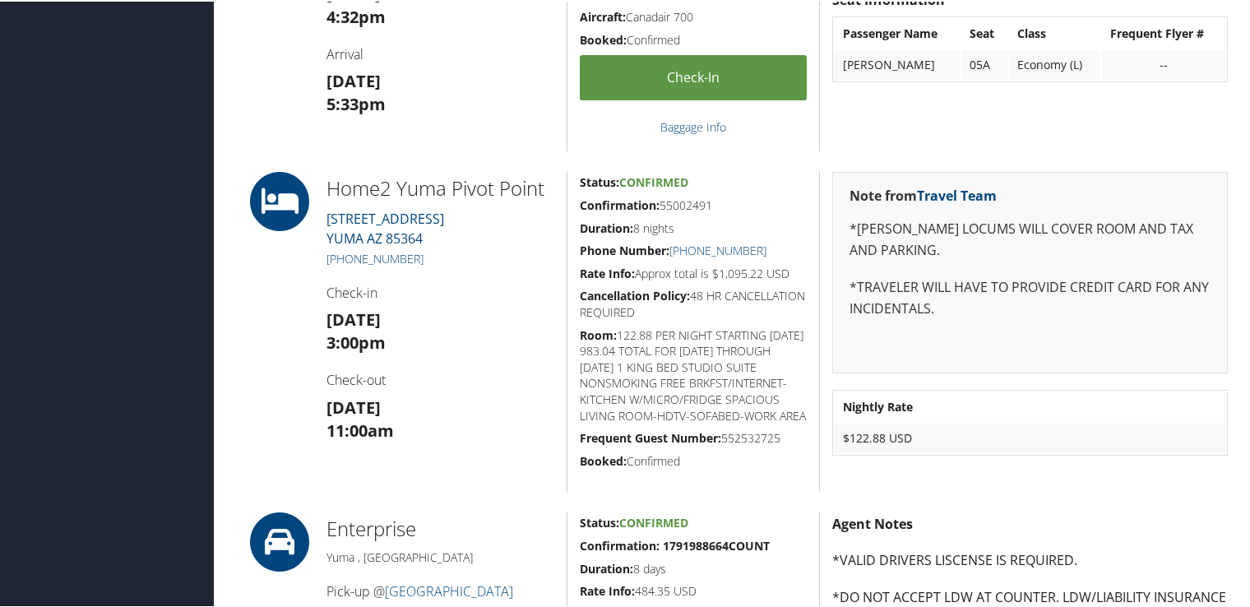
click at [494, 149] on div "PHX YUM Phoenix / Yuma Departure Sun 24 Aug 4:32pm Arrival Sun 24 Aug 5:33pm" at bounding box center [440, 12] width 252 height 275
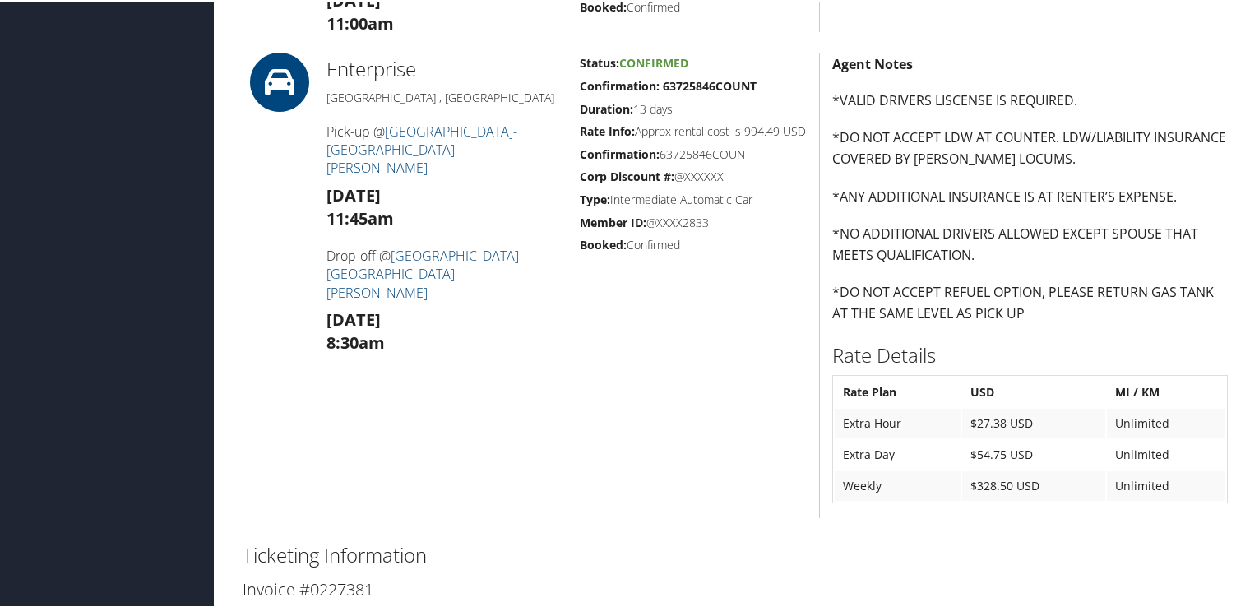
scroll to position [395, 0]
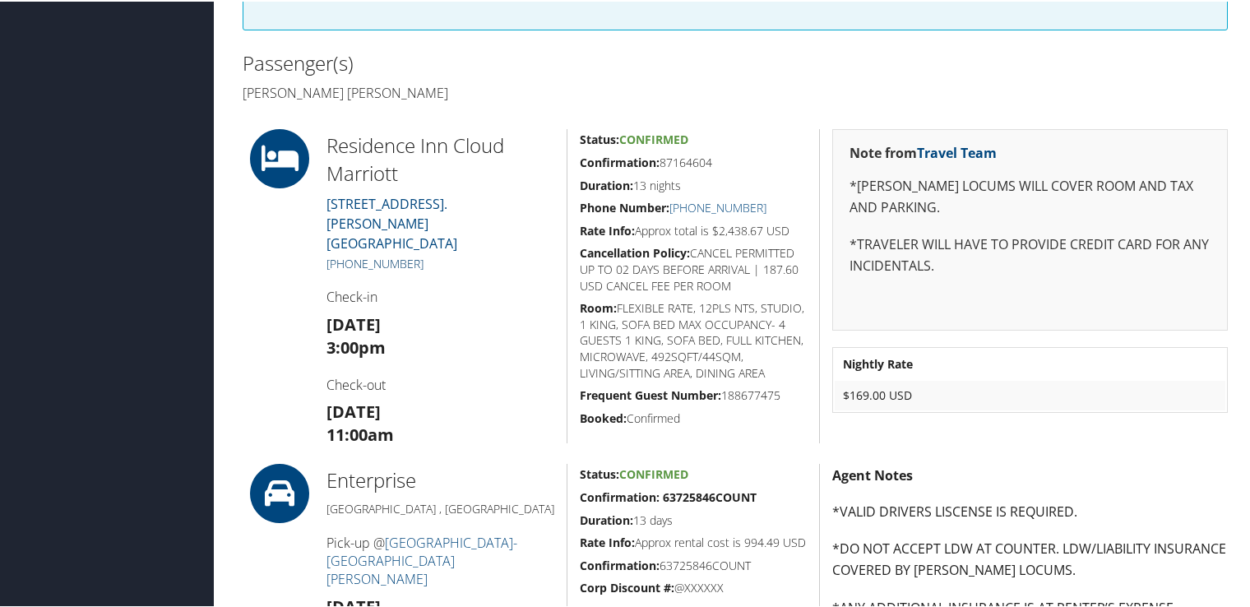
click at [371, 254] on link "[PHONE_NUMBER]" at bounding box center [374, 262] width 97 height 16
click at [539, 45] on div "Passenger(s) Michael Alan Schwartz" at bounding box center [482, 76] width 505 height 62
click at [191, 540] on div "Dashboards AirPortal 360™ (Manager) My Travel Dashboard Trips Airtinerary® Look…" at bounding box center [628, 518] width 1256 height 1827
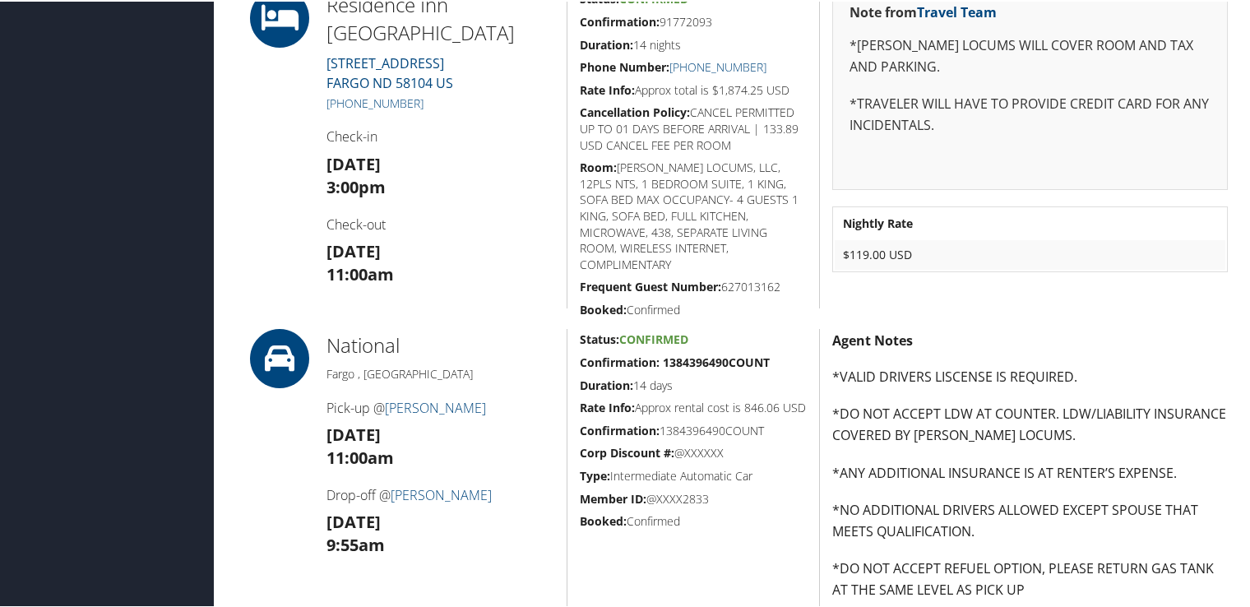
scroll to position [987, 0]
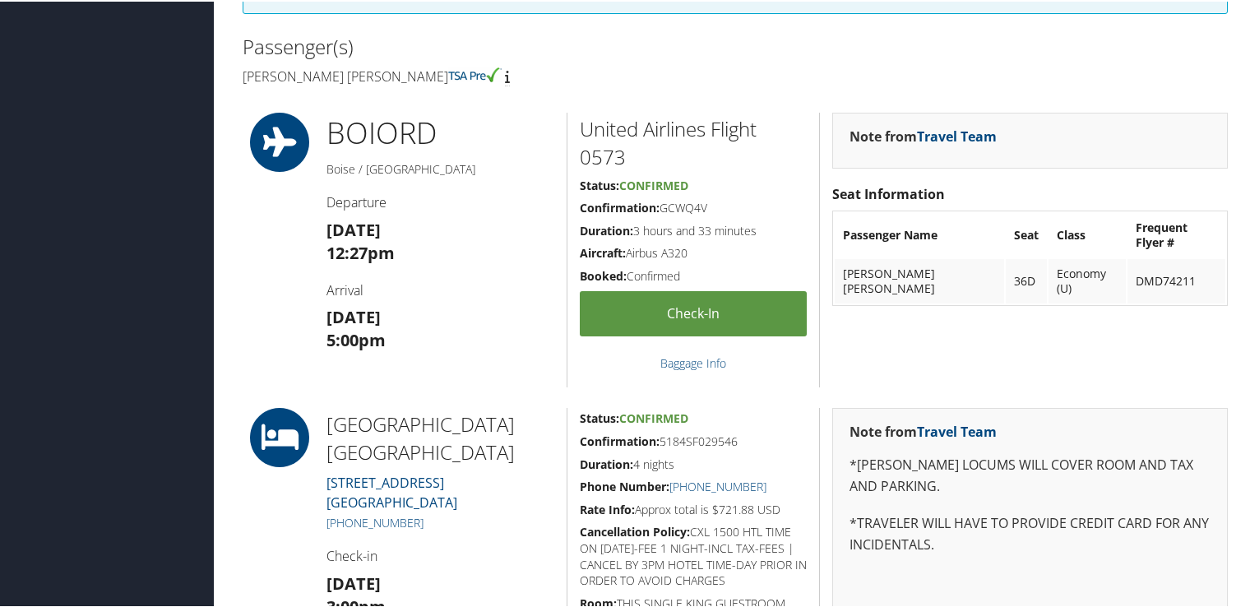
scroll to position [493, 0]
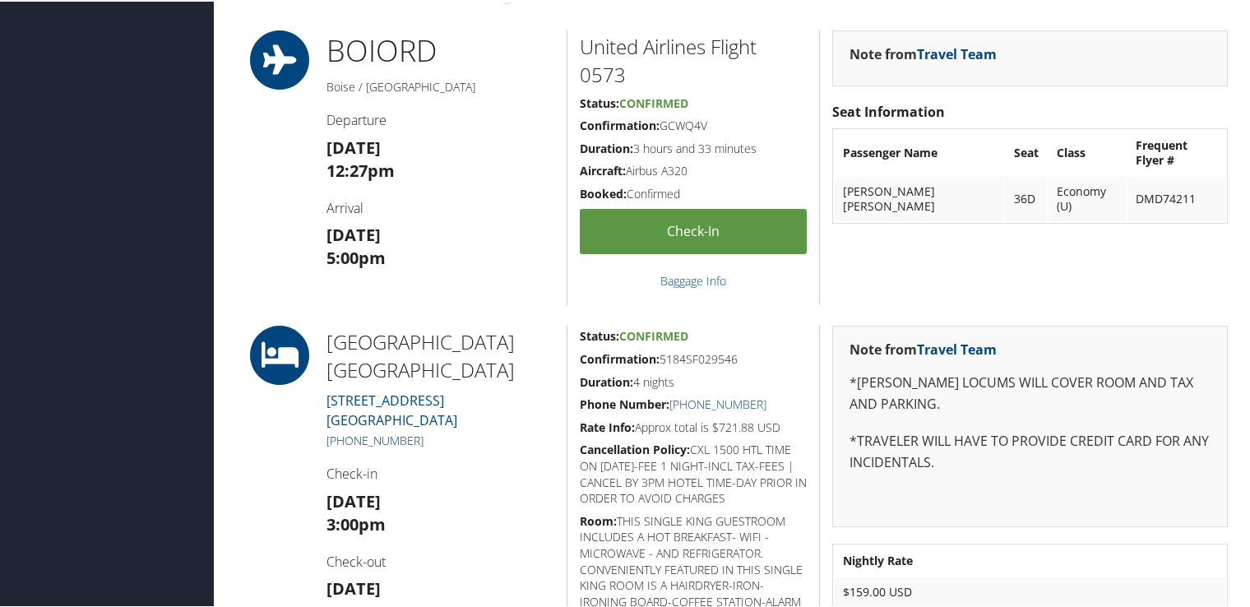
click at [408, 432] on link "[PHONE_NUMBER]" at bounding box center [374, 439] width 97 height 16
